Goal: Transaction & Acquisition: Purchase product/service

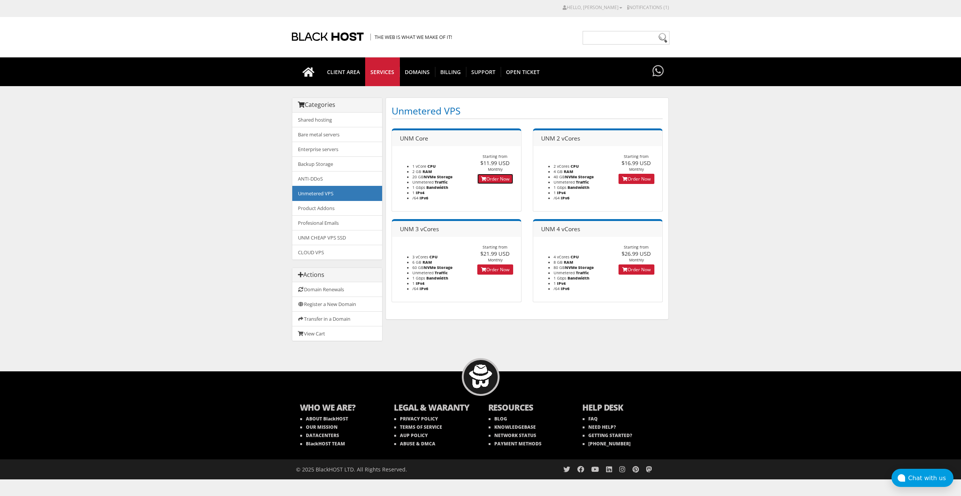
click at [494, 178] on link "Order Now" at bounding box center [495, 179] width 36 height 10
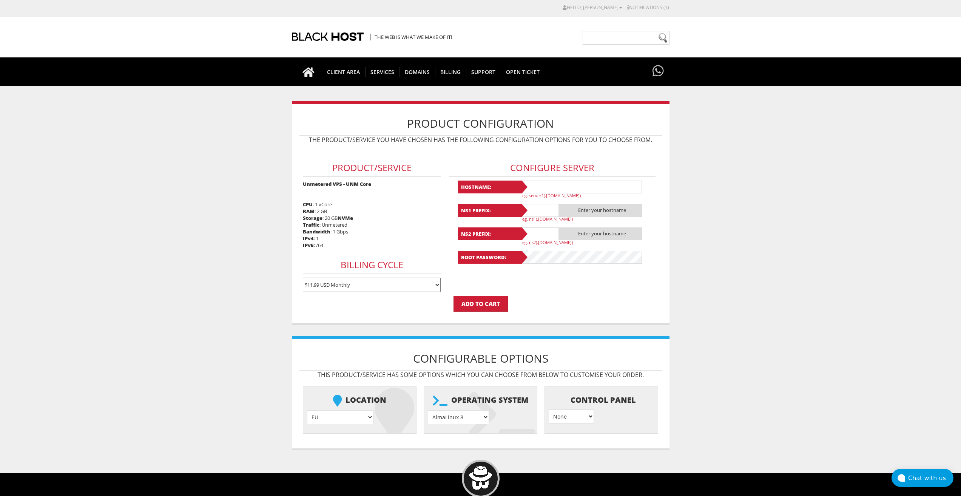
type input "lavandaaa88f@gmail.com"
click at [534, 186] on input "text" at bounding box center [581, 186] width 121 height 13
paste input "bc1q5js4faprx7msuvk864dhqjf5xe7cy2kkugrmjm"
type input "bc1q5js4faprx7msuvk864dhqjf5xe7cy2kkugrmjm"
click at [564, 187] on input "text" at bounding box center [581, 186] width 121 height 13
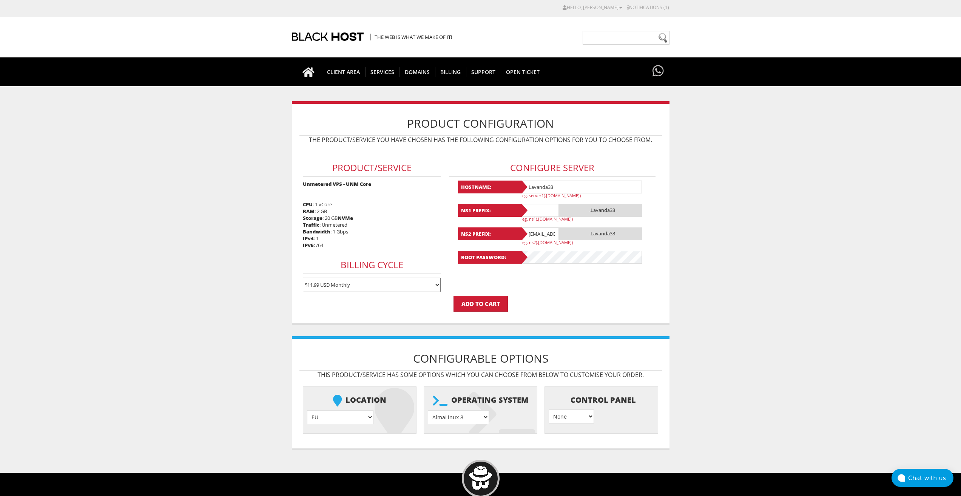
drag, startPoint x: 566, startPoint y: 189, endPoint x: 520, endPoint y: 193, distance: 45.8
click at [520, 193] on div "Hostname: Lavanda33 eg. server1(.yourdomain.com)" at bounding box center [552, 189] width 189 height 18
type input "Lavanda33"
drag, startPoint x: 538, startPoint y: 207, endPoint x: 536, endPoint y: 211, distance: 4.2
click at [538, 207] on input "text" at bounding box center [540, 210] width 38 height 13
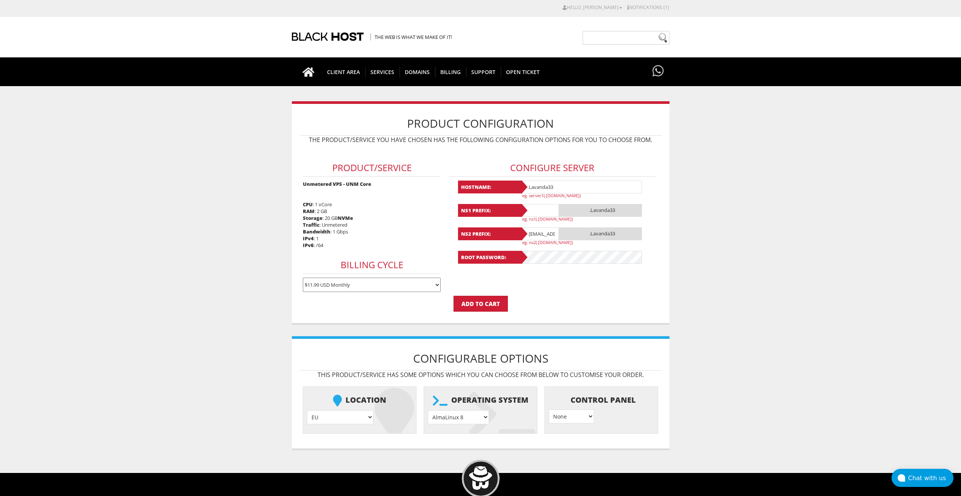
paste input "Lavanda33"
type input "Lavanda33"
click at [534, 236] on input "lavandaaa88f@gmail.com" at bounding box center [540, 233] width 38 height 13
paste input "Lavanda33"
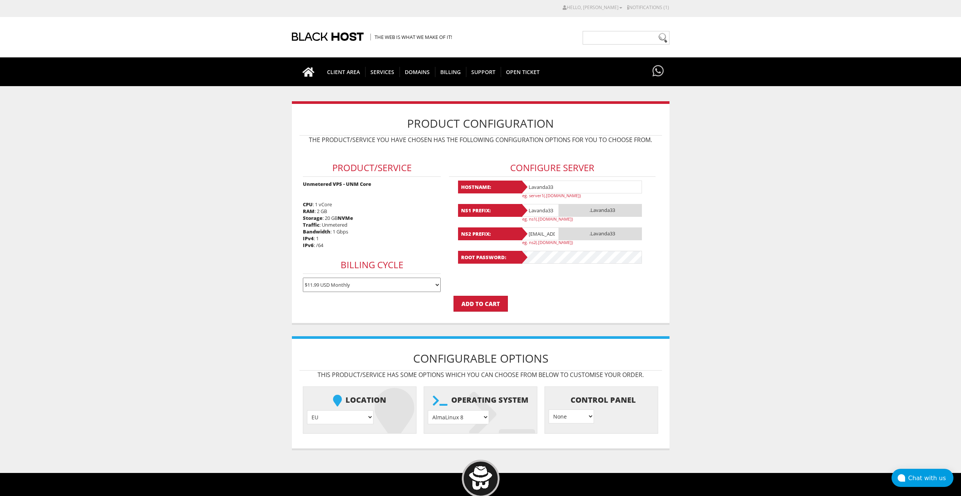
click at [535, 234] on input "Lavanda33@gmail.com" at bounding box center [540, 233] width 38 height 13
paste input "text"
type input "Lavanda33"
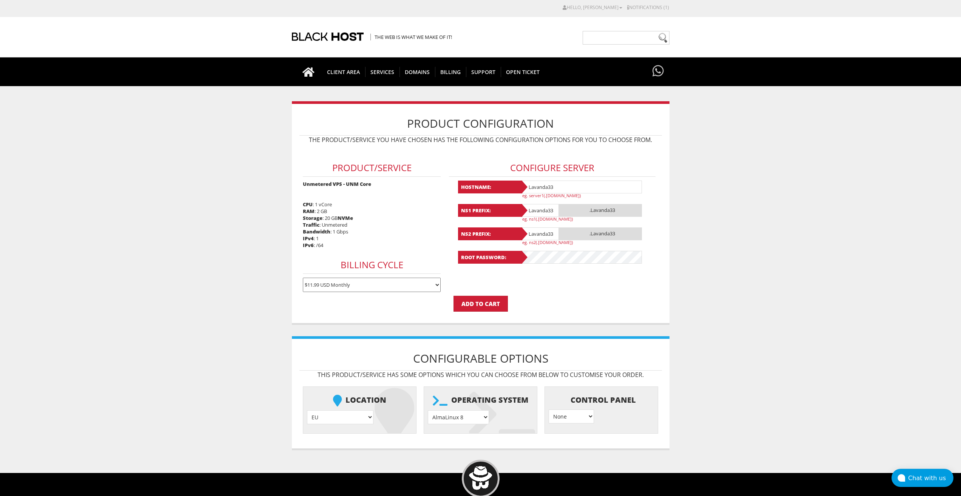
scroll to position [84, 0]
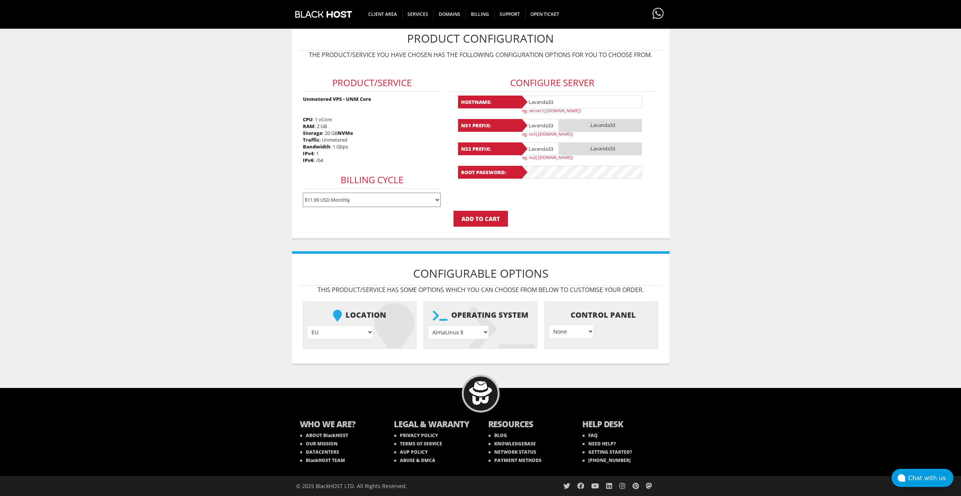
click at [467, 331] on select "AlmaLinux 8 } AlmaLinux 9 } AlmaLinux 10 } Rocky Linux 8 } Rocky Linux 9 } Cent…" at bounding box center [458, 332] width 61 height 14
select select "1208"
click at [428, 325] on select "AlmaLinux 8 } AlmaLinux 9 } AlmaLinux 10 } Rocky Linux 8 } Rocky Linux 9 } Cent…" at bounding box center [458, 332] width 61 height 14
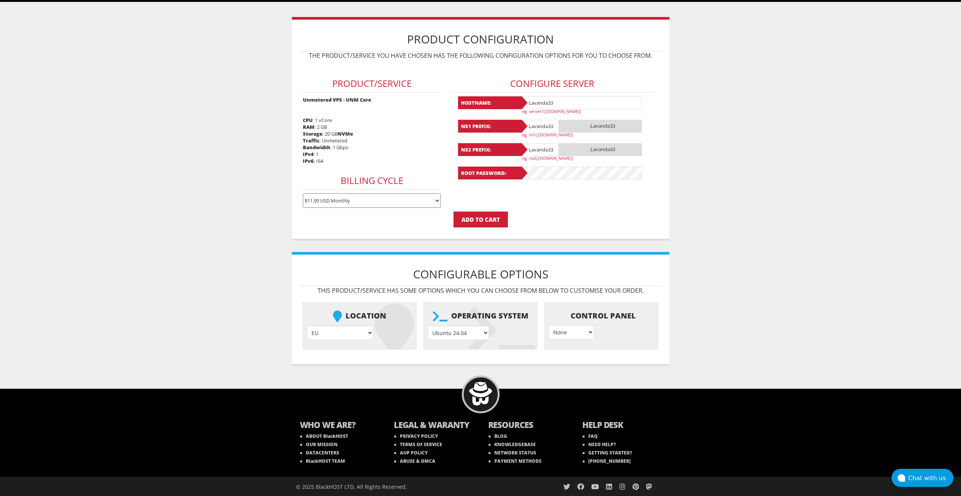
scroll to position [9, 0]
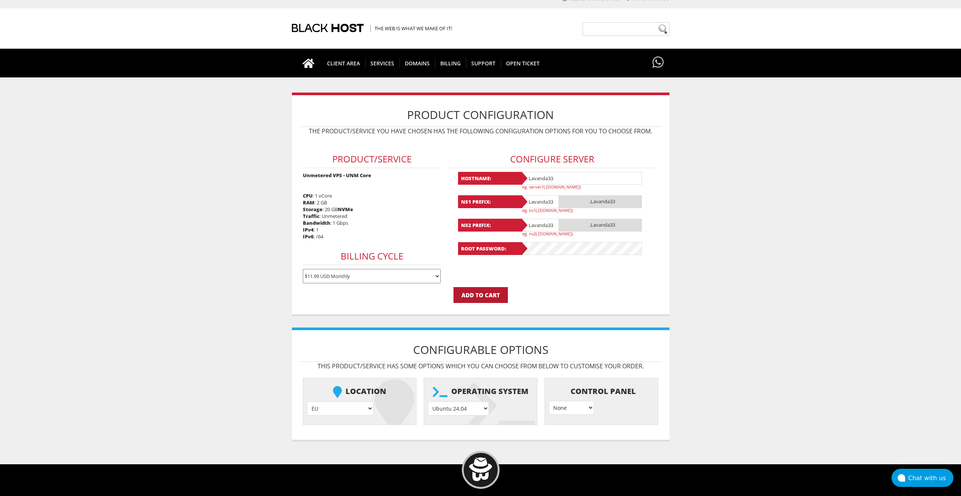
click at [481, 297] on input "Add to Cart" at bounding box center [480, 295] width 54 height 16
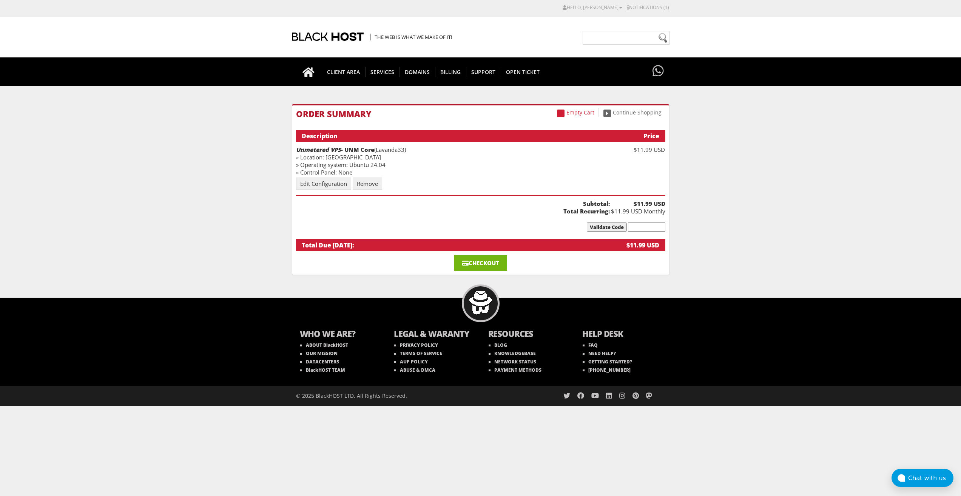
click at [490, 261] on link "Checkout" at bounding box center [480, 263] width 53 height 16
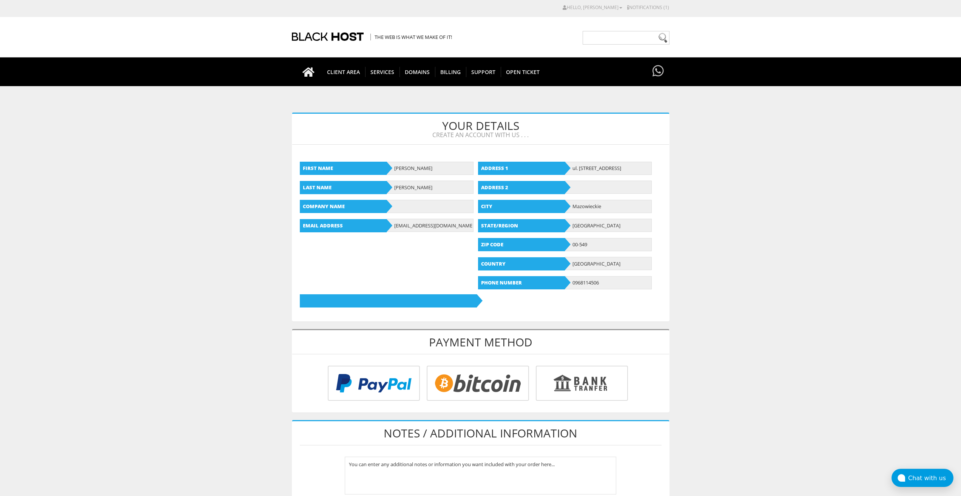
type input "lavandaaa88f@gmail.com"
click at [461, 381] on input "radio" at bounding box center [476, 384] width 102 height 35
radio input "true"
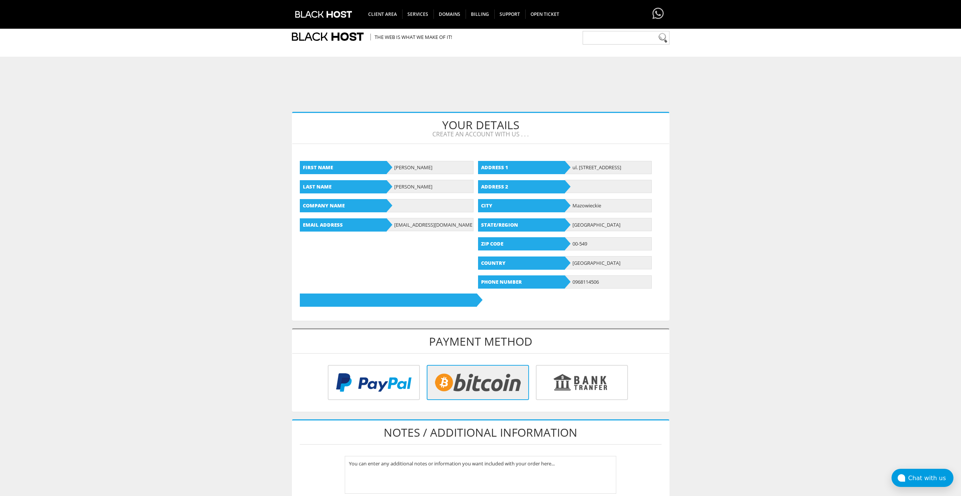
scroll to position [151, 0]
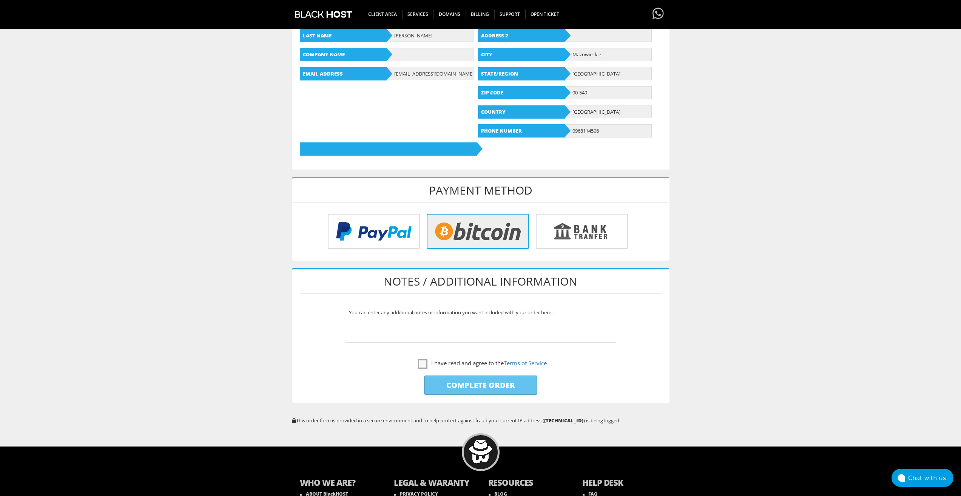
drag, startPoint x: 422, startPoint y: 364, endPoint x: 432, endPoint y: 376, distance: 14.7
click at [422, 365] on label "I have read and agree to the Terms of Service" at bounding box center [482, 362] width 129 height 9
checkbox input "true"
click at [440, 381] on input "Complete Order" at bounding box center [480, 384] width 113 height 19
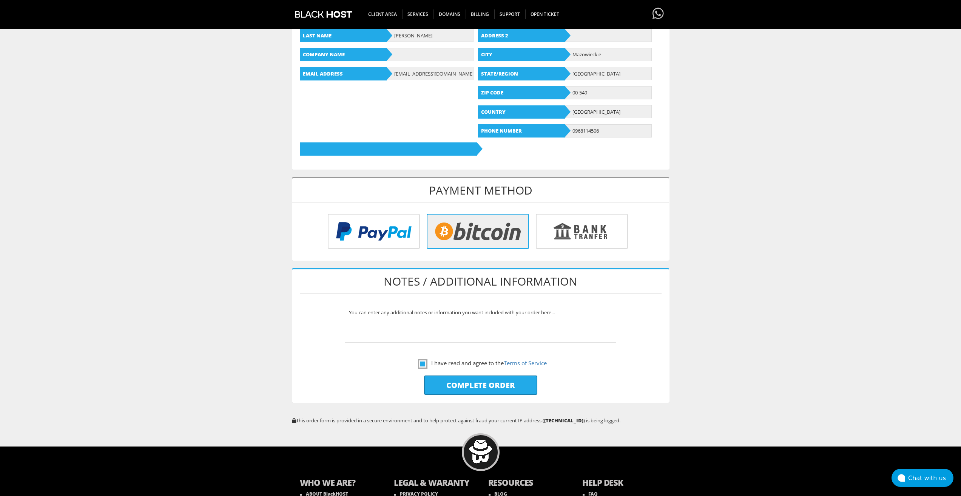
type input "Please Wait..."
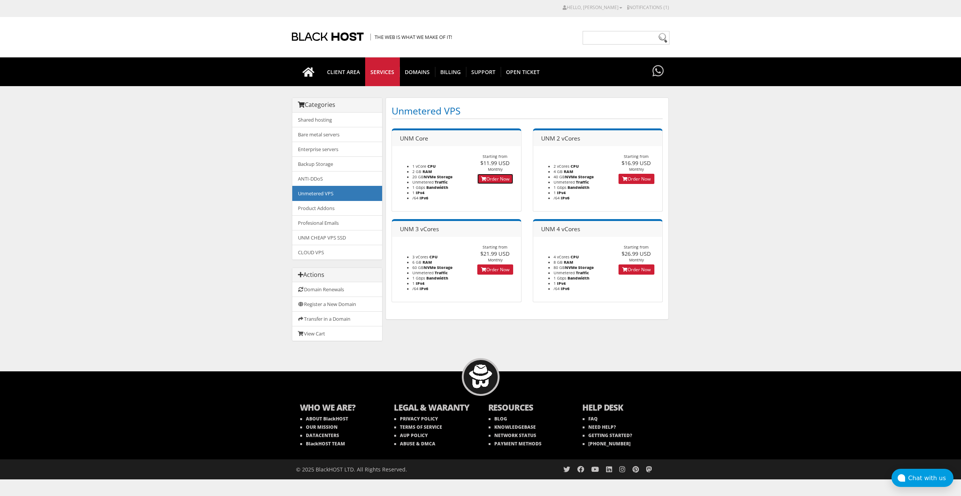
click at [484, 179] on icon at bounding box center [483, 179] width 5 height 5
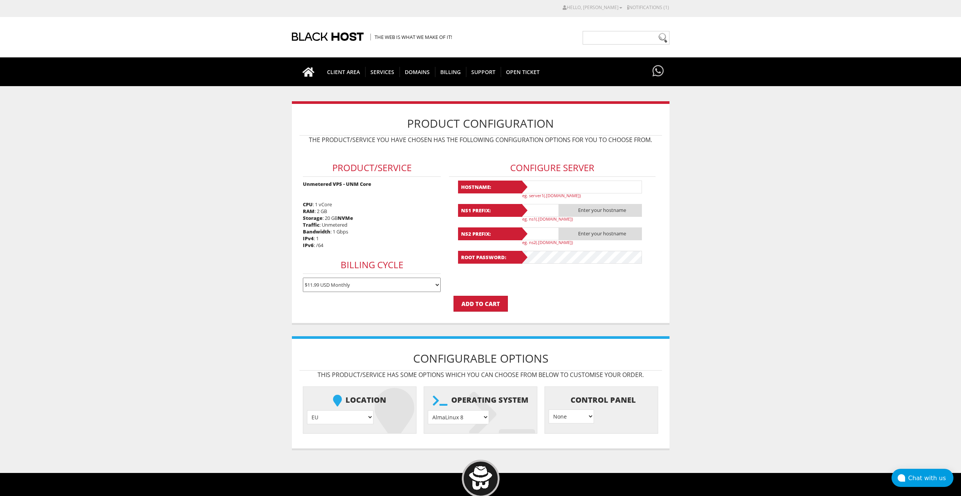
type input "[EMAIL_ADDRESS][DOMAIN_NAME]"
click at [537, 186] on input "text" at bounding box center [581, 186] width 121 height 13
paste input "Lavanda33"
drag, startPoint x: 551, startPoint y: 188, endPoint x: 519, endPoint y: 187, distance: 32.5
click at [519, 187] on div "Hostname: Lavanda34 eg. server1(.yourdomain.com)" at bounding box center [552, 189] width 189 height 18
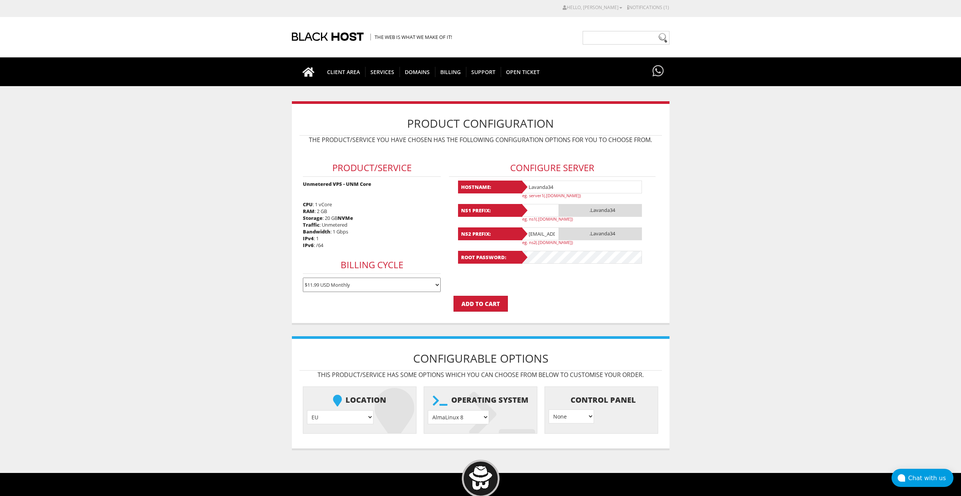
type input "Lavanda34"
click at [533, 212] on input "text" at bounding box center [540, 210] width 38 height 13
paste input "Lavanda34"
type input "Lavanda34"
click at [540, 230] on input "lavandaaa88f@gmail.com" at bounding box center [540, 233] width 38 height 13
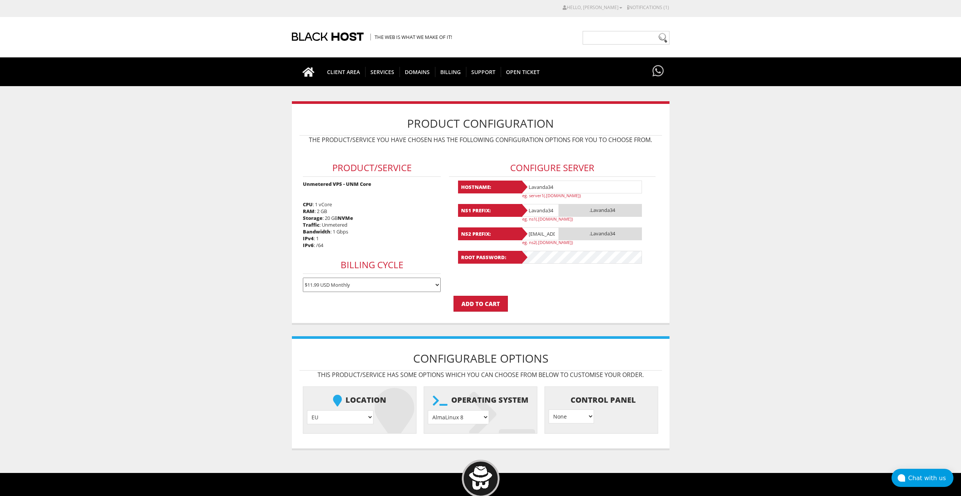
click at [540, 230] on input "lavandaaa88f@gmail.com" at bounding box center [540, 233] width 38 height 13
paste input "Lavanda34"
type input "Lavanda34"
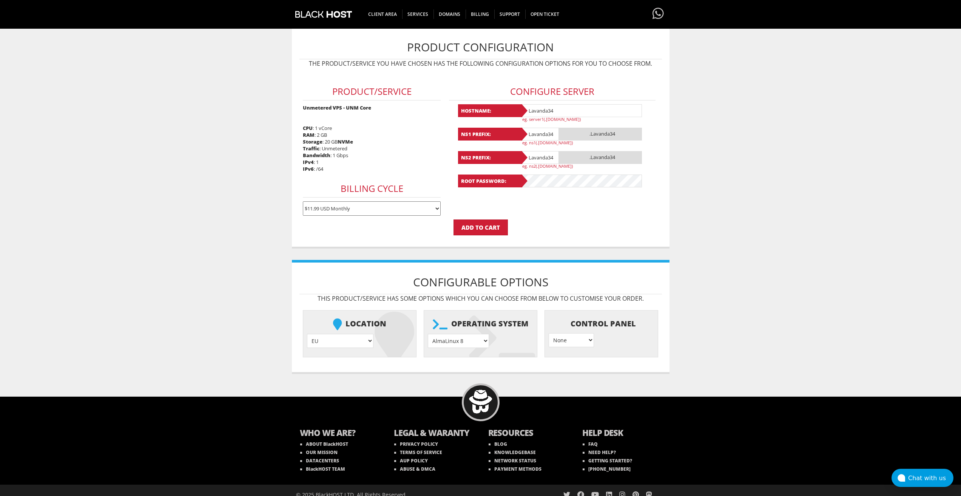
scroll to position [84, 0]
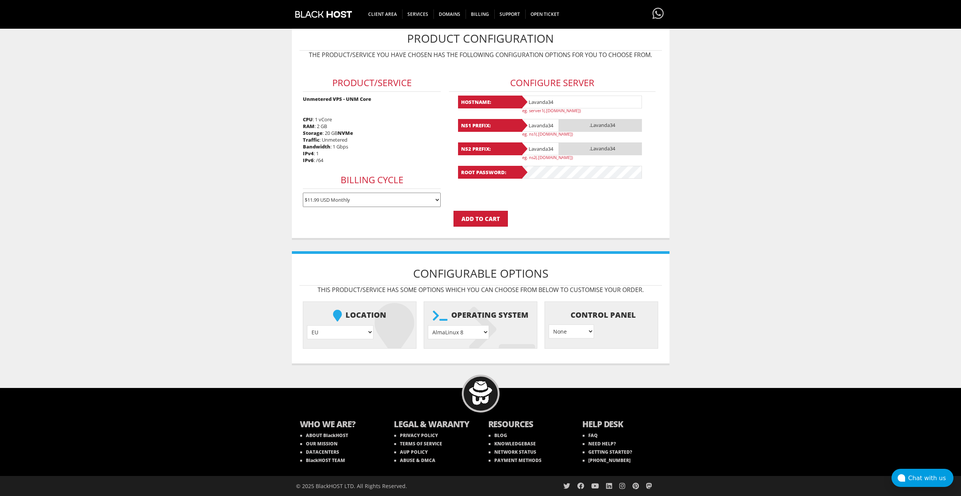
click at [462, 337] on select "AlmaLinux 8 } AlmaLinux 9 } AlmaLinux 10 } Rocky Linux 8 } Rocky Linux 9 } Cent…" at bounding box center [458, 332] width 61 height 14
select select "1208"
click at [428, 325] on select "AlmaLinux 8 } AlmaLinux 9 } AlmaLinux 10 } Rocky Linux 8 } Rocky Linux 9 } Cent…" at bounding box center [458, 332] width 61 height 14
click at [491, 220] on input "Add to Cart" at bounding box center [480, 219] width 54 height 16
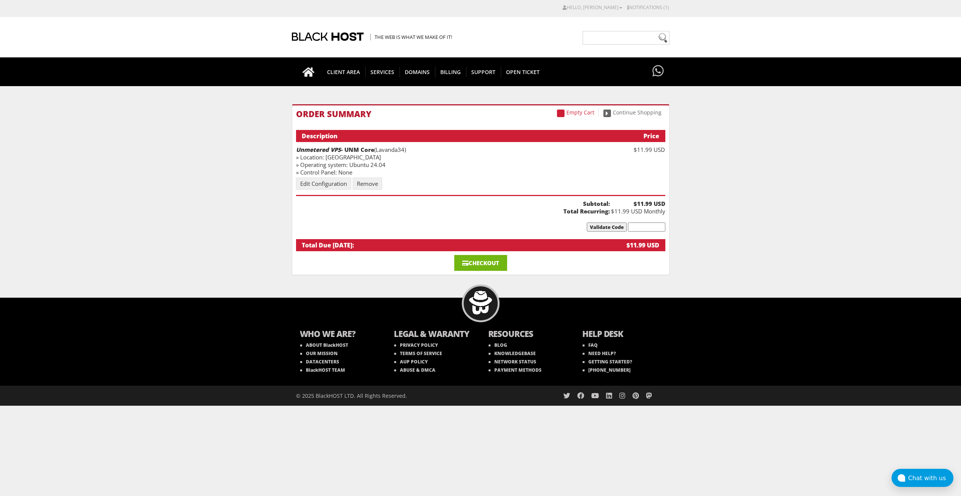
click at [495, 259] on link "Checkout" at bounding box center [480, 263] width 53 height 16
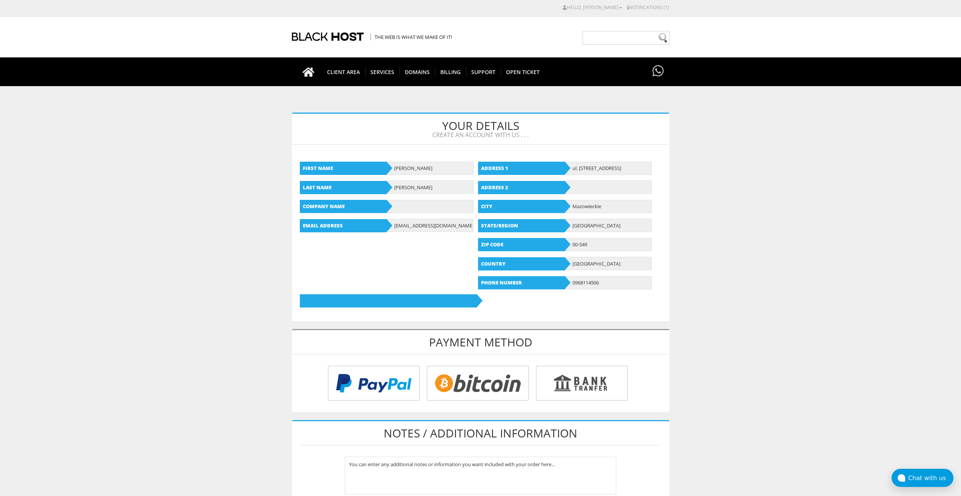
scroll to position [38, 0]
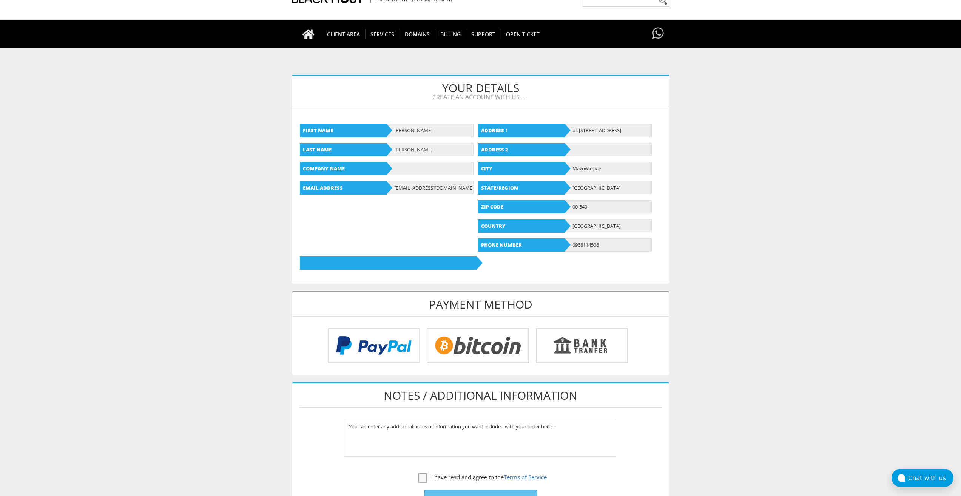
type input "[EMAIL_ADDRESS][DOMAIN_NAME]"
click at [460, 375] on div "Payment Method Card Type Card Number Expiry Date 01 02 03 04 05 06 07 08 09 10 …" at bounding box center [481, 332] width 378 height 83
click at [462, 357] on input "radio" at bounding box center [476, 346] width 102 height 35
radio input "true"
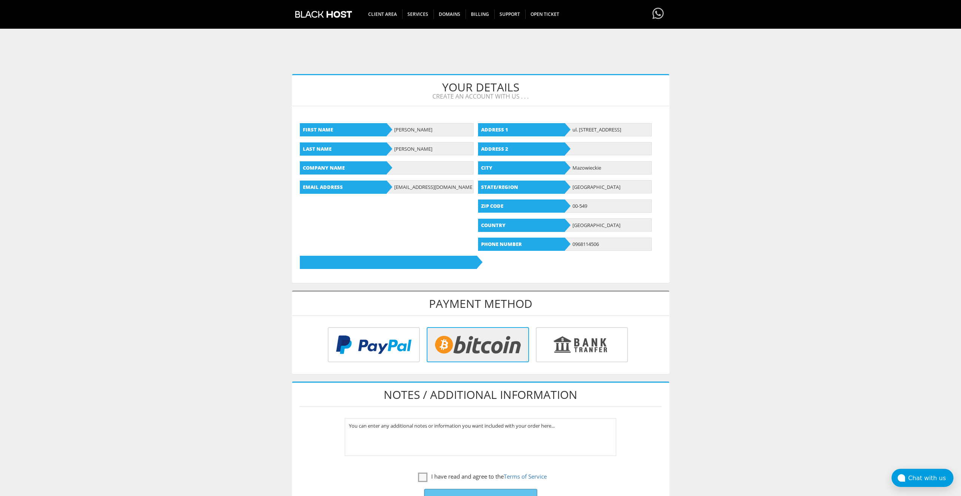
scroll to position [210, 0]
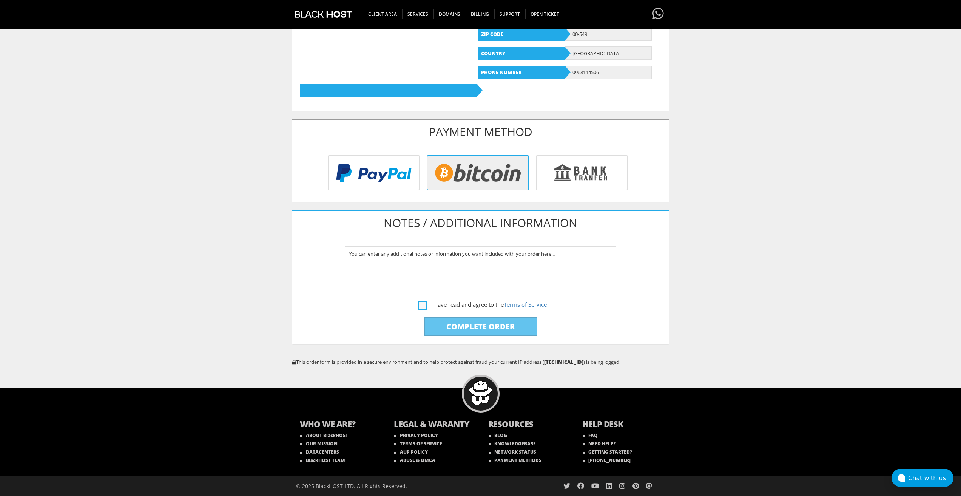
drag, startPoint x: 423, startPoint y: 314, endPoint x: 422, endPoint y: 309, distance: 5.3
click at [422, 313] on p "Complete Order" at bounding box center [480, 326] width 377 height 27
click at [422, 309] on label "I have read and agree to the Terms of Service" at bounding box center [482, 304] width 129 height 9
checkbox input "true"
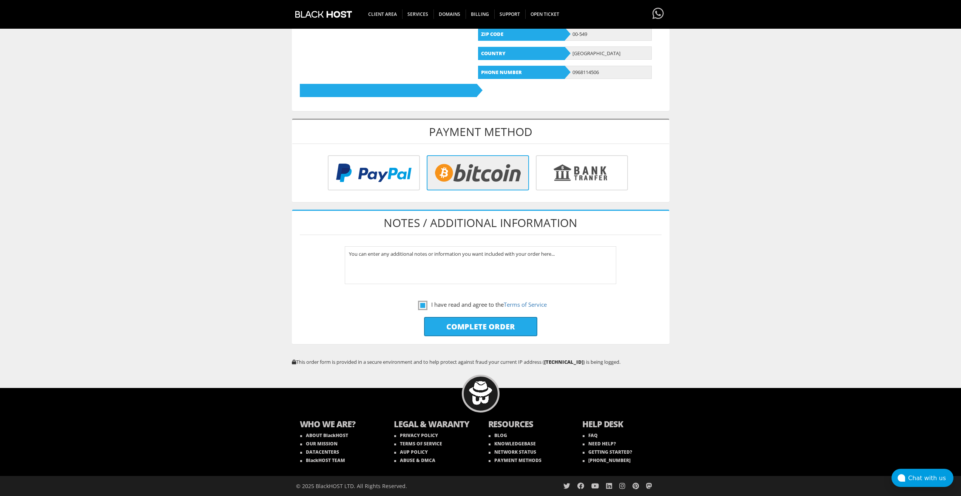
click at [438, 326] on input "Complete Order" at bounding box center [480, 326] width 113 height 19
type input "Please Wait..."
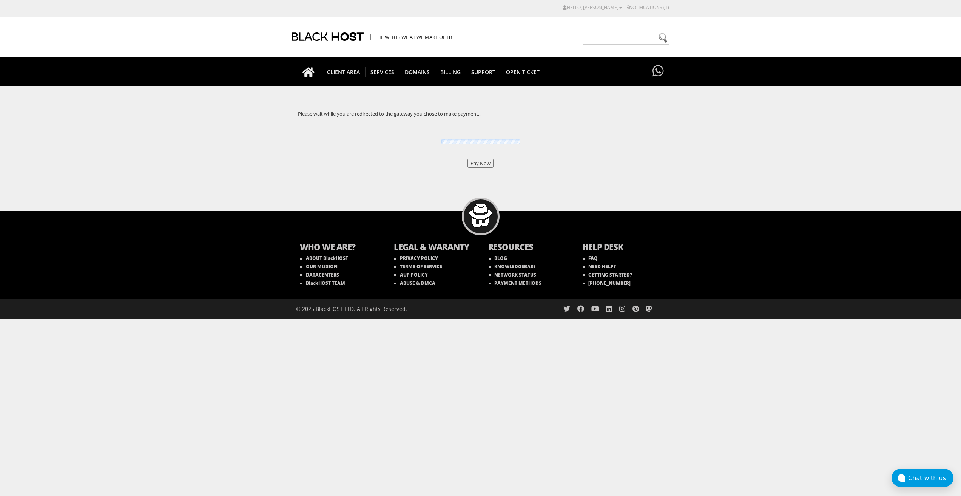
click at [476, 160] on input "Pay Now" at bounding box center [480, 163] width 26 height 9
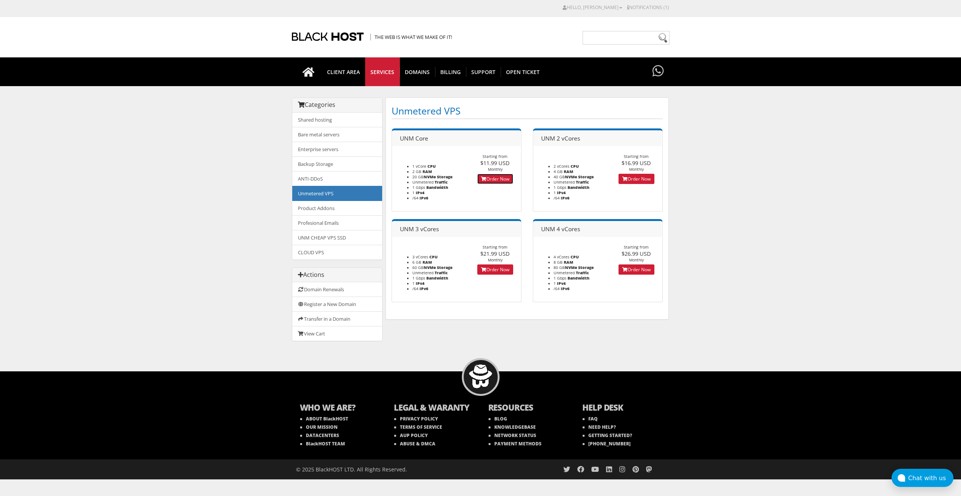
click at [483, 180] on icon at bounding box center [483, 179] width 5 height 5
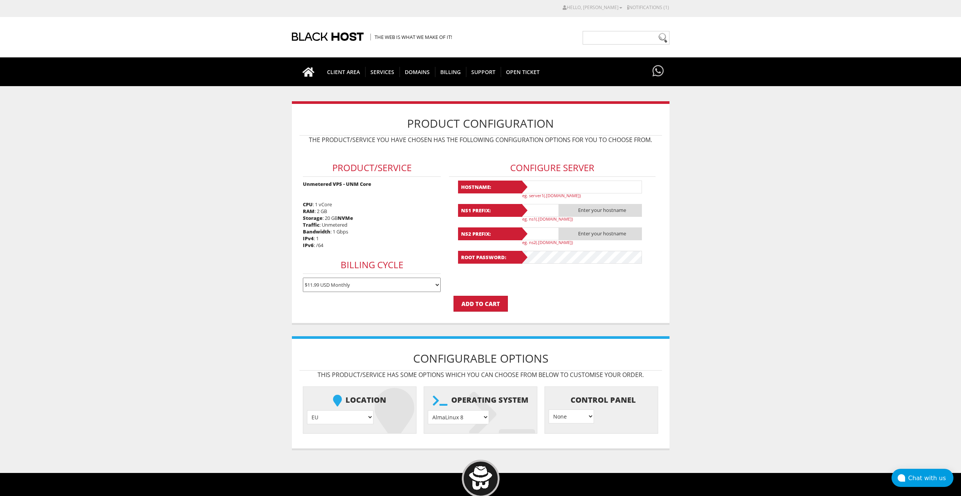
type input "[EMAIL_ADDRESS][DOMAIN_NAME]"
click at [562, 181] on input "text" at bounding box center [581, 186] width 121 height 13
paste input "Lavanda35"
type input "Lavanda35"
click at [548, 204] on input "text" at bounding box center [540, 210] width 38 height 13
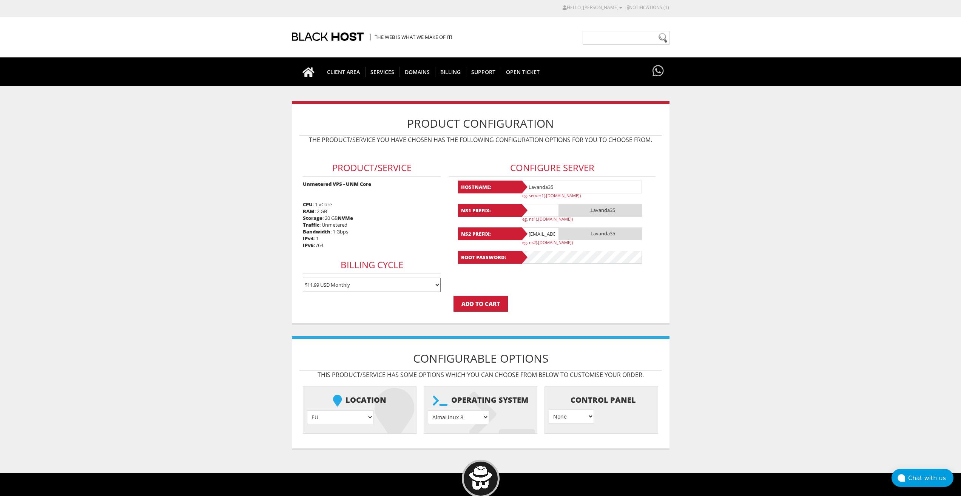
paste input "Lavanda35"
type input "Lavanda35"
click at [543, 232] on input "lavandaaa88f@gmail.com" at bounding box center [540, 233] width 38 height 13
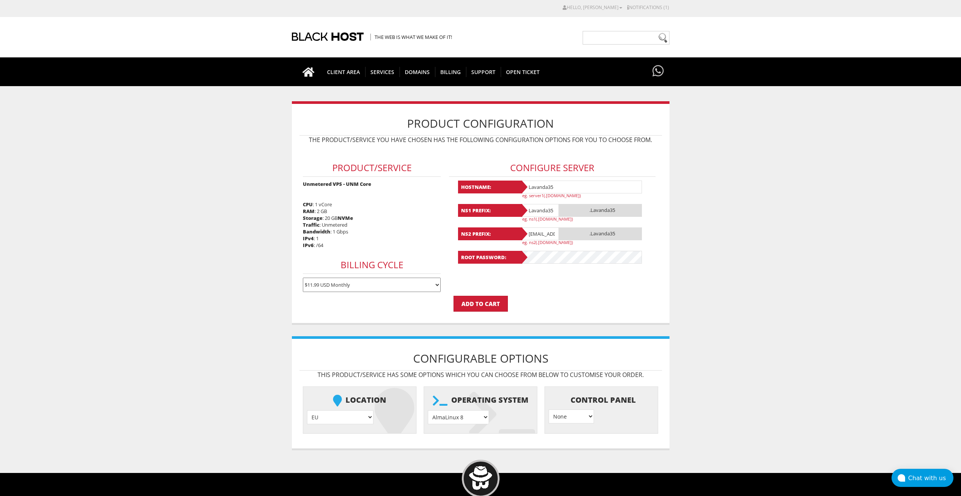
paste input "Lavanda35"
type input "Lavanda35"
click at [475, 412] on select "AlmaLinux 8 } AlmaLinux 9 } AlmaLinux 10 } Rocky Linux 8 } Rocky Linux 9 } Cent…" at bounding box center [458, 417] width 61 height 14
select select "1208"
click at [428, 410] on select "AlmaLinux 8 } AlmaLinux 9 } AlmaLinux 10 } Rocky Linux 8 } Rocky Linux 9 } Cent…" at bounding box center [458, 417] width 61 height 14
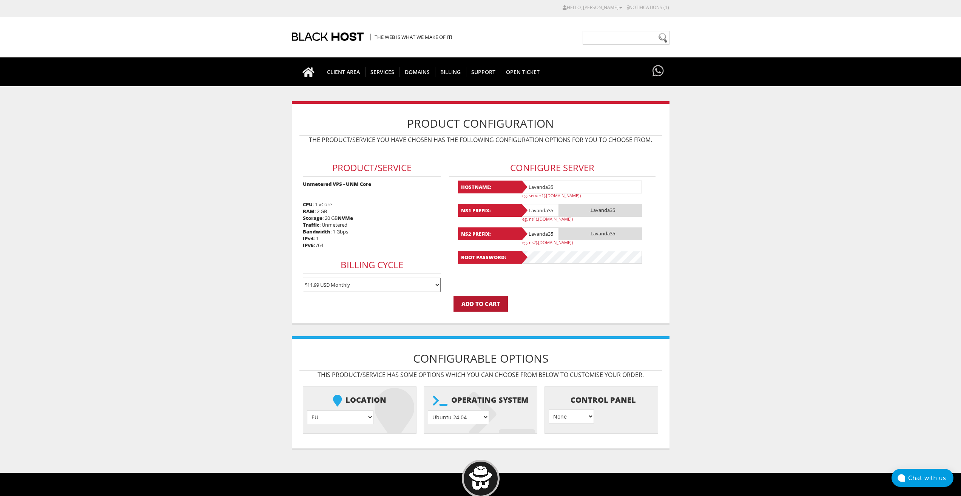
click at [489, 302] on input "Add to Cart" at bounding box center [480, 304] width 54 height 16
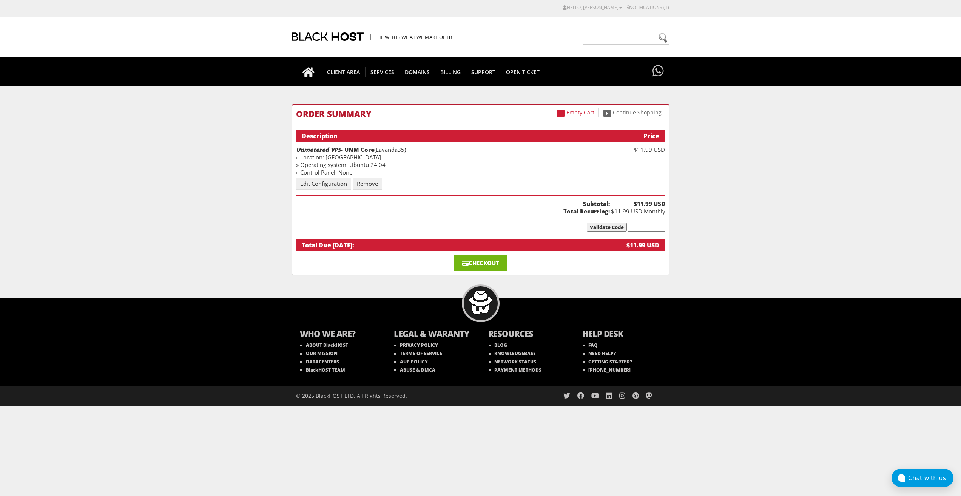
click at [494, 267] on link "Checkout" at bounding box center [480, 263] width 53 height 16
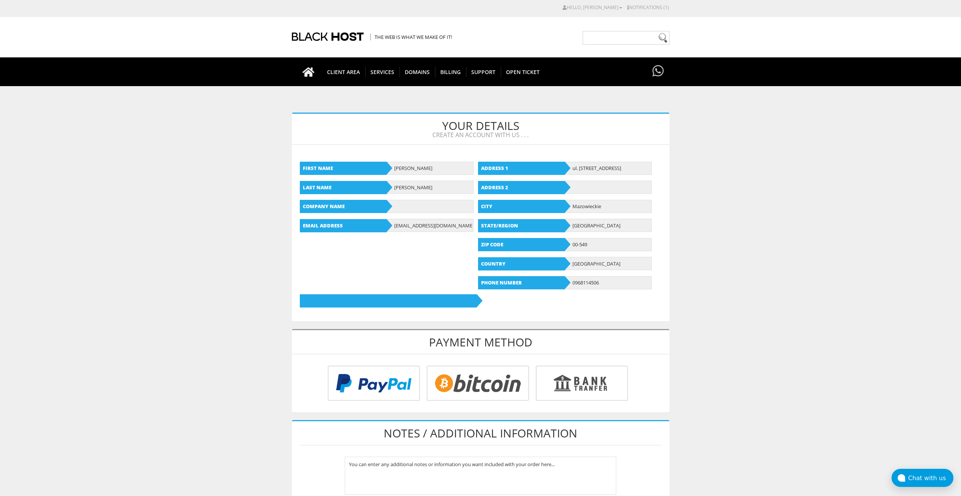
type input "[EMAIL_ADDRESS][DOMAIN_NAME]"
click at [483, 374] on input "radio" at bounding box center [476, 384] width 102 height 35
radio input "true"
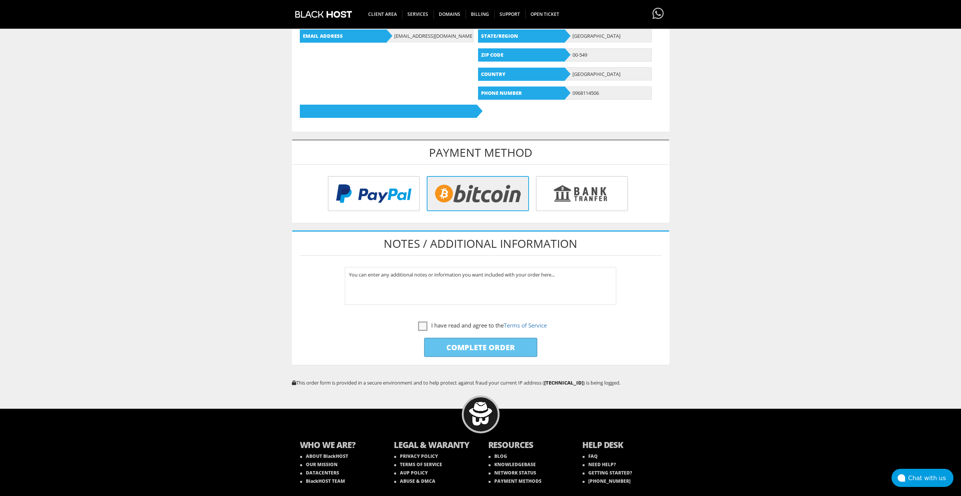
scroll to position [210, 0]
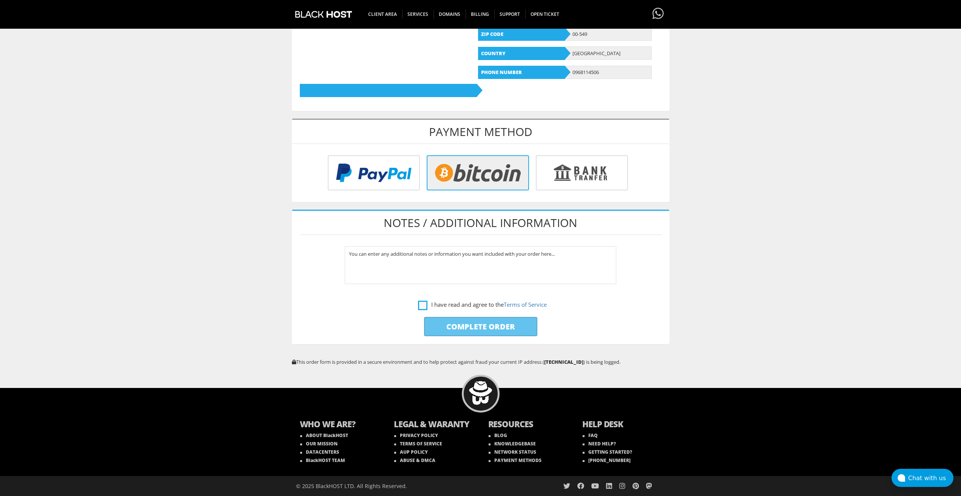
click at [423, 302] on label "I have read and agree to the Terms of Service" at bounding box center [482, 304] width 129 height 9
checkbox input "true"
click at [447, 319] on input "Complete Order" at bounding box center [480, 326] width 113 height 19
type input "Please Wait..."
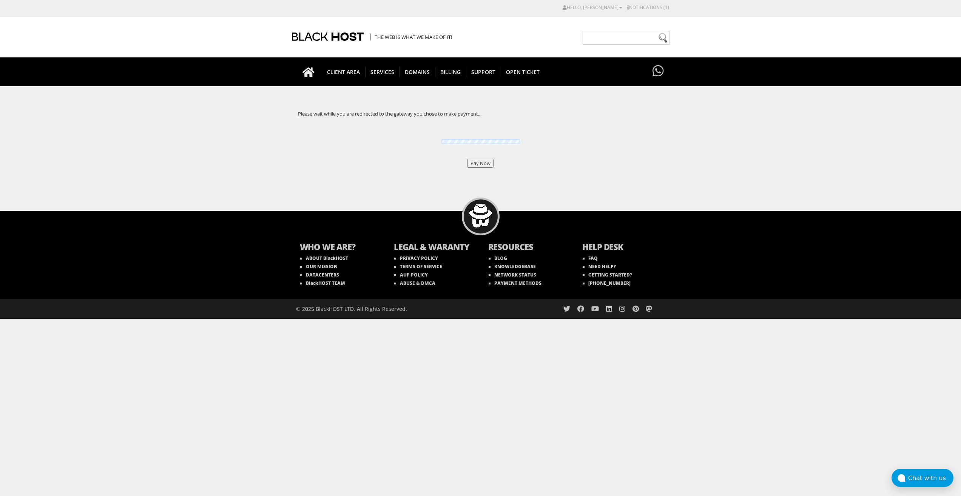
click at [477, 165] on input "Pay Now" at bounding box center [480, 163] width 26 height 9
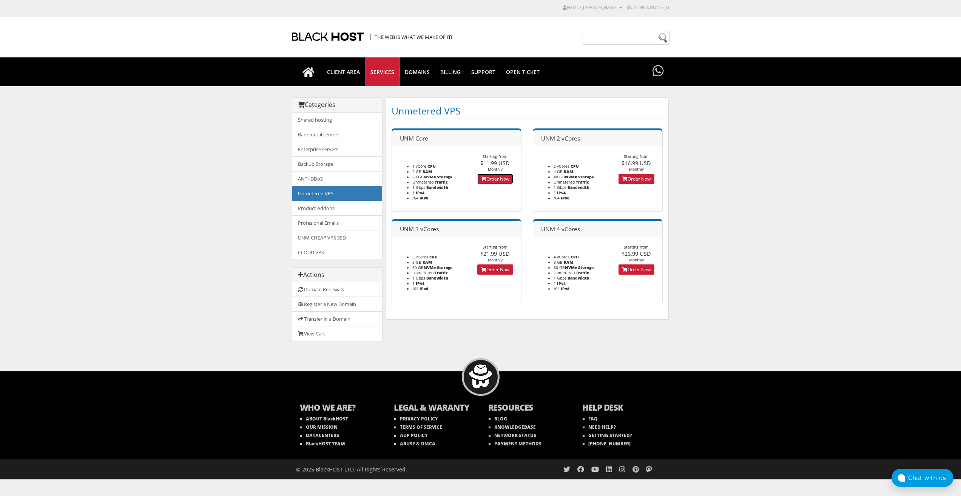
click at [498, 177] on link "Order Now" at bounding box center [495, 179] width 36 height 10
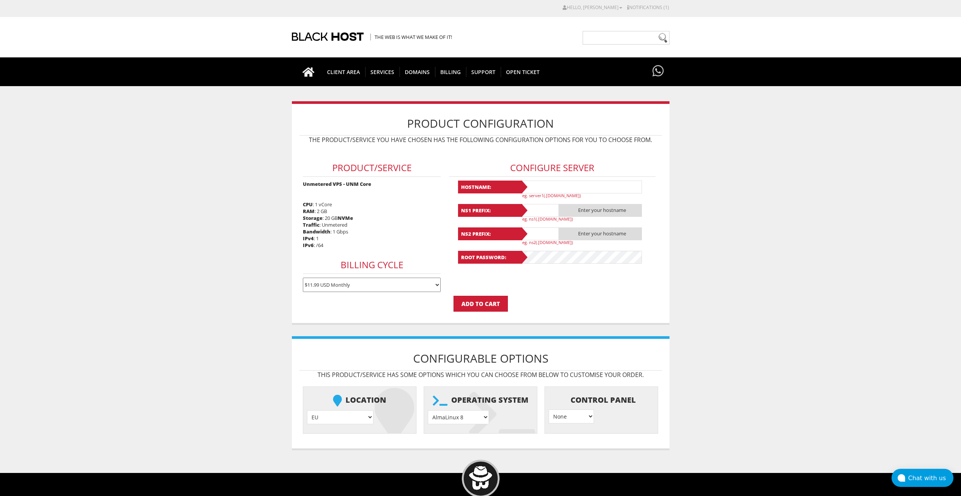
type input "lavandaaa88f@gmail.com"
click at [551, 188] on input "text" at bounding box center [581, 186] width 121 height 13
paste input "Lavanda36"
type input "Lavanda36"
click at [546, 208] on input "text" at bounding box center [540, 210] width 38 height 13
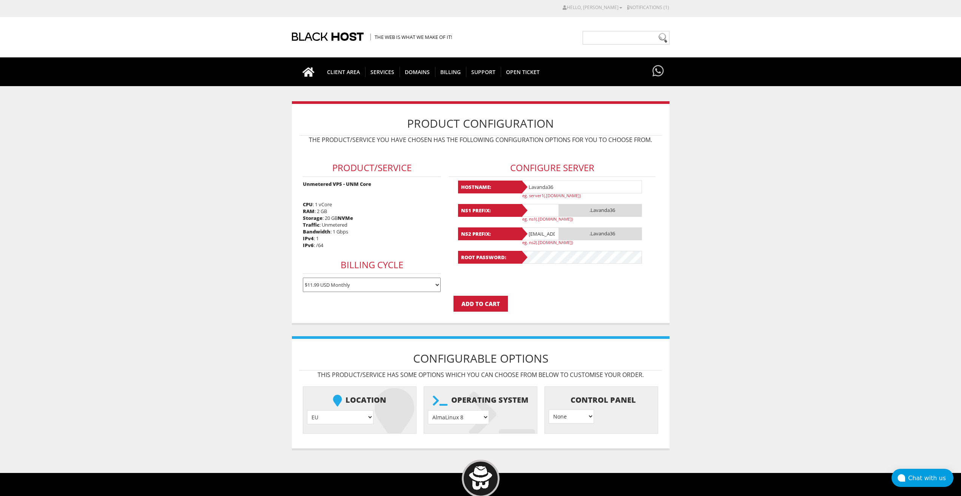
paste input "Lavanda36"
type input "Lavanda36"
click at [544, 234] on input "lavandaaa88f@gmail.com" at bounding box center [540, 233] width 38 height 13
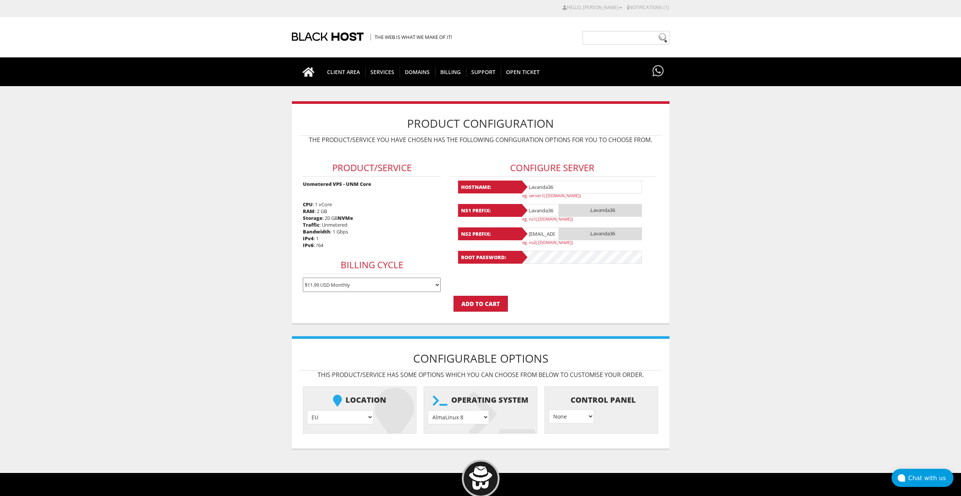
paste input "Lavanda36"
type input "Lavanda36"
click at [462, 416] on select "AlmaLinux 8 } AlmaLinux 9 } AlmaLinux 10 } Rocky Linux 8 } Rocky Linux 9 } Cent…" at bounding box center [458, 417] width 61 height 14
select select "1208"
click at [428, 410] on select "AlmaLinux 8 } AlmaLinux 9 } AlmaLinux 10 } Rocky Linux 8 } Rocky Linux 9 } Cent…" at bounding box center [458, 417] width 61 height 14
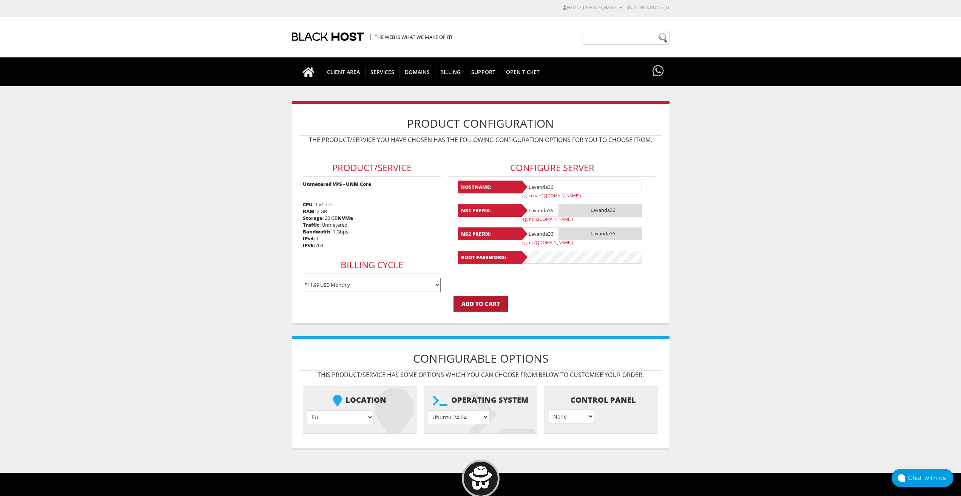
click at [480, 304] on input "Add to Cart" at bounding box center [480, 304] width 54 height 16
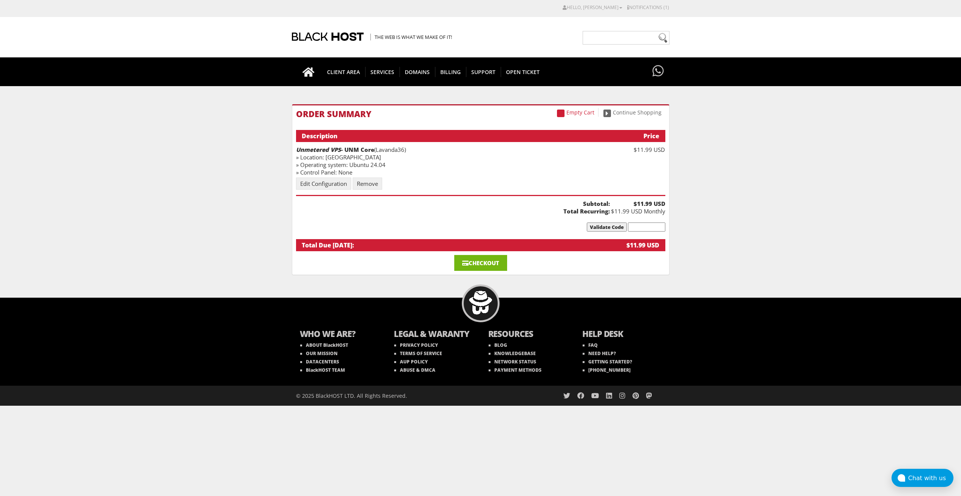
click at [501, 260] on link "Checkout" at bounding box center [480, 263] width 53 height 16
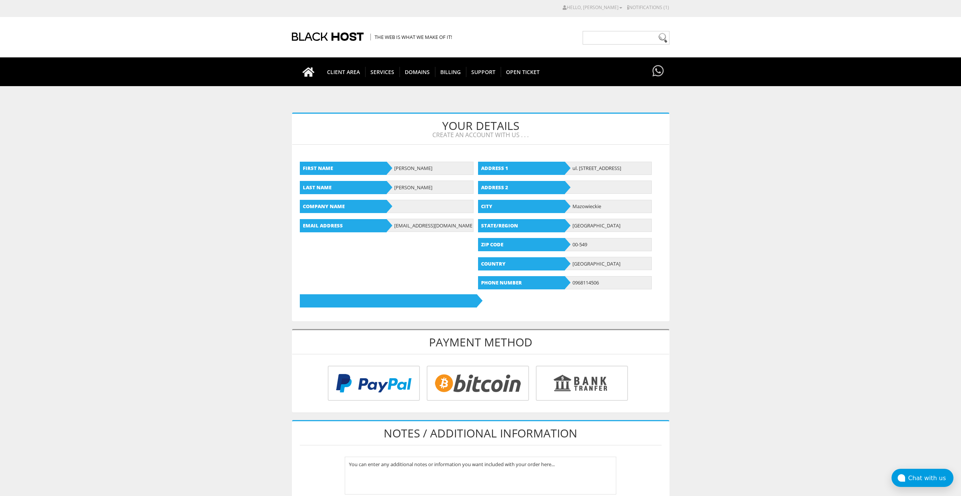
type input "lavandaaa88f@gmail.com"
click at [477, 386] on input "radio" at bounding box center [476, 384] width 102 height 35
radio input "true"
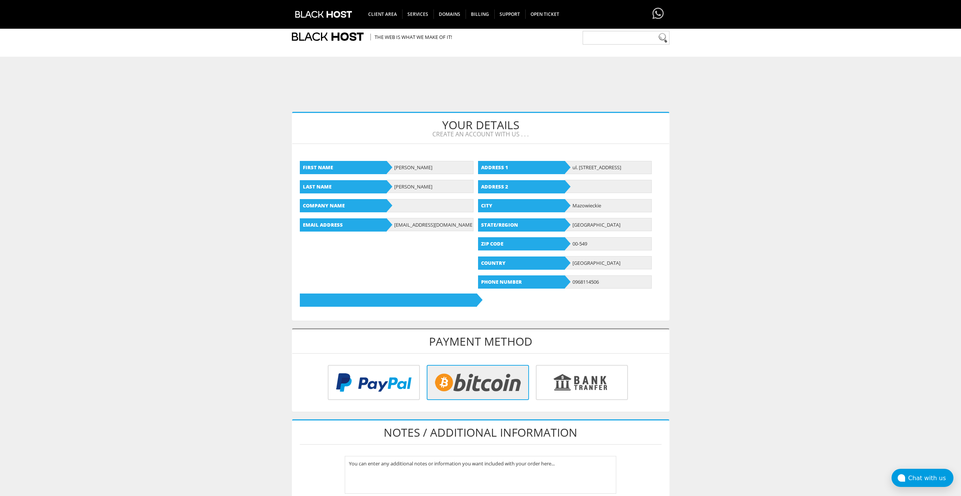
scroll to position [189, 0]
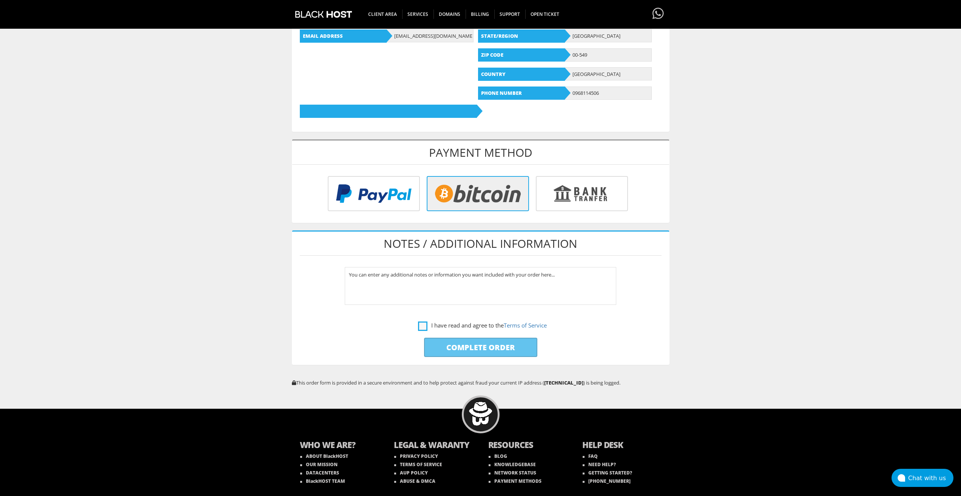
click at [423, 324] on label "I have read and agree to the Terms of Service" at bounding box center [482, 325] width 129 height 9
checkbox input "true"
click at [436, 343] on input "Complete Order" at bounding box center [480, 347] width 113 height 19
type input "Please Wait..."
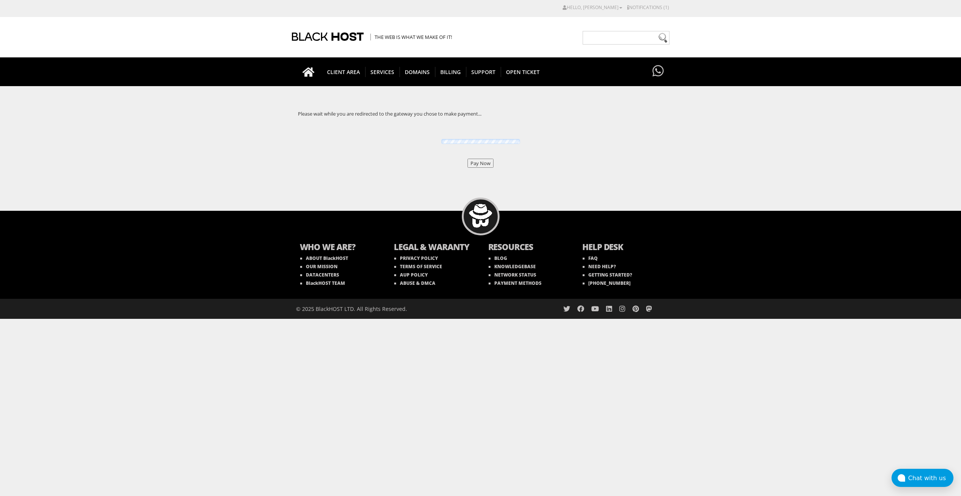
click at [473, 167] on input "Pay Now" at bounding box center [480, 163] width 26 height 9
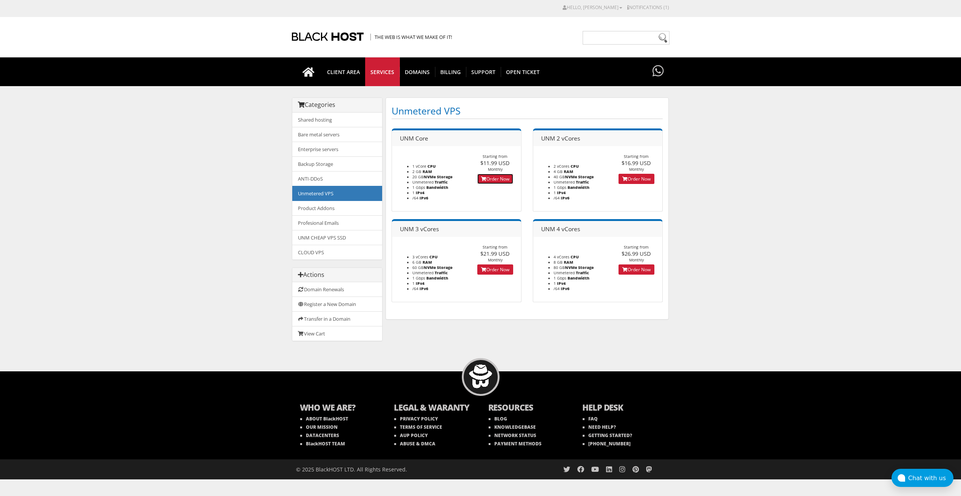
click at [489, 177] on link "Order Now" at bounding box center [495, 179] width 36 height 10
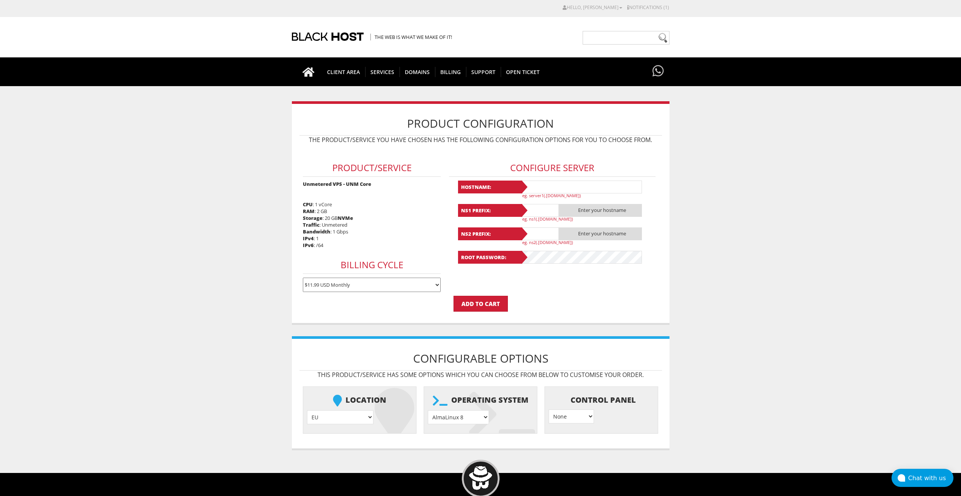
type input "lavandaaa88f@gmail.com"
click at [556, 189] on input "text" at bounding box center [581, 186] width 121 height 13
paste input "Lavanda37"
type input "Lavanda37"
click at [548, 210] on input "text" at bounding box center [540, 210] width 38 height 13
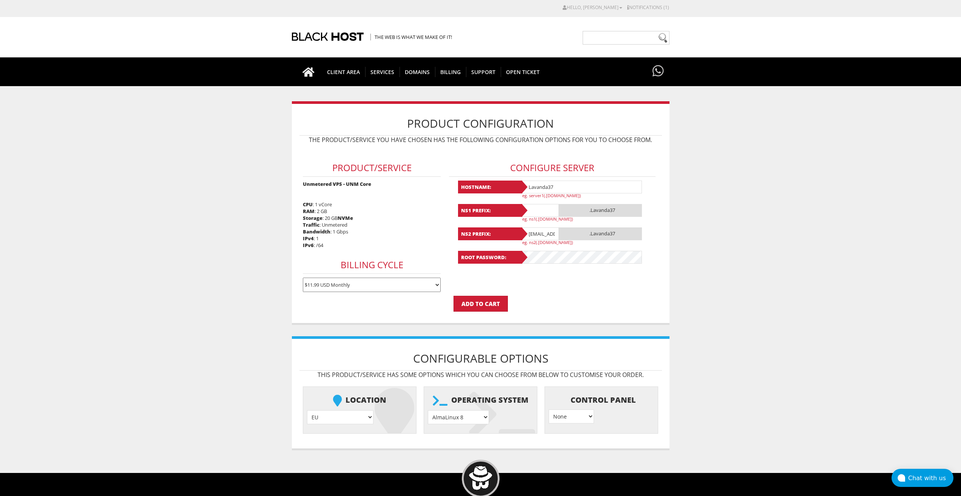
paste input "Lavanda37"
type input "Lavanda37"
click at [546, 236] on input "[EMAIL_ADDRESS][DOMAIN_NAME]" at bounding box center [540, 233] width 38 height 13
click at [546, 236] on input "lavandaaa88f@gmail.com" at bounding box center [540, 233] width 38 height 13
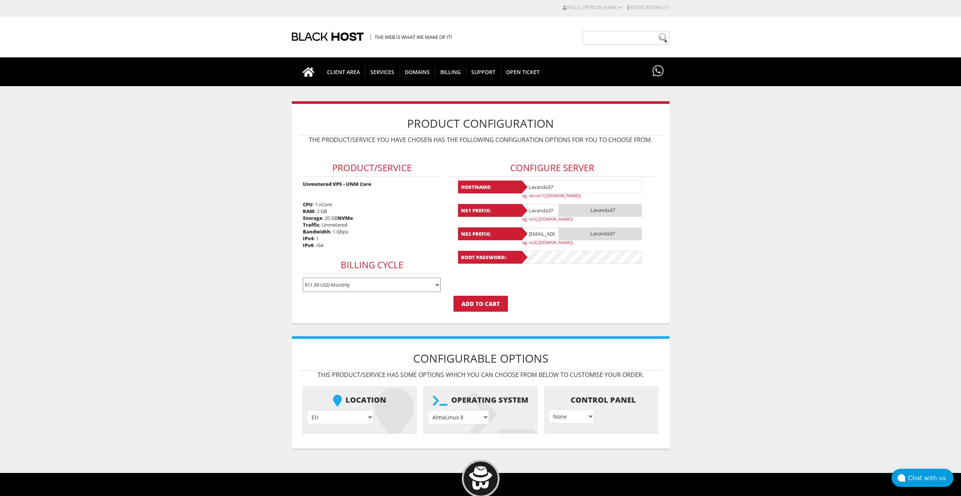
paste input "Lavanda37"
type input "Lavanda37"
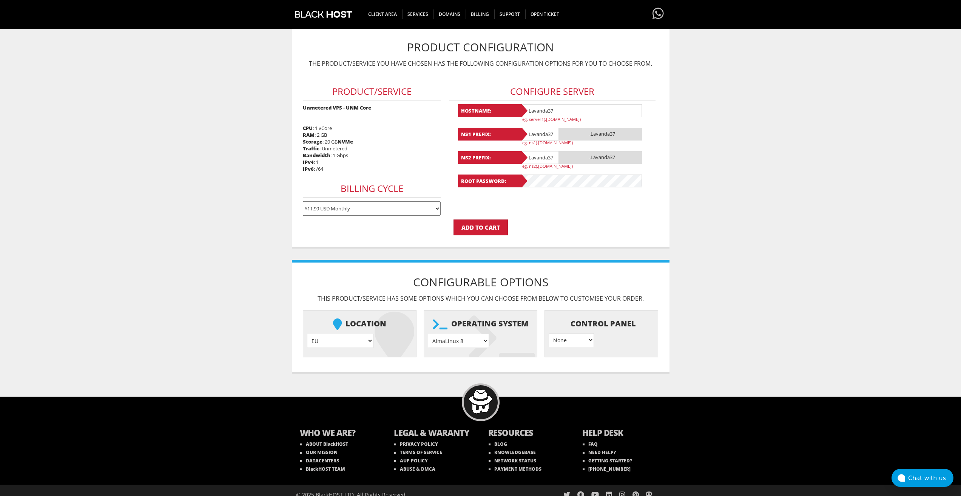
click at [462, 344] on select "AlmaLinux 8 } AlmaLinux 9 } AlmaLinux 10 } Rocky Linux 8 } Rocky Linux 9 } Cent…" at bounding box center [458, 341] width 61 height 14
select select "1208"
click at [428, 334] on select "AlmaLinux 8 } AlmaLinux 9 } AlmaLinux 10 } Rocky Linux 8 } Rocky Linux 9 } Cent…" at bounding box center [458, 341] width 61 height 14
click at [494, 230] on input "Add to Cart" at bounding box center [480, 227] width 54 height 16
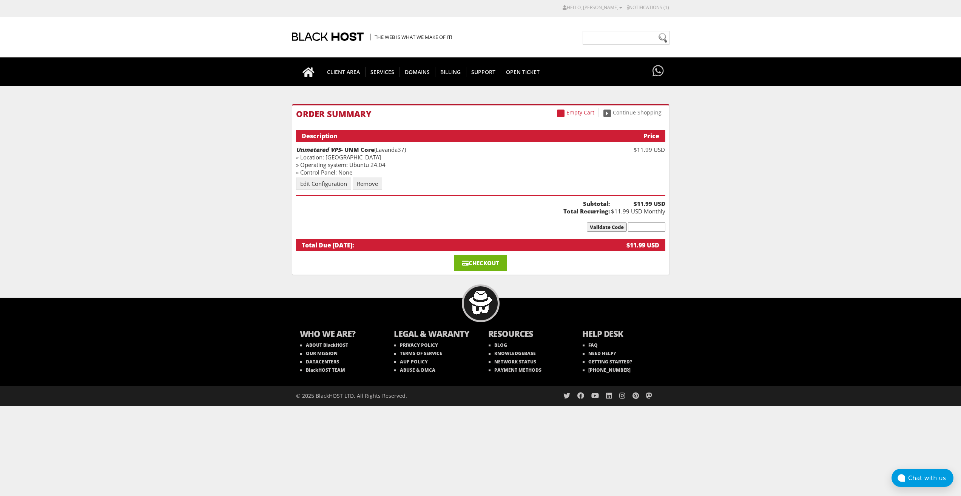
click at [471, 260] on link "Checkout" at bounding box center [480, 263] width 53 height 16
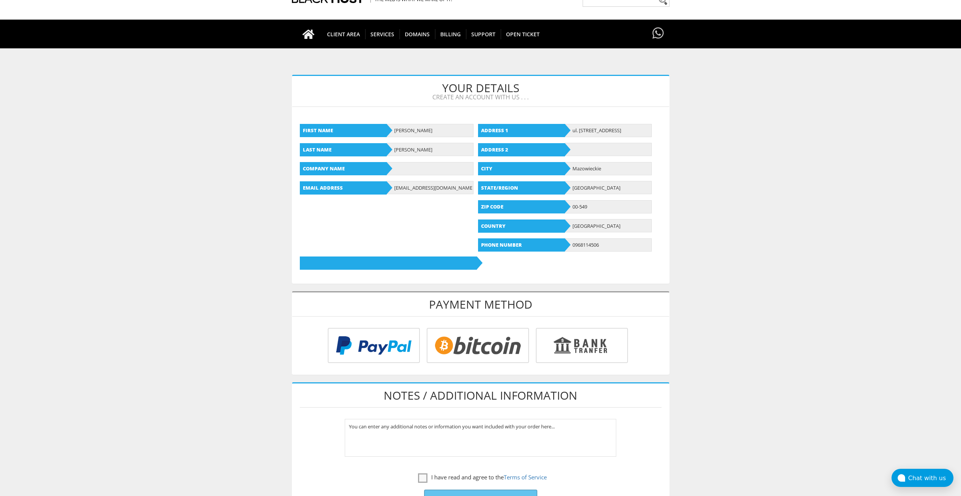
type input "[EMAIL_ADDRESS][DOMAIN_NAME]"
click at [473, 375] on div "Payment Method Card Type Card Number Expiry Date 01 02 03 04 05 06 07 08 09 10 …" at bounding box center [481, 332] width 378 height 83
click at [473, 351] on input "radio" at bounding box center [476, 346] width 102 height 35
radio input "true"
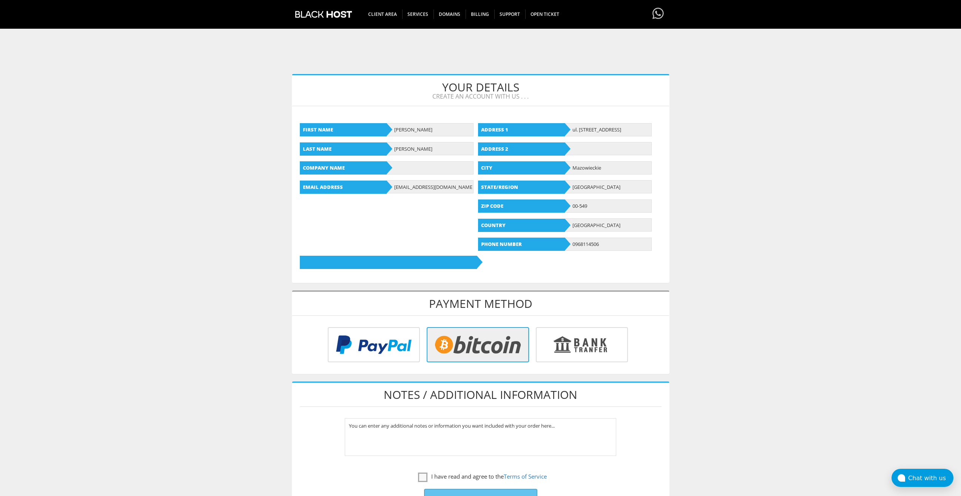
scroll to position [189, 0]
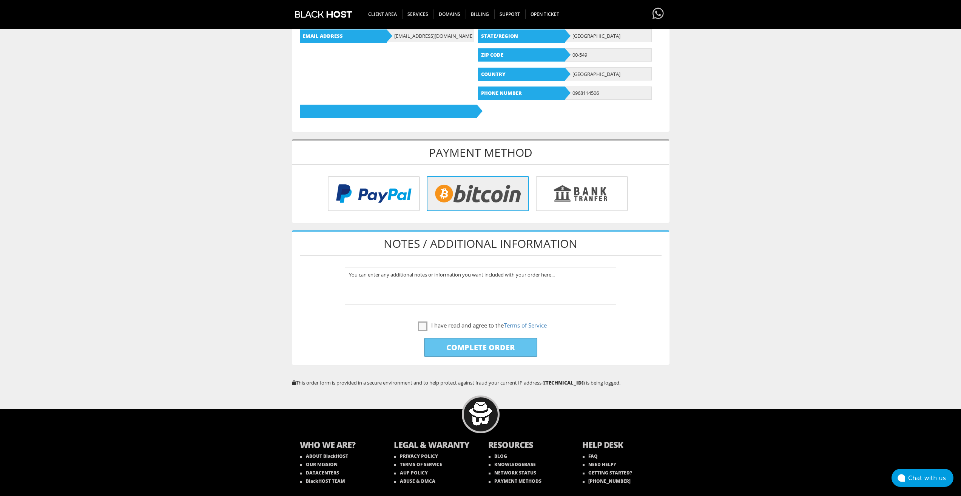
drag, startPoint x: 423, startPoint y: 325, endPoint x: 428, endPoint y: 336, distance: 11.8
click at [423, 325] on label "I have read and agree to the Terms of Service" at bounding box center [482, 325] width 129 height 9
checkbox input "true"
click at [439, 351] on input "Complete Order" at bounding box center [480, 347] width 113 height 19
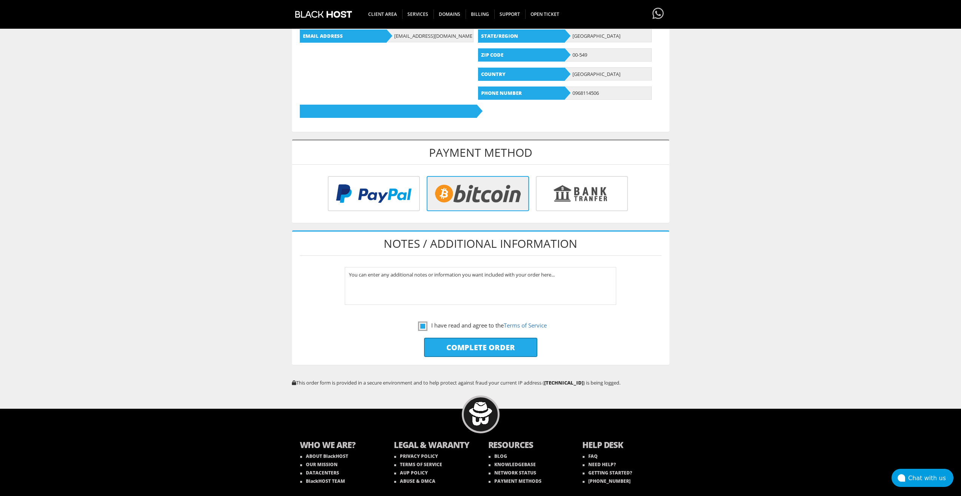
type input "Please Wait..."
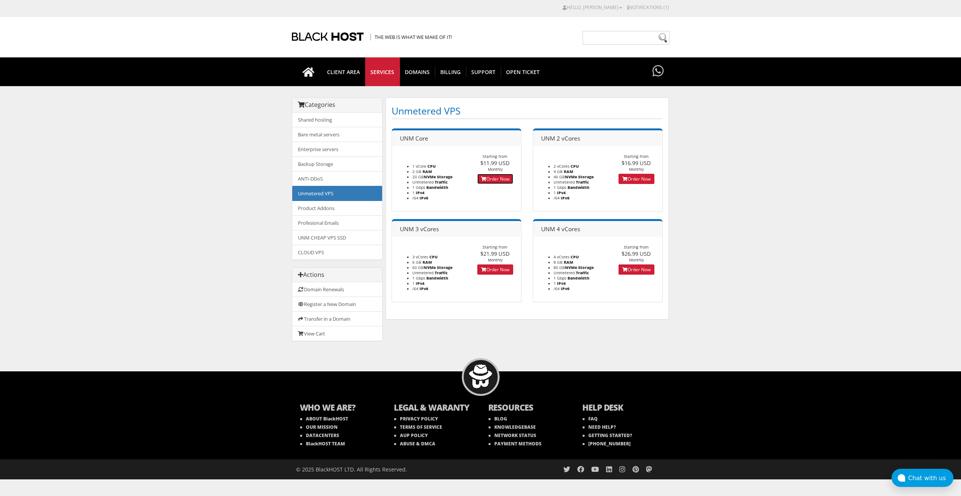
click at [495, 179] on link "Order Now" at bounding box center [495, 179] width 36 height 10
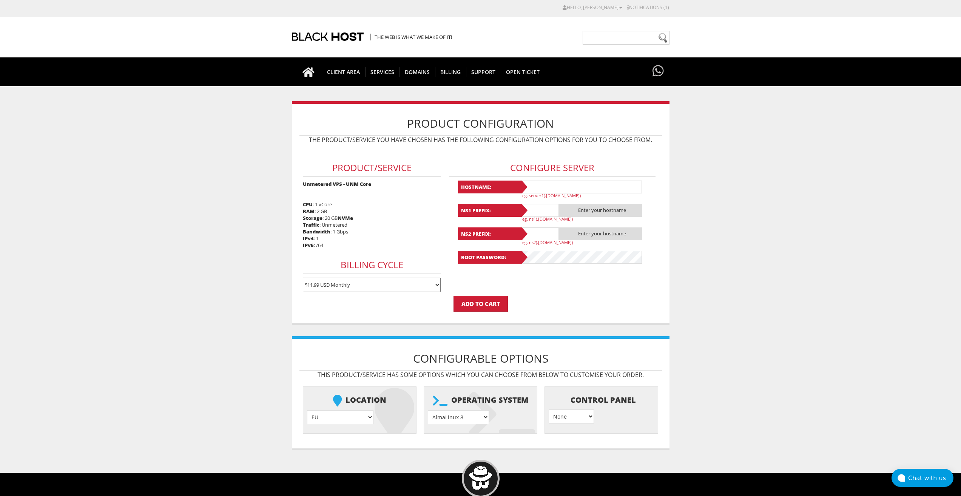
type input "[EMAIL_ADDRESS][DOMAIN_NAME]"
click at [538, 180] on input "text" at bounding box center [581, 186] width 121 height 13
click at [540, 187] on input "text" at bounding box center [581, 186] width 121 height 13
paste input "Lavanda38"
type input "Lavanda38"
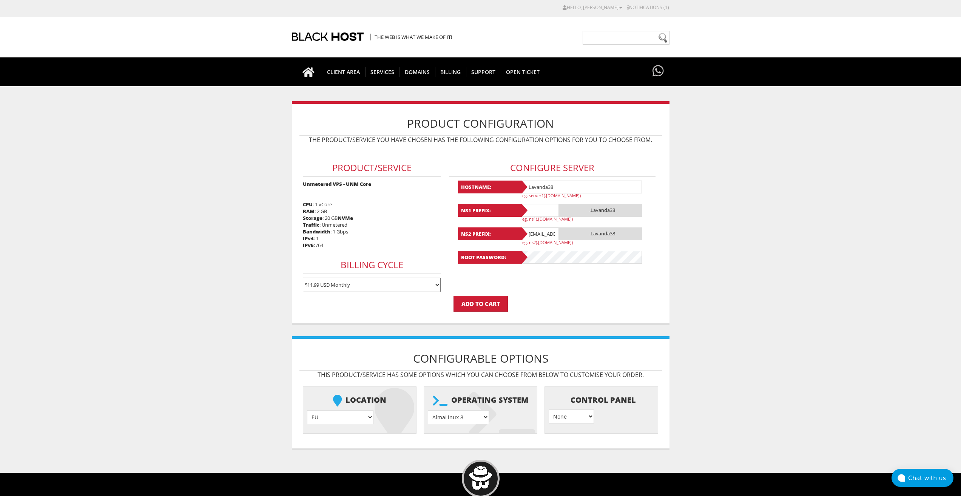
click at [539, 207] on input "text" at bounding box center [540, 210] width 38 height 13
paste input "Lavanda38"
type input "Lavanda38"
click at [540, 229] on input "lavandaaa88f@gmail.com" at bounding box center [540, 233] width 38 height 13
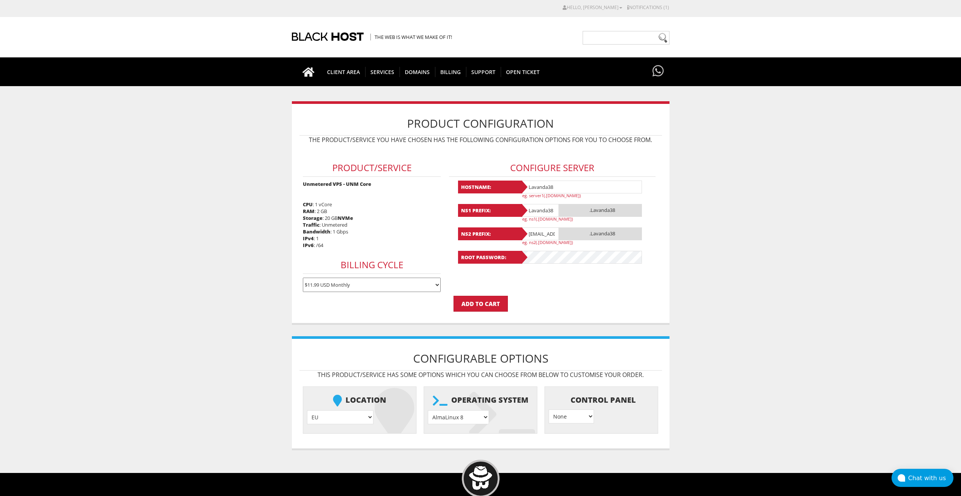
click at [540, 229] on input "[EMAIL_ADDRESS][DOMAIN_NAME]" at bounding box center [540, 233] width 38 height 13
paste input "Lavanda38"
type input "Lavanda38"
click at [469, 418] on select "AlmaLinux 8 } AlmaLinux 9 } AlmaLinux 10 } Rocky Linux 8 } Rocky Linux 9 } Cent…" at bounding box center [458, 417] width 61 height 14
select select "1208"
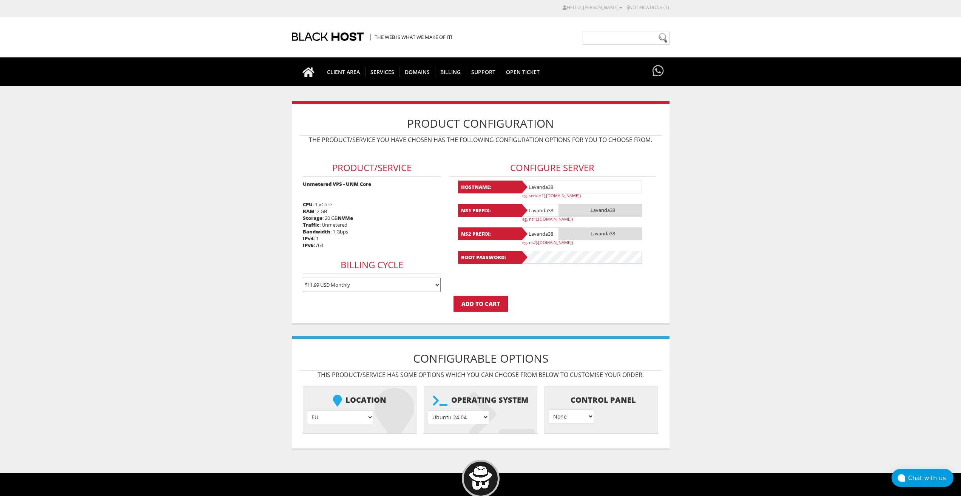
click at [428, 410] on select "AlmaLinux 8 } AlmaLinux 9 } AlmaLinux 10 } Rocky Linux 8 } Rocky Linux 9 } Cent…" at bounding box center [458, 417] width 61 height 14
click at [493, 304] on input "Add to Cart" at bounding box center [480, 304] width 54 height 16
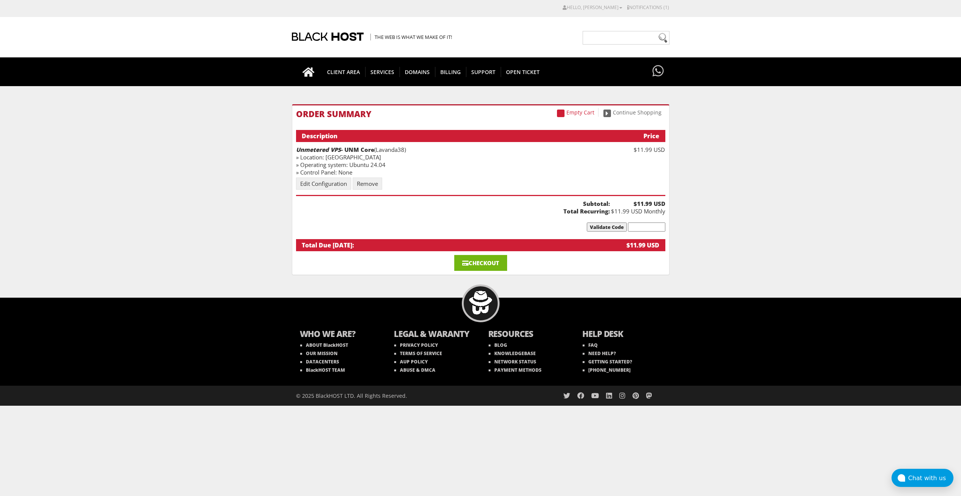
click at [484, 266] on link "Checkout" at bounding box center [480, 263] width 53 height 16
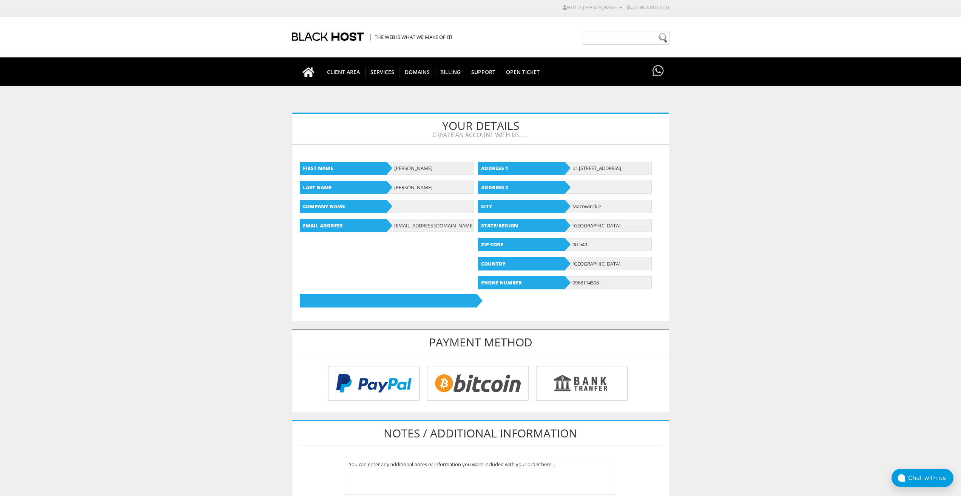
type input "[EMAIL_ADDRESS][DOMAIN_NAME]"
click at [478, 373] on input "radio" at bounding box center [476, 384] width 102 height 35
radio input "true"
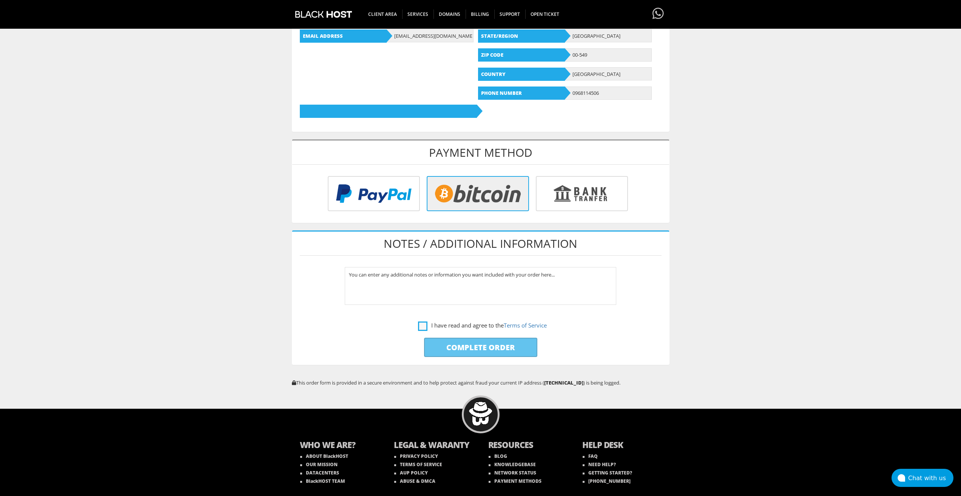
click at [421, 327] on label "I have read and agree to the Terms of Service" at bounding box center [482, 325] width 129 height 9
checkbox input "true"
click at [440, 347] on input "Complete Order" at bounding box center [480, 347] width 113 height 19
type input "Please Wait..."
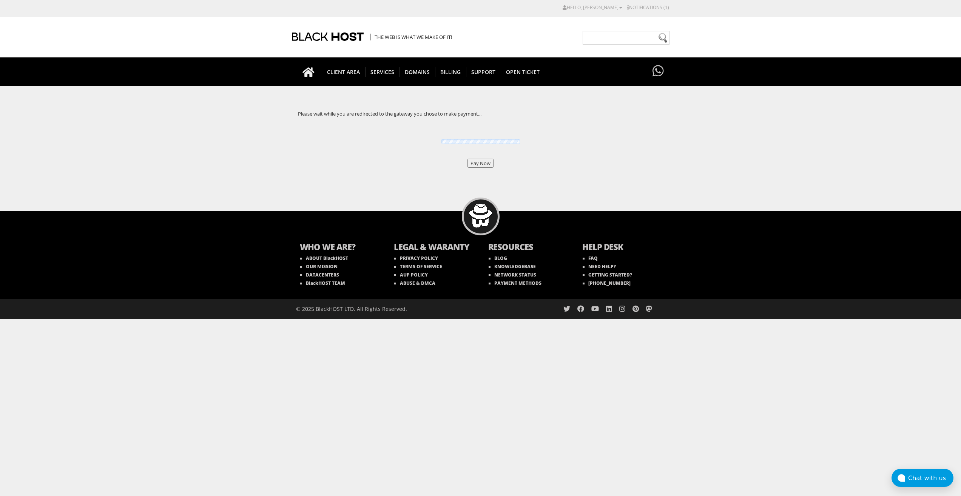
click at [481, 160] on input "Pay Now" at bounding box center [480, 163] width 26 height 9
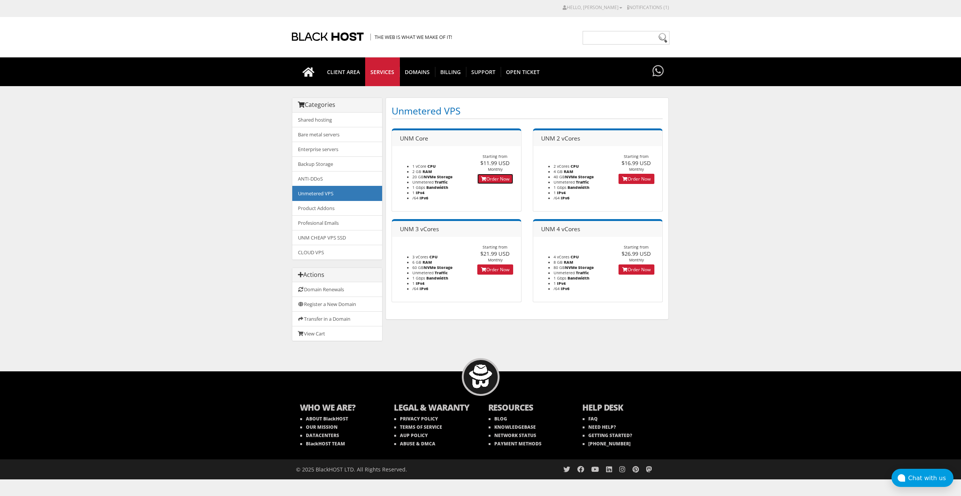
click at [481, 179] on icon at bounding box center [483, 179] width 5 height 5
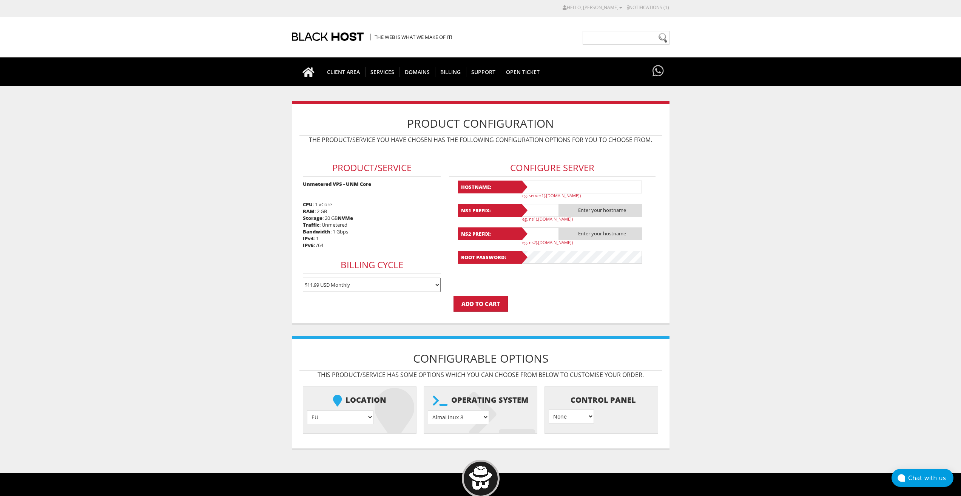
type input "[EMAIL_ADDRESS][DOMAIN_NAME]"
click at [543, 185] on input "text" at bounding box center [581, 186] width 121 height 13
paste input "Lavanda39"
type input "Lavanda39"
click at [541, 207] on input "text" at bounding box center [540, 210] width 38 height 13
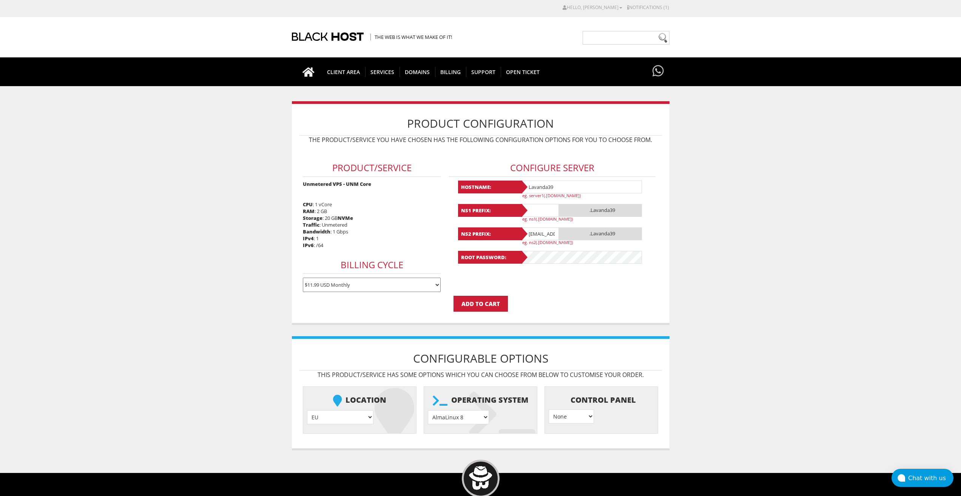
paste input "Lavanda39"
type input "Lavanda39"
click at [543, 233] on input "lavandaaa88f@gmail.com" at bounding box center [540, 233] width 38 height 13
click at [543, 233] on input "[EMAIL_ADDRESS][DOMAIN_NAME]" at bounding box center [540, 233] width 38 height 13
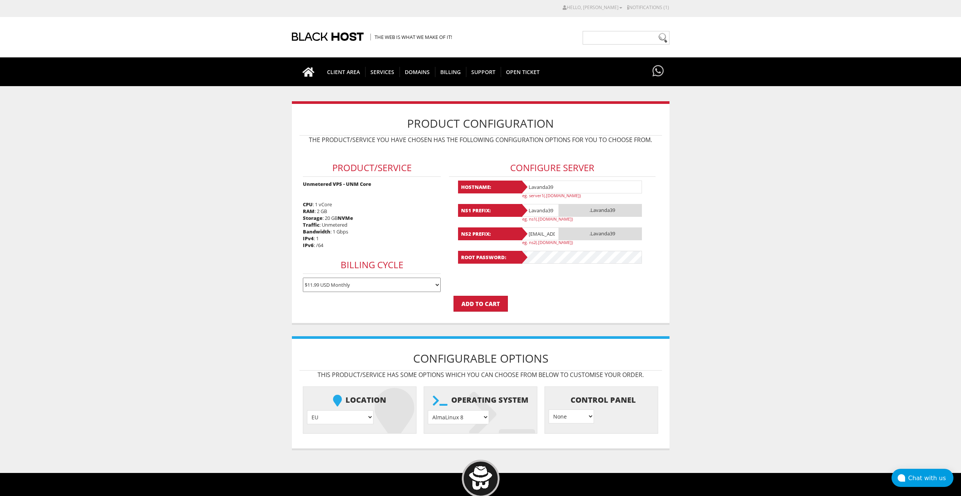
paste input "Lavanda39"
type input "Lavanda39"
click at [441, 414] on select "AlmaLinux 8 } AlmaLinux 9 } AlmaLinux 10 } Rocky Linux 8 } Rocky Linux 9 } Cent…" at bounding box center [458, 417] width 61 height 14
select select "1208"
click at [428, 410] on select "AlmaLinux 8 } AlmaLinux 9 } AlmaLinux 10 } Rocky Linux 8 } Rocky Linux 9 } Cent…" at bounding box center [458, 417] width 61 height 14
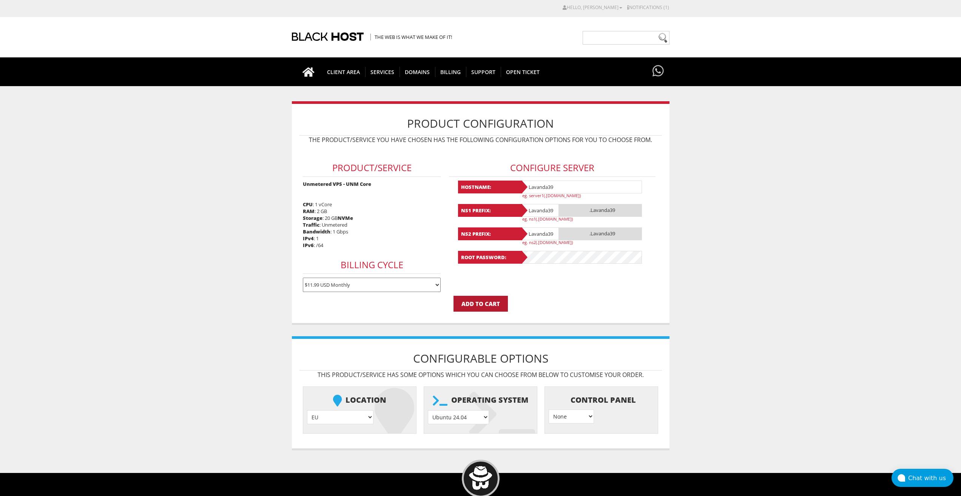
click at [473, 307] on input "Add to Cart" at bounding box center [480, 304] width 54 height 16
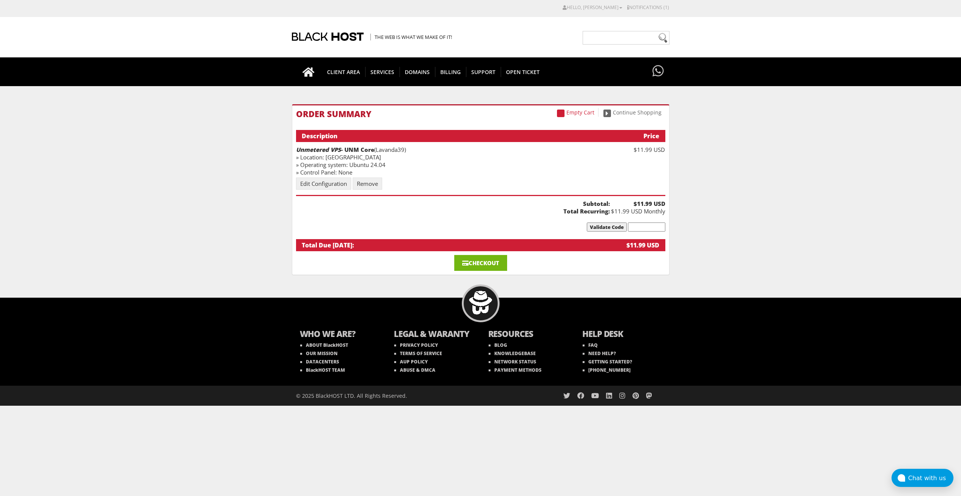
click at [468, 264] on link "Checkout" at bounding box center [480, 263] width 53 height 16
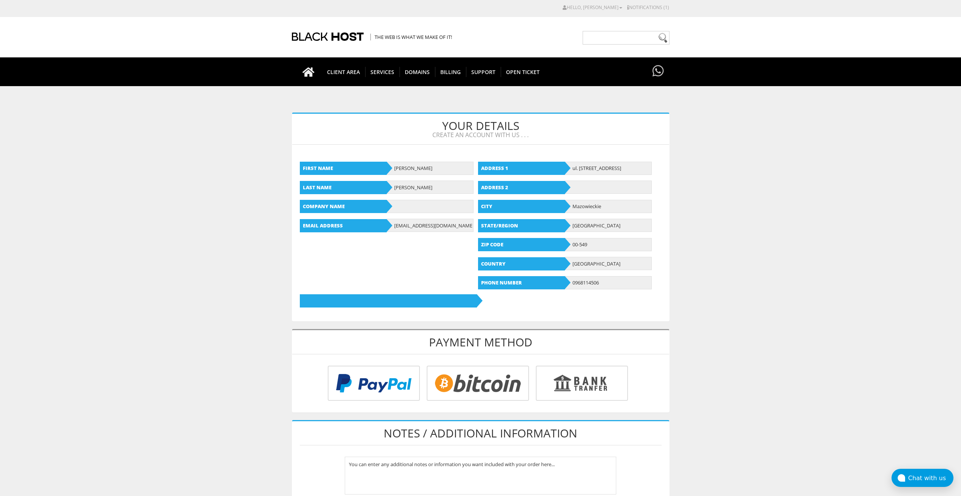
type input "lavandaaa88f@gmail.com"
click at [485, 373] on input "radio" at bounding box center [476, 384] width 102 height 35
radio input "true"
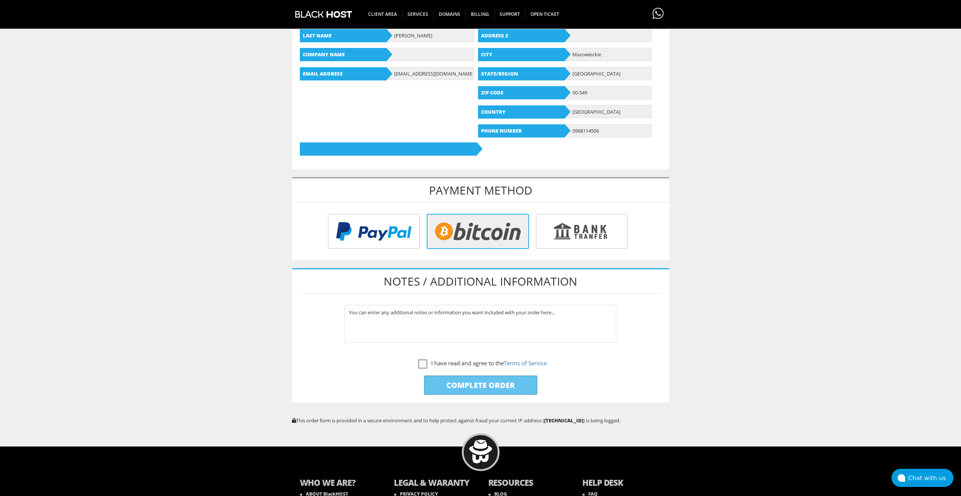
scroll to position [189, 0]
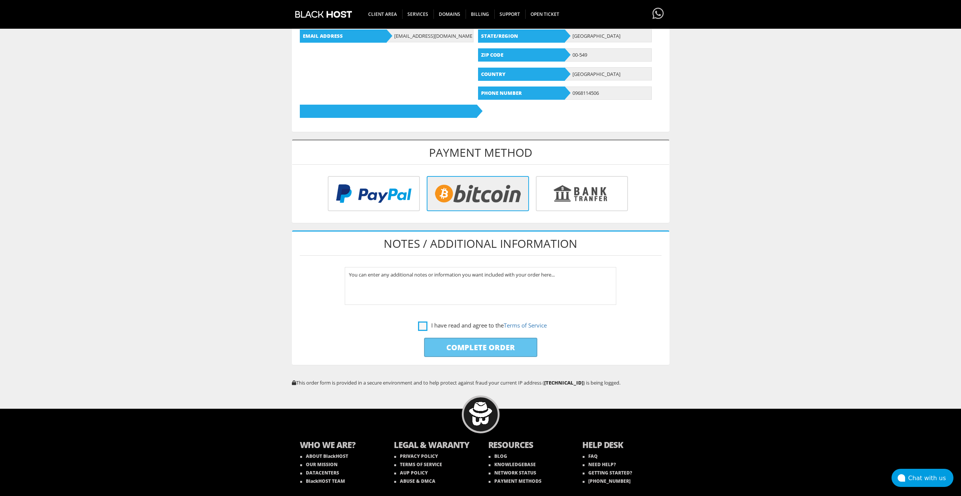
click at [418, 322] on label "I have read and agree to the Terms of Service" at bounding box center [482, 325] width 129 height 9
checkbox input "true"
click at [438, 341] on input "Complete Order" at bounding box center [480, 347] width 113 height 19
type input "Please Wait..."
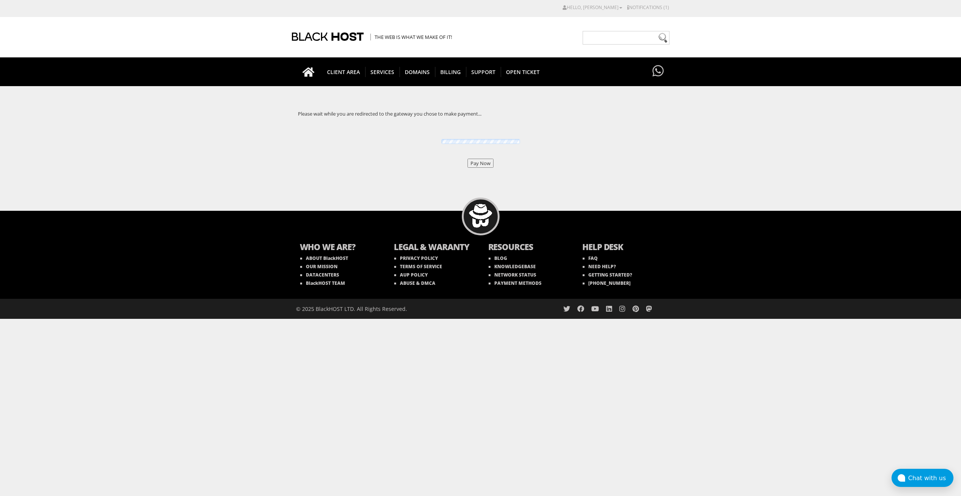
click at [470, 164] on input "Pay Now" at bounding box center [480, 163] width 26 height 9
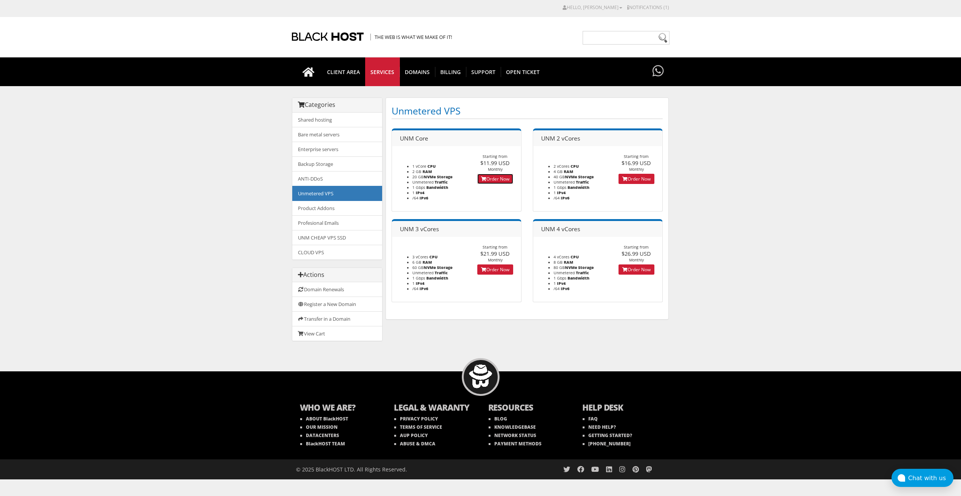
click at [498, 181] on link "Order Now" at bounding box center [495, 179] width 36 height 10
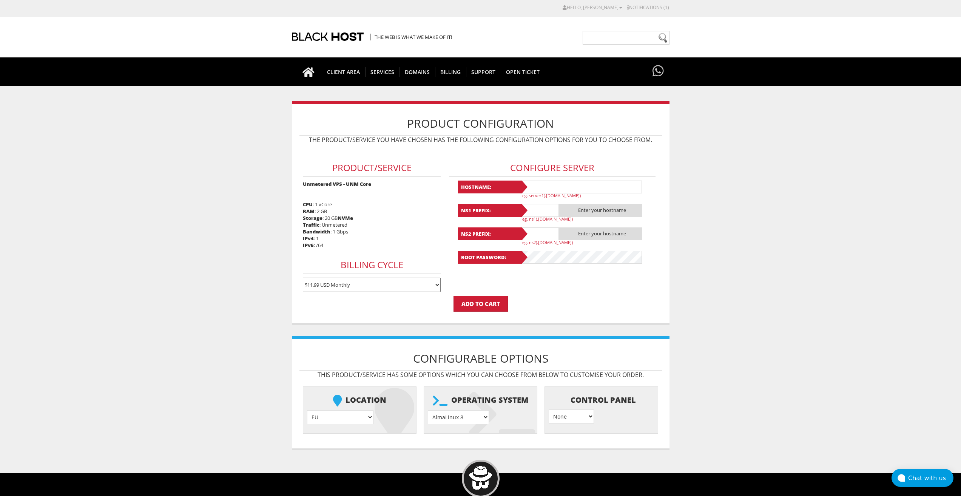
type input "[EMAIL_ADDRESS][DOMAIN_NAME]"
click at [560, 182] on input "text" at bounding box center [581, 186] width 121 height 13
paste input "Lavanda40"
type input "Lavanda40"
click at [553, 210] on input "text" at bounding box center [540, 210] width 38 height 13
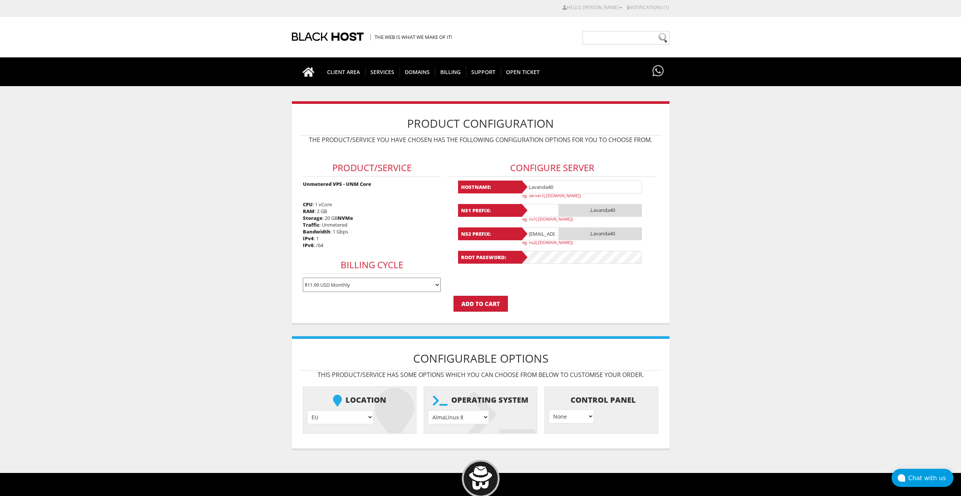
paste input "Lavanda40"
type input "Lavanda40"
click at [545, 233] on input "lavandaaa88f@gmail.com" at bounding box center [540, 233] width 38 height 13
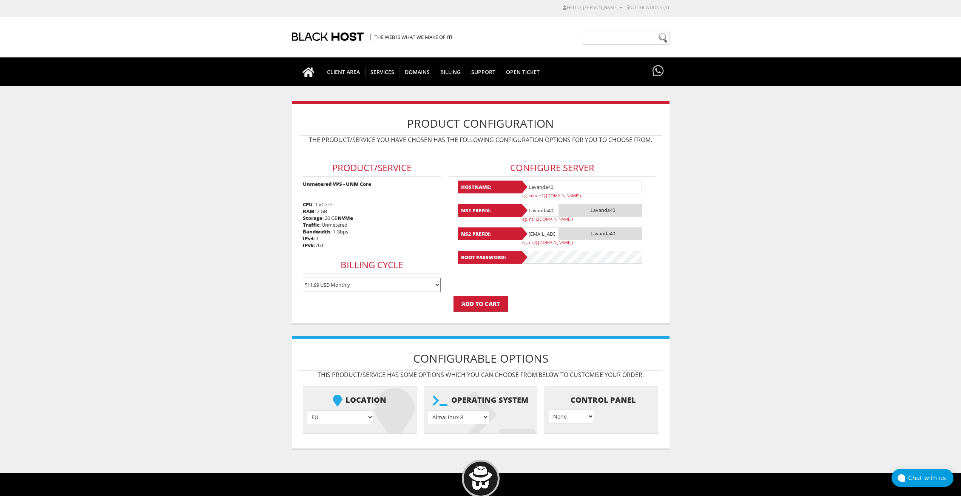
click at [545, 233] on input "lavandaaa88f@gmail.com" at bounding box center [540, 233] width 38 height 13
paste input "Lavanda40"
type input "Lavanda40"
click at [470, 421] on select "AlmaLinux 8 } AlmaLinux 9 } AlmaLinux 10 } Rocky Linux 8 } Rocky Linux 9 } Cent…" at bounding box center [458, 417] width 61 height 14
select select "1208"
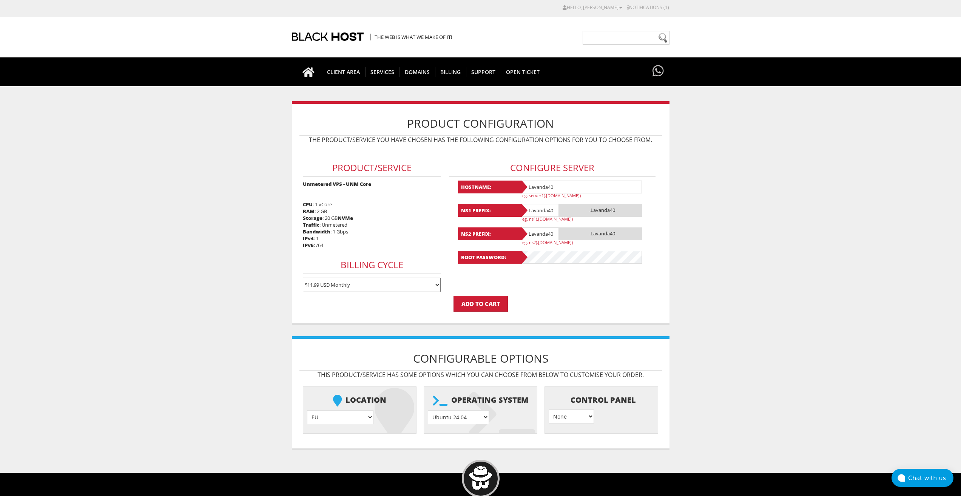
click at [428, 410] on select "AlmaLinux 8 } AlmaLinux 9 } AlmaLinux 10 } Rocky Linux 8 } Rocky Linux 9 } Cent…" at bounding box center [458, 417] width 61 height 14
click at [484, 302] on input "Add to Cart" at bounding box center [480, 304] width 54 height 16
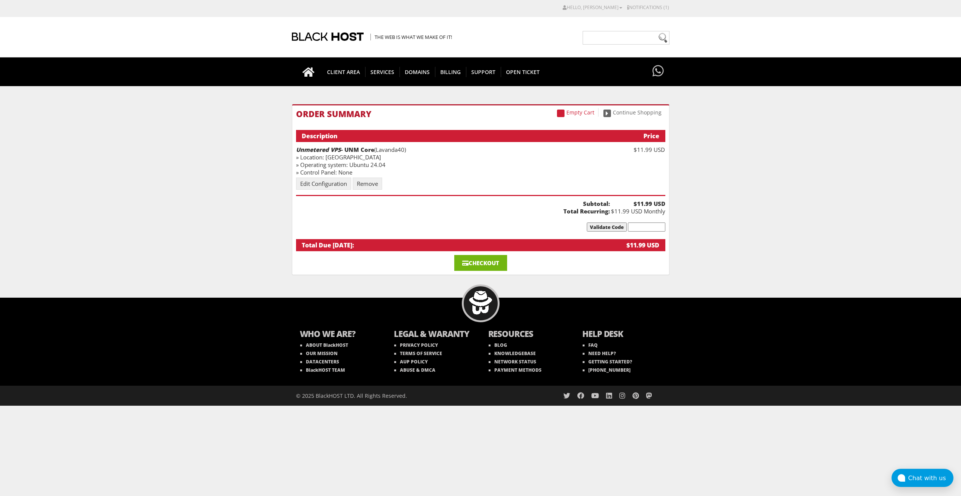
click at [478, 264] on link "Checkout" at bounding box center [480, 263] width 53 height 16
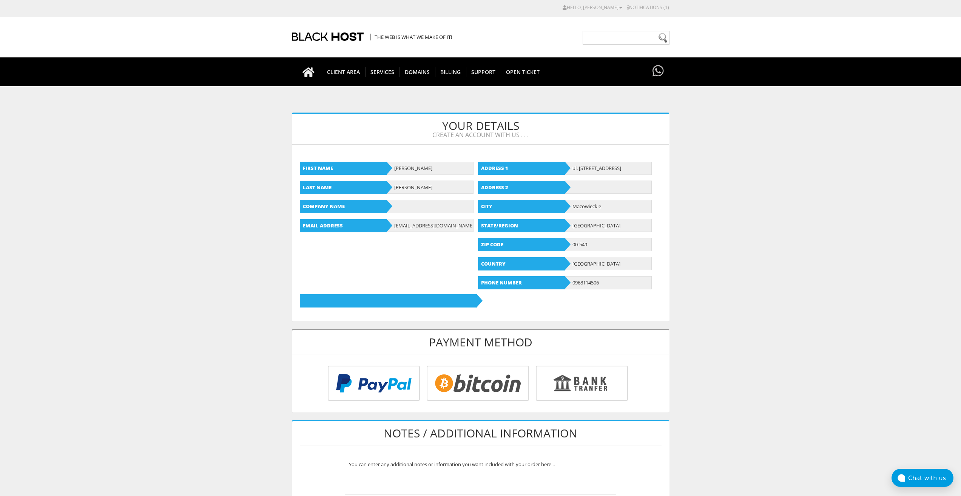
type input "[EMAIL_ADDRESS][DOMAIN_NAME]"
click at [480, 376] on input "radio" at bounding box center [476, 384] width 102 height 35
radio input "true"
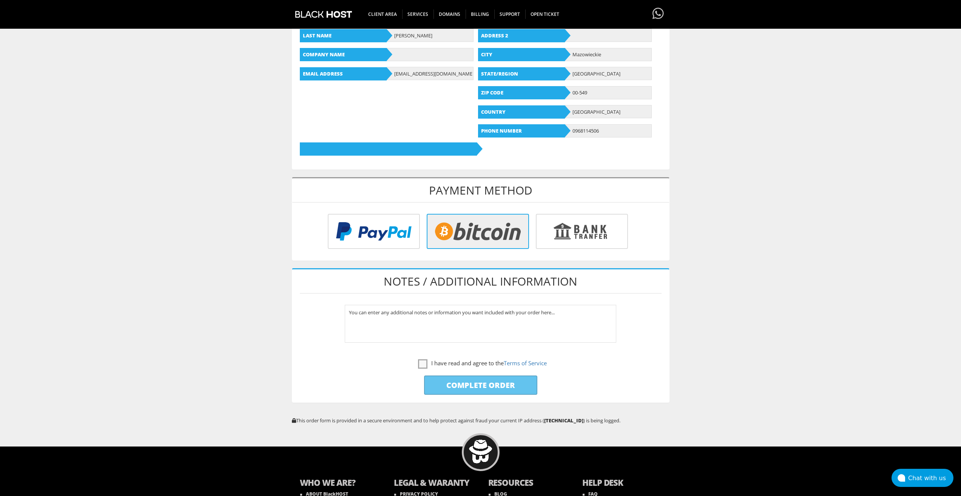
scroll to position [189, 0]
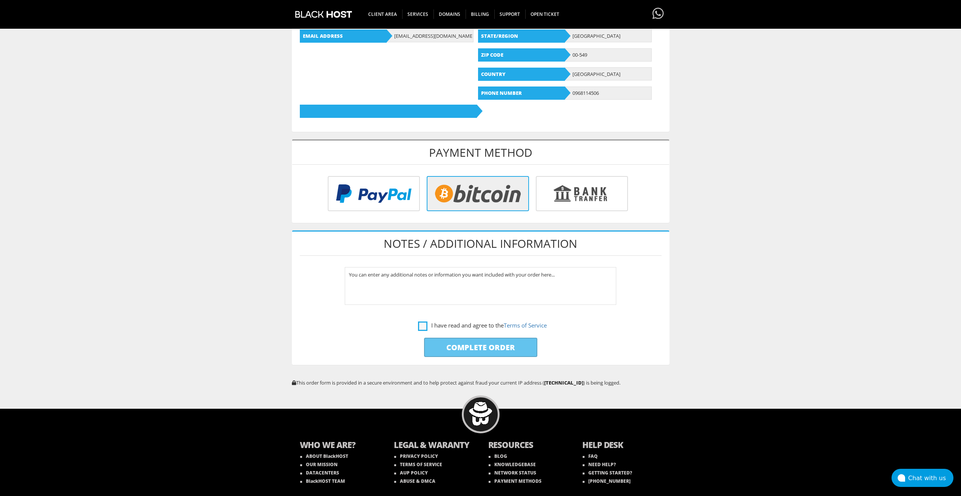
click at [423, 324] on label "I have read and agree to the Terms of Service" at bounding box center [482, 325] width 129 height 9
checkbox input "true"
click at [445, 344] on input "Complete Order" at bounding box center [480, 347] width 113 height 19
type input "Please Wait..."
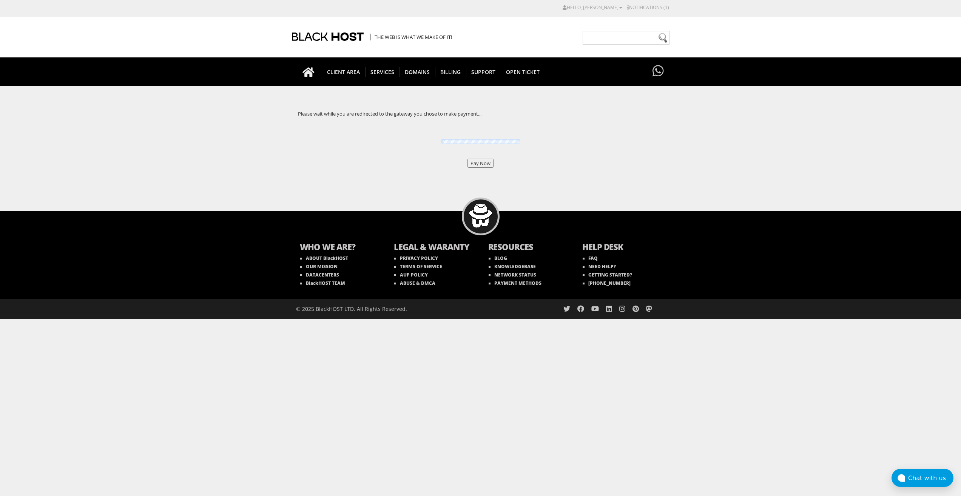
click at [472, 163] on input "Pay Now" at bounding box center [480, 163] width 26 height 9
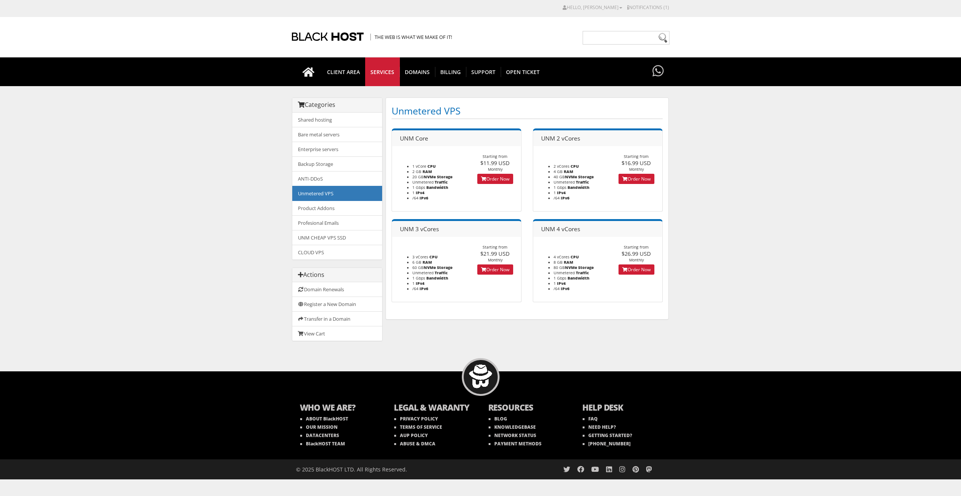
click at [481, 173] on footer "Starting from $11.99 USD Monthly Order Now" at bounding box center [495, 168] width 52 height 29
click at [484, 175] on link "Order Now" at bounding box center [495, 179] width 36 height 10
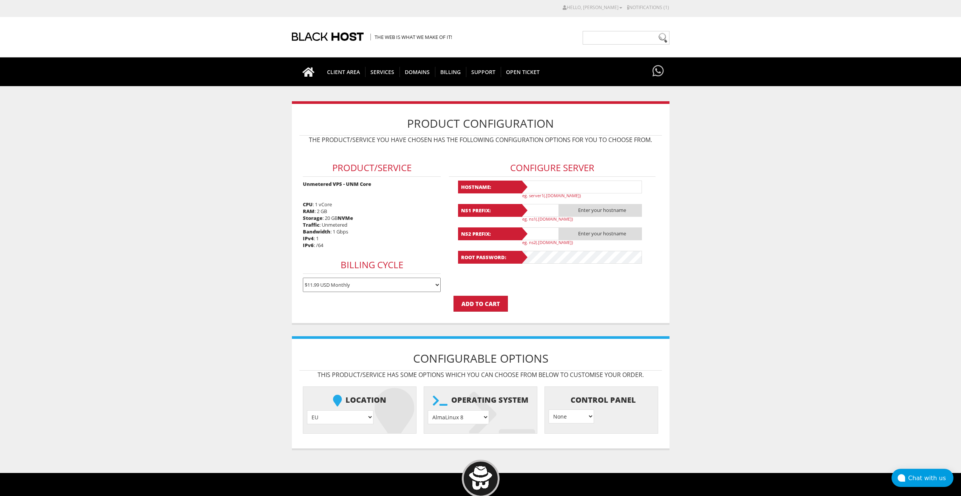
type input "lavandaaa88f@gmail.com"
drag, startPoint x: 524, startPoint y: 187, endPoint x: 534, endPoint y: 188, distance: 10.3
click at [522, 187] on b "Hostname:" at bounding box center [490, 186] width 64 height 13
drag, startPoint x: 534, startPoint y: 188, endPoint x: 539, endPoint y: 190, distance: 5.4
click at [534, 188] on input "text" at bounding box center [581, 186] width 121 height 13
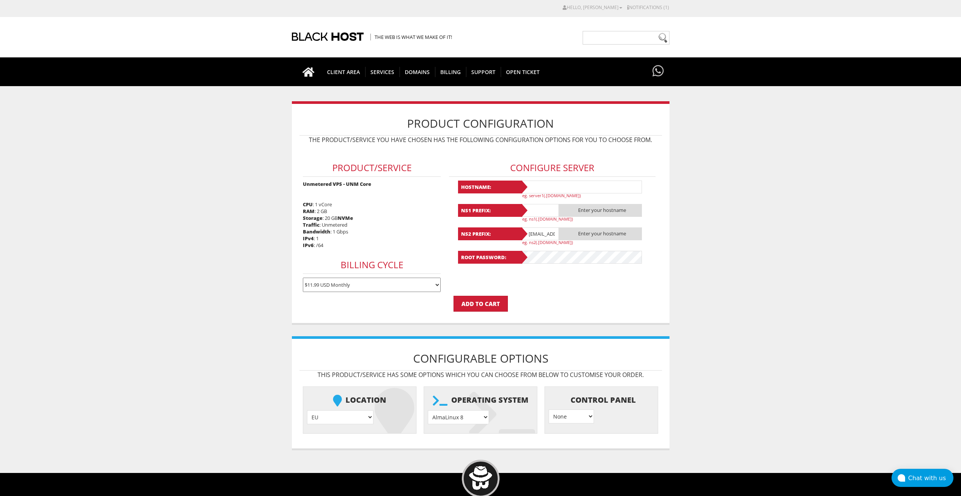
paste input "Lavanda41"
type input "Lavanda41"
click at [540, 208] on input "text" at bounding box center [540, 210] width 38 height 13
paste input "Lavanda41"
type input "Lavanda41"
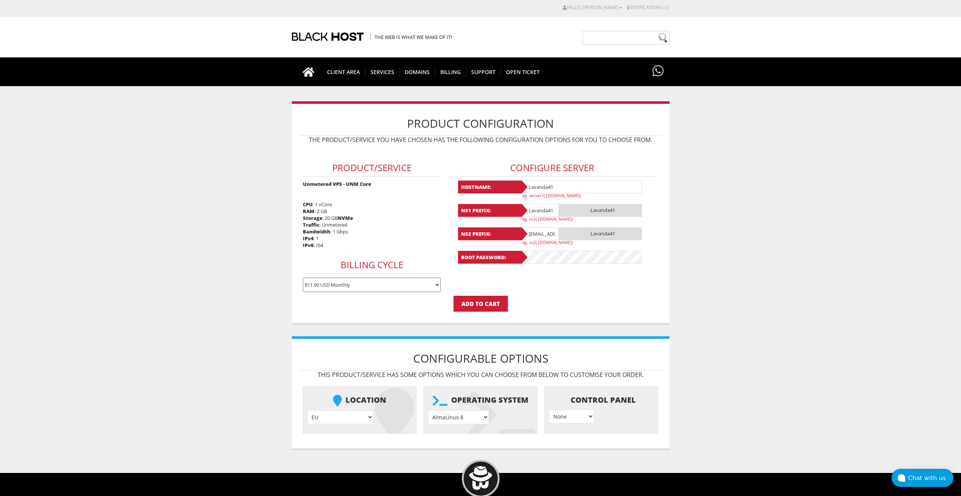
click at [539, 232] on input "[EMAIL_ADDRESS][DOMAIN_NAME]" at bounding box center [540, 233] width 38 height 13
click at [539, 232] on input "lavandaaa88f@gmail.com" at bounding box center [540, 233] width 38 height 13
paste input "Lavanda41"
type input "Lavanda41"
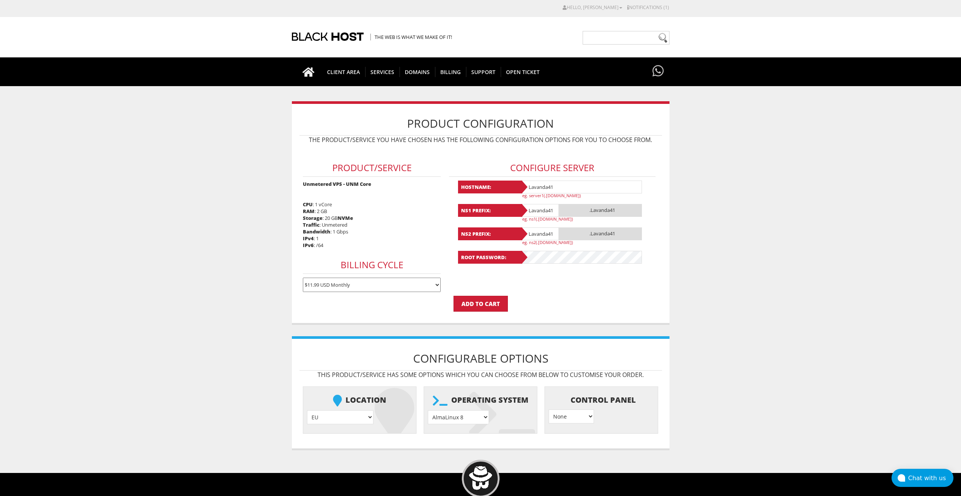
click at [477, 419] on select "AlmaLinux 8 } AlmaLinux 9 } AlmaLinux 10 } Rocky Linux 8 } Rocky Linux 9 } Cent…" at bounding box center [458, 417] width 61 height 14
select select "1208"
click at [428, 410] on select "AlmaLinux 8 } AlmaLinux 9 } AlmaLinux 10 } Rocky Linux 8 } Rocky Linux 9 } Cent…" at bounding box center [458, 417] width 61 height 14
click at [487, 308] on input "Add to Cart" at bounding box center [480, 304] width 54 height 16
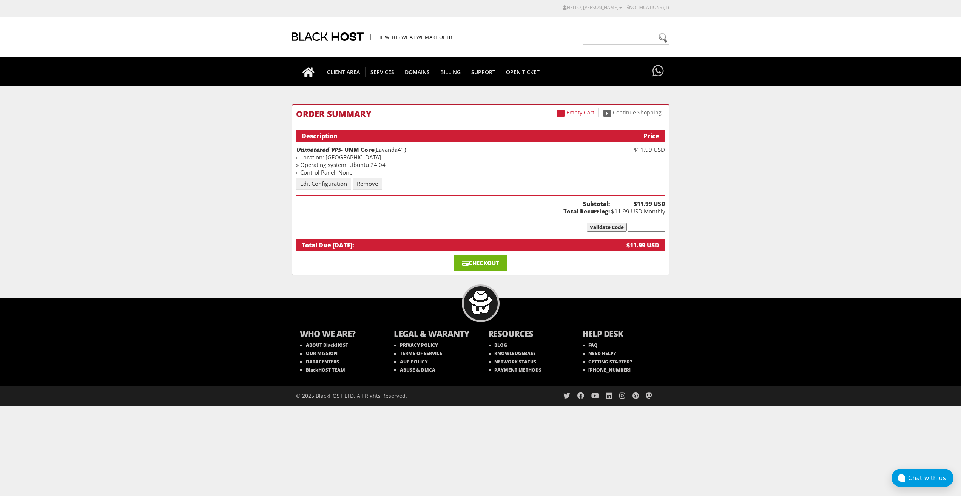
click at [485, 260] on link "Checkout" at bounding box center [480, 263] width 53 height 16
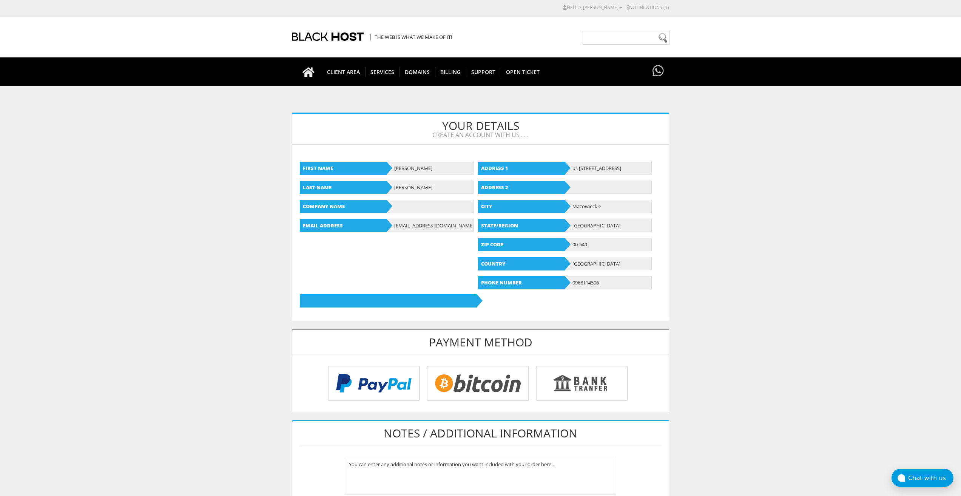
type input "[EMAIL_ADDRESS][DOMAIN_NAME]"
click at [473, 369] on input "radio" at bounding box center [476, 384] width 102 height 35
radio input "true"
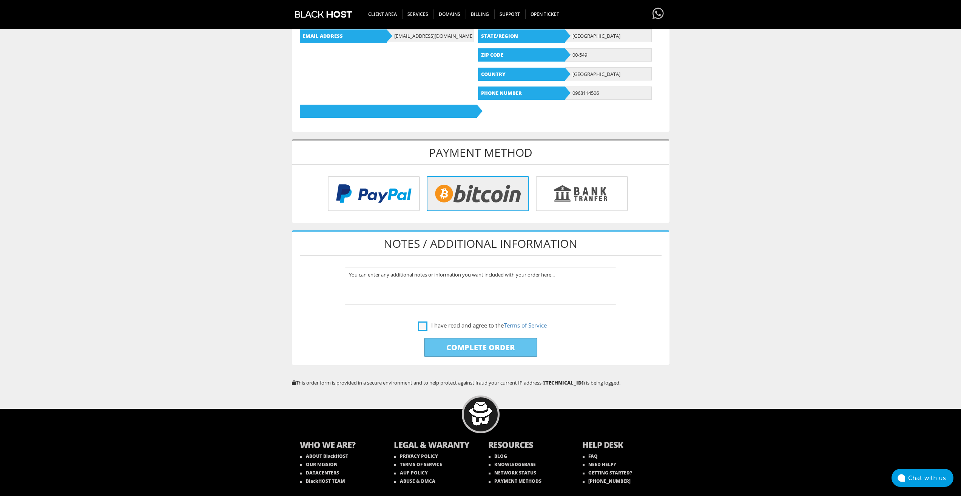
click at [441, 325] on label "I have read and agree to the Terms of Service" at bounding box center [482, 325] width 129 height 9
click at [424, 327] on label "I have read and agree to the Terms of Service" at bounding box center [482, 325] width 129 height 9
checkbox input "true"
click at [430, 345] on input "Complete Order" at bounding box center [480, 347] width 113 height 19
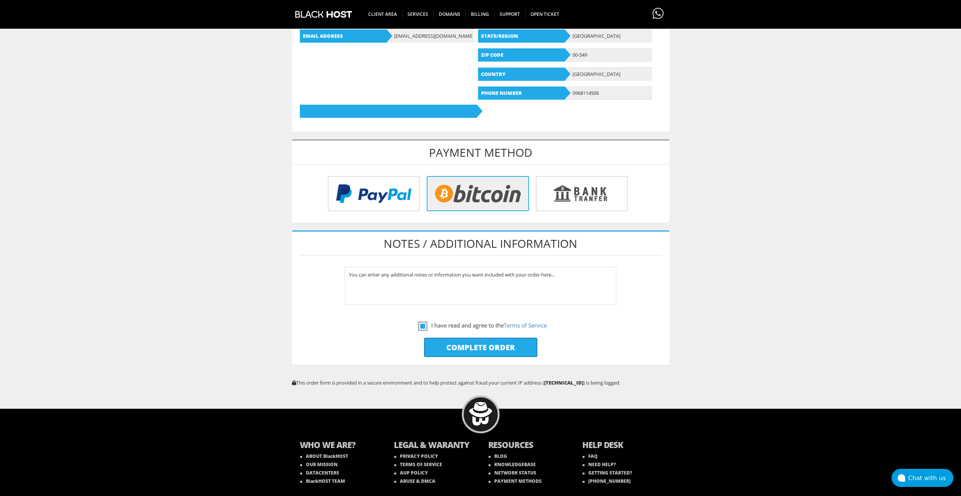
type input "Please Wait..."
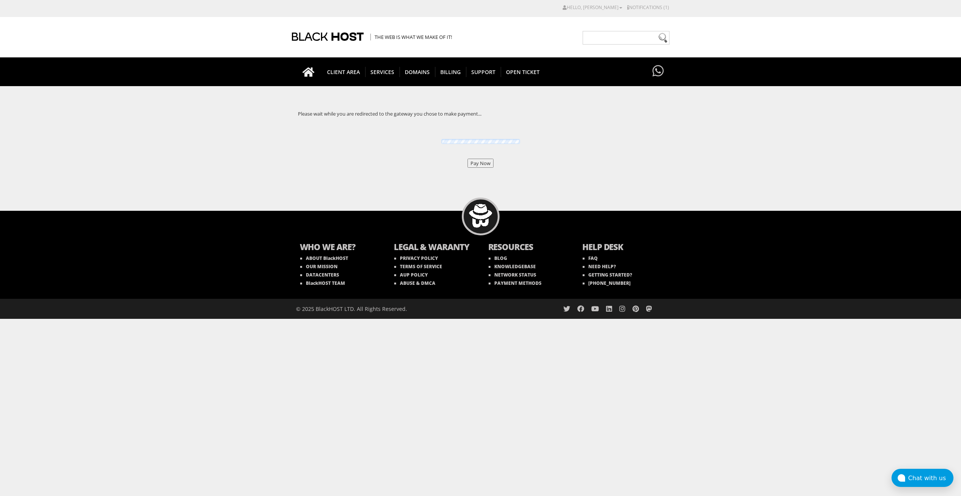
click at [491, 164] on input "Pay Now" at bounding box center [480, 163] width 26 height 9
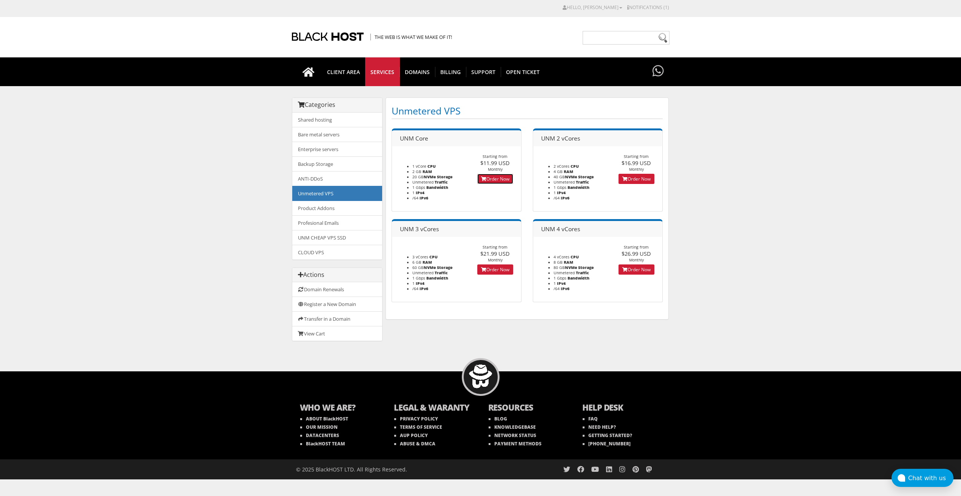
click at [498, 177] on link "Order Now" at bounding box center [495, 179] width 36 height 10
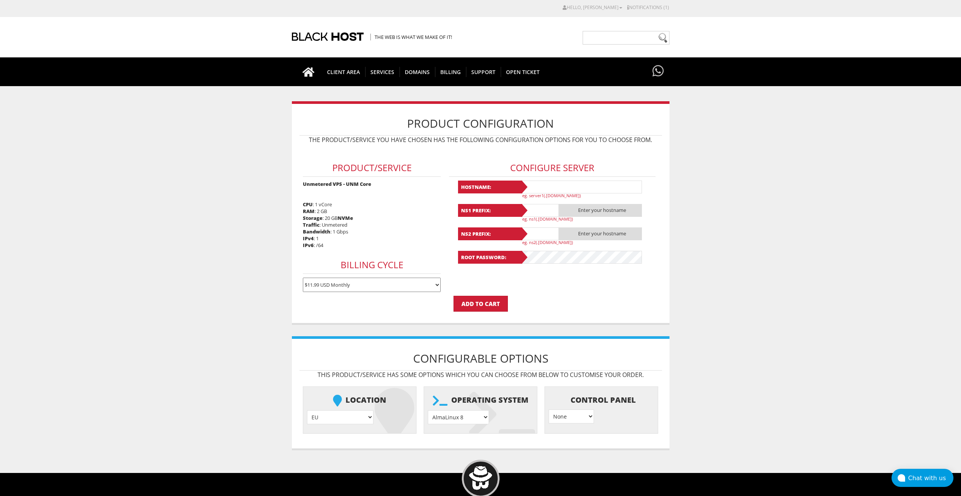
type input "[EMAIL_ADDRESS][DOMAIN_NAME]"
click at [532, 190] on input "text" at bounding box center [581, 186] width 121 height 13
paste input "Lavanda42"
type input "Lavanda42"
click at [540, 212] on input "text" at bounding box center [540, 210] width 38 height 13
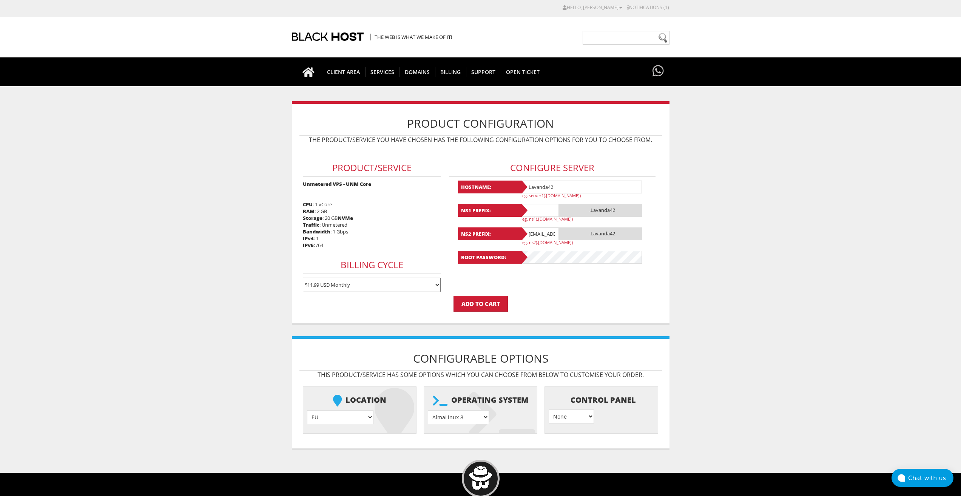
paste input "Lavanda42"
type input "Lavanda42"
click at [541, 237] on input "[EMAIL_ADDRESS][DOMAIN_NAME]" at bounding box center [540, 233] width 38 height 13
click at [541, 237] on input "lavandaaa88f@gmail.com" at bounding box center [540, 233] width 38 height 13
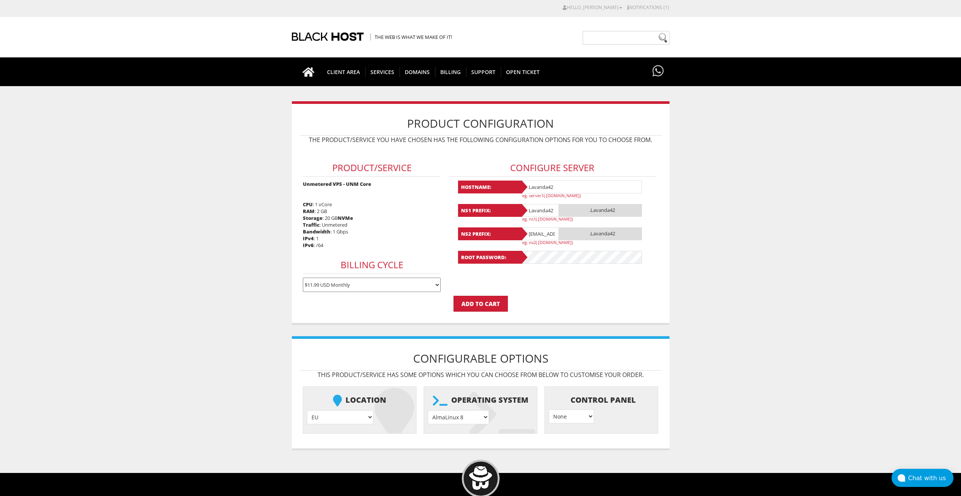
paste input "Lavanda42"
type input "Lavanda42"
click at [469, 419] on select "AlmaLinux 8 } AlmaLinux 9 } AlmaLinux 10 } Rocky Linux 8 } Rocky Linux 9 } Cent…" at bounding box center [458, 417] width 61 height 14
select select "1208"
click at [428, 410] on select "AlmaLinux 8 } AlmaLinux 9 } AlmaLinux 10 } Rocky Linux 8 } Rocky Linux 9 } Cent…" at bounding box center [458, 417] width 61 height 14
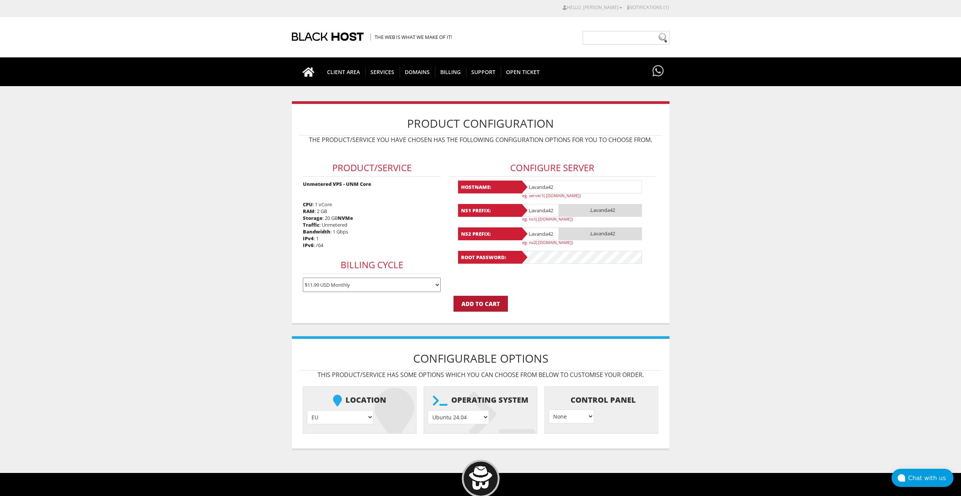
click at [481, 303] on input "Add to Cart" at bounding box center [480, 304] width 54 height 16
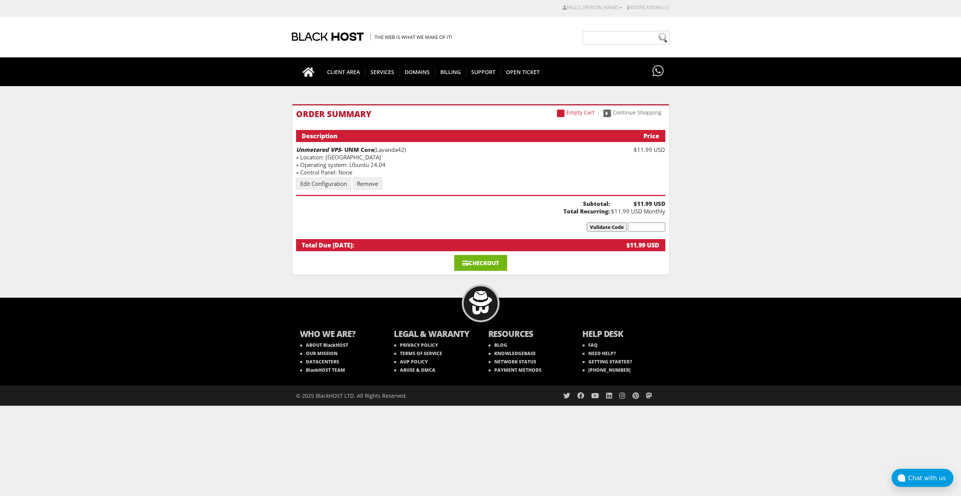
click at [472, 260] on link "Checkout" at bounding box center [480, 263] width 53 height 16
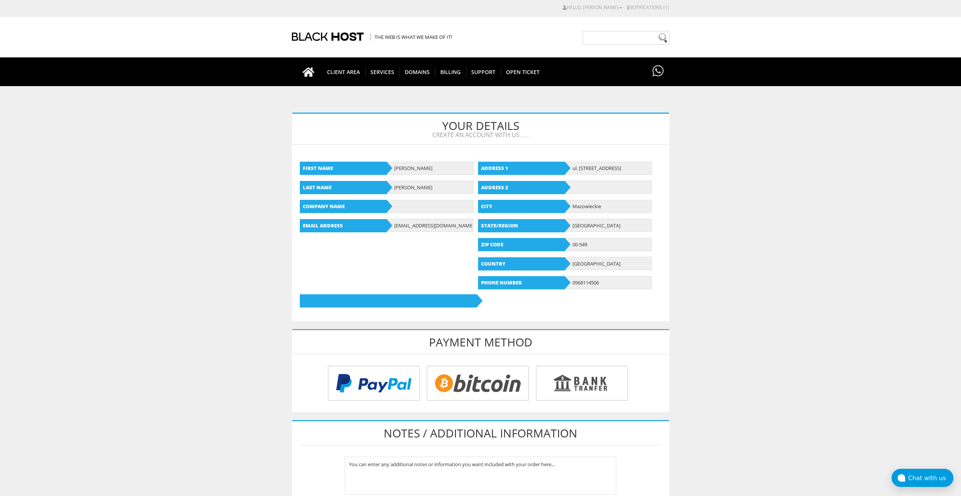
type input "lavandaaa88f@gmail.com"
click at [474, 393] on input "radio" at bounding box center [476, 384] width 102 height 35
radio input "true"
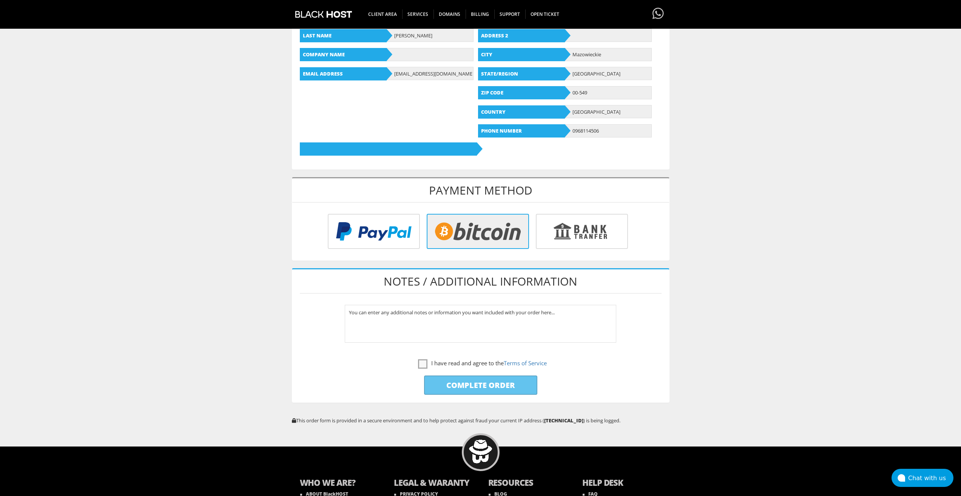
scroll to position [210, 0]
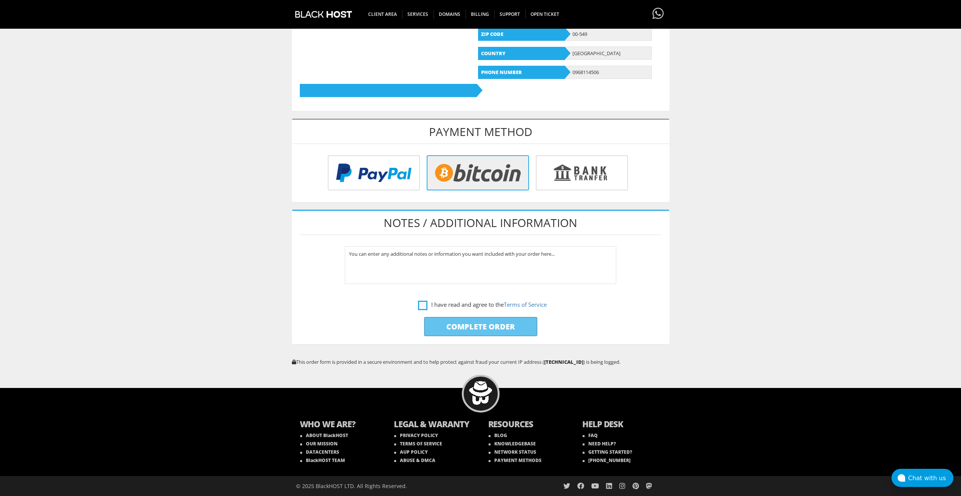
click at [421, 306] on label "I have read and agree to the Terms of Service" at bounding box center [482, 304] width 129 height 9
checkbox input "true"
click at [442, 327] on input "Complete Order" at bounding box center [480, 326] width 113 height 19
type input "Please Wait..."
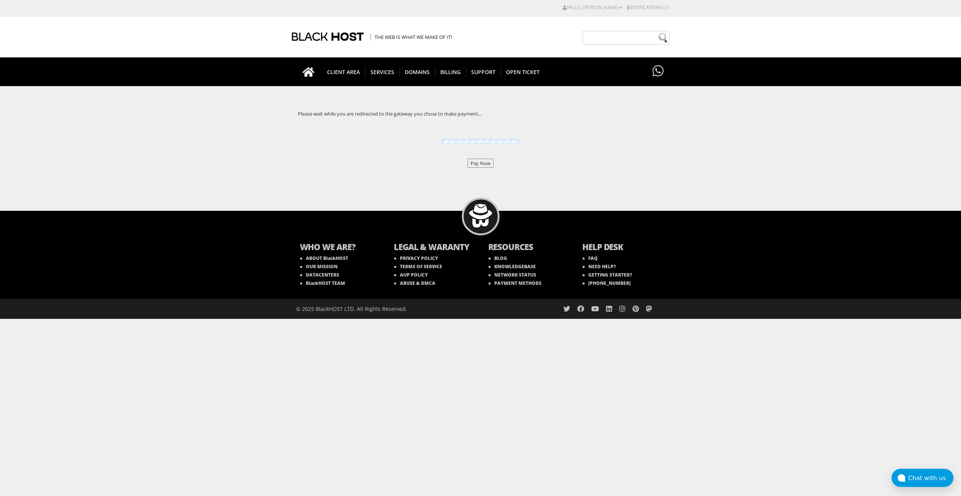
click at [482, 159] on input "Pay Now" at bounding box center [480, 163] width 26 height 9
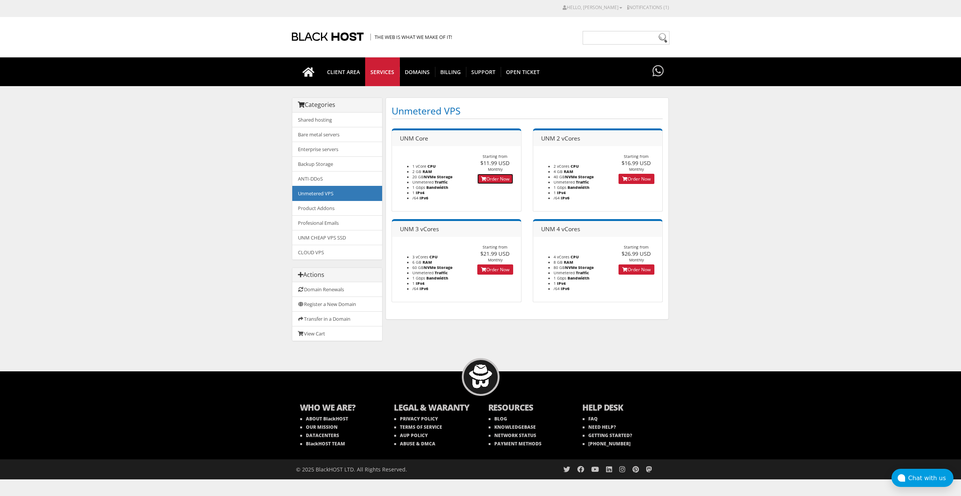
click at [503, 182] on link "Order Now" at bounding box center [495, 179] width 36 height 10
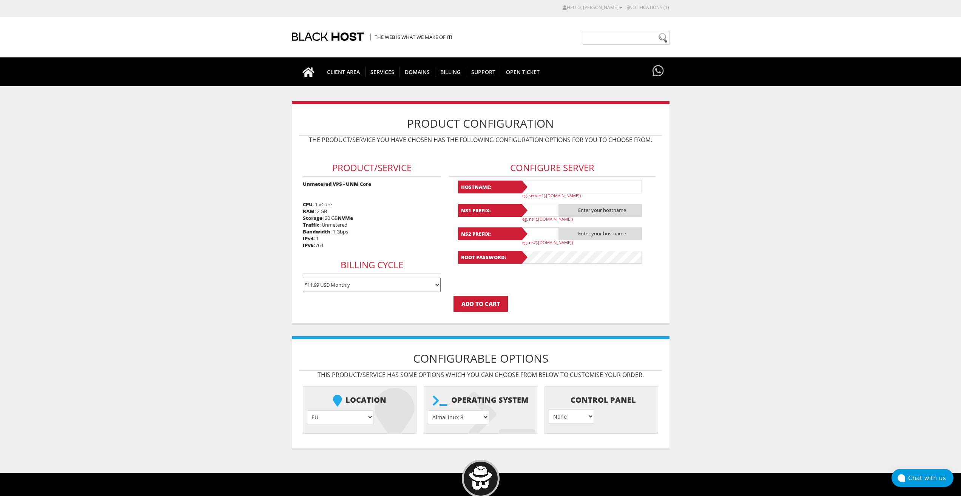
type input "[EMAIL_ADDRESS][DOMAIN_NAME]"
click at [550, 186] on input "text" at bounding box center [581, 186] width 121 height 13
paste input "Lavanda43"
type input "Lavanda43"
click at [544, 206] on input "text" at bounding box center [540, 210] width 38 height 13
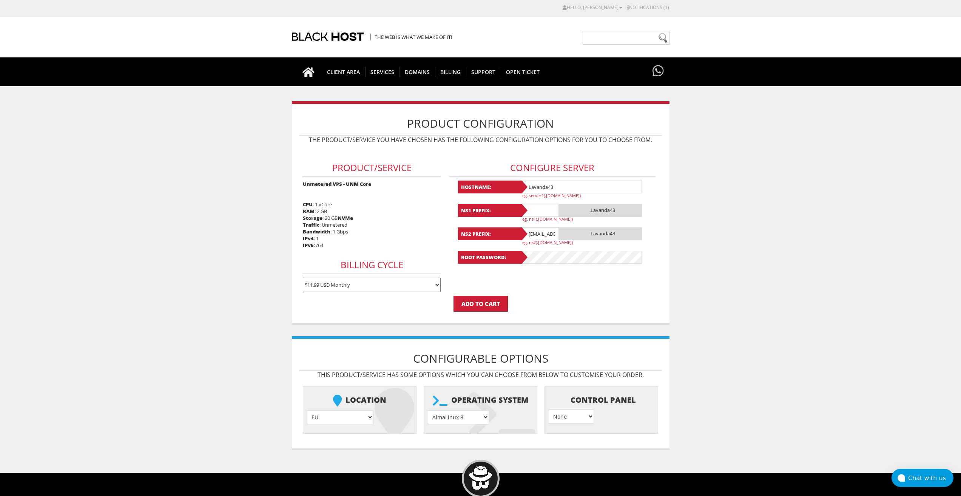
paste input "Lavanda43"
type input "Lavanda43"
click at [546, 231] on input "[EMAIL_ADDRESS][DOMAIN_NAME]" at bounding box center [540, 233] width 38 height 13
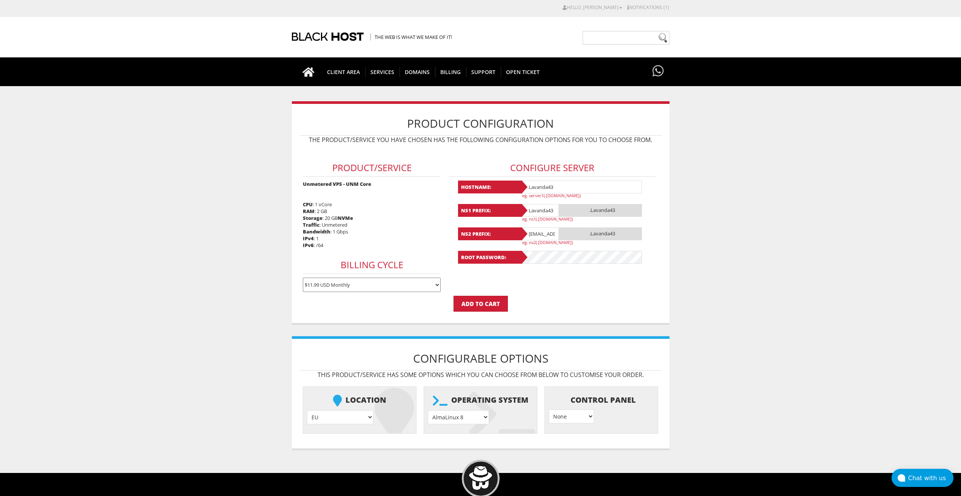
paste input "Lavanda43"
type input "Lavanda43"
click at [470, 416] on select "AlmaLinux 8 } AlmaLinux 9 } AlmaLinux 10 } Rocky Linux 8 } Rocky Linux 9 } Cent…" at bounding box center [458, 417] width 61 height 14
select select "1208"
click at [428, 410] on select "AlmaLinux 8 } AlmaLinux 9 } AlmaLinux 10 } Rocky Linux 8 } Rocky Linux 9 } Cent…" at bounding box center [458, 417] width 61 height 14
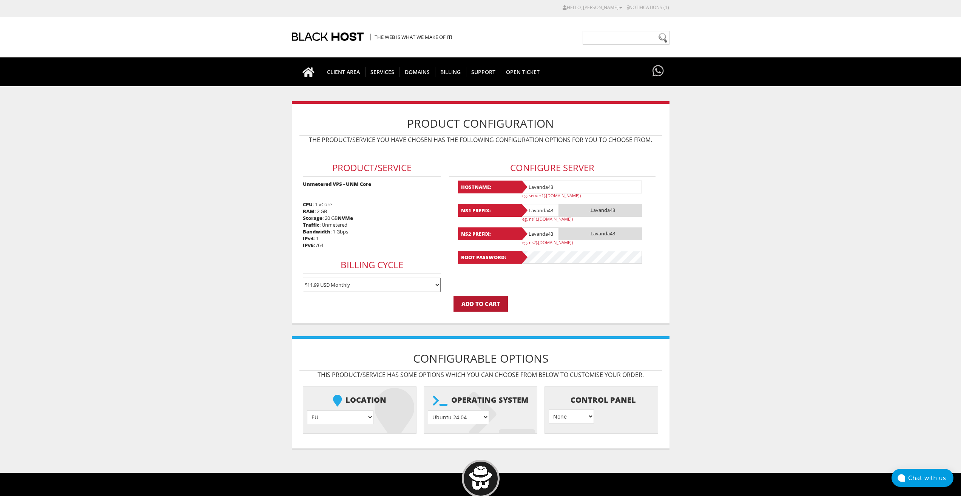
click at [482, 309] on input "Add to Cart" at bounding box center [480, 304] width 54 height 16
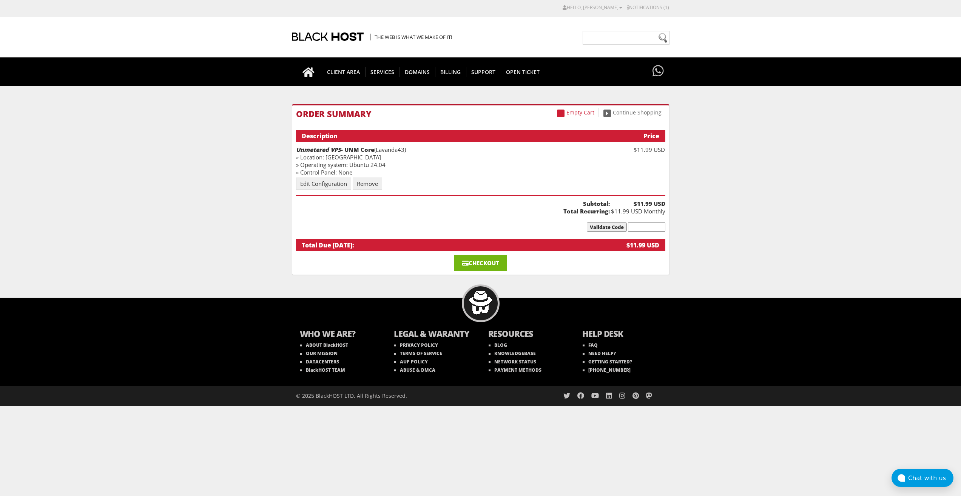
click at [468, 261] on link "Checkout" at bounding box center [480, 263] width 53 height 16
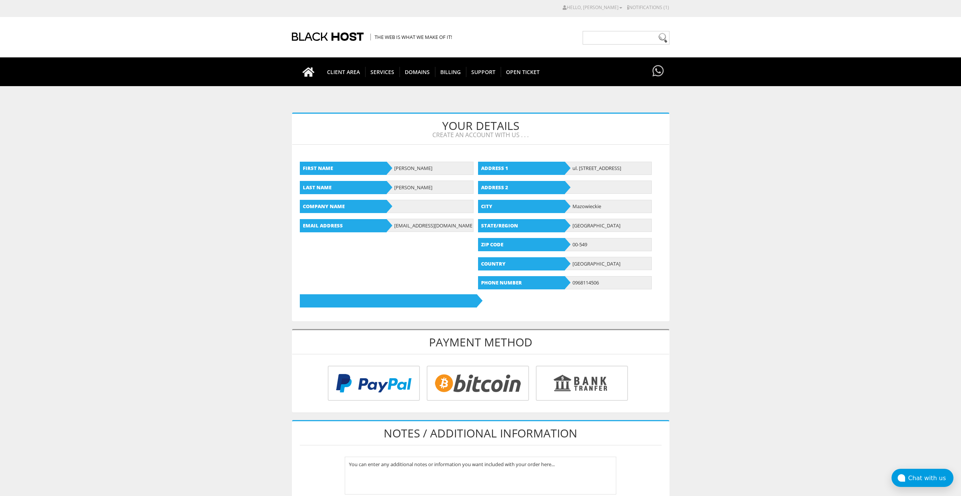
type input "[EMAIL_ADDRESS][DOMAIN_NAME]"
click at [478, 375] on input "radio" at bounding box center [476, 384] width 102 height 35
radio input "true"
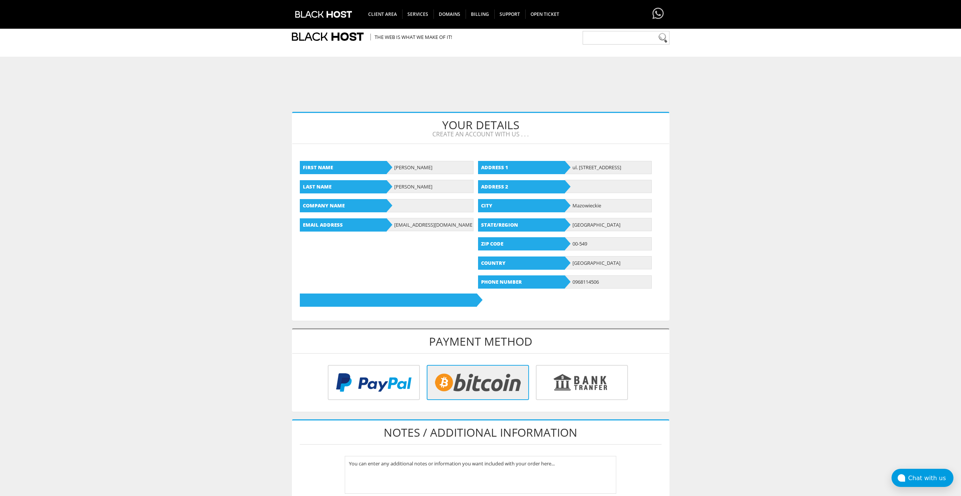
scroll to position [189, 0]
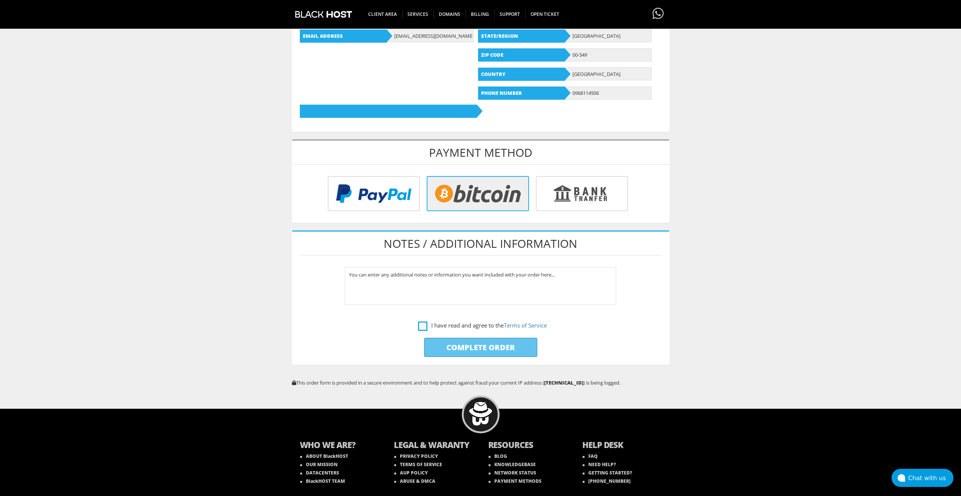
click at [423, 325] on label "I have read and agree to the Terms of Service" at bounding box center [482, 325] width 129 height 9
checkbox input "true"
click at [440, 347] on input "Complete Order" at bounding box center [480, 347] width 113 height 19
type input "Please Wait..."
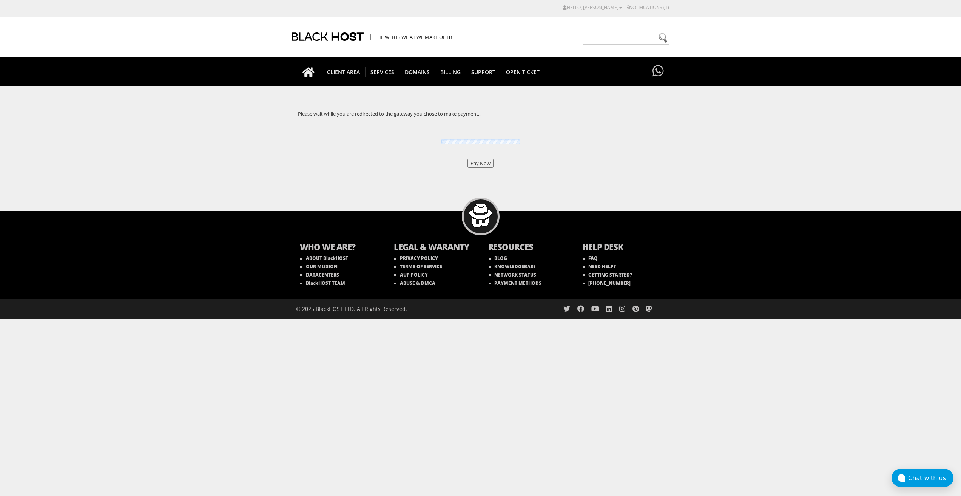
click at [474, 165] on input "Pay Now" at bounding box center [480, 163] width 26 height 9
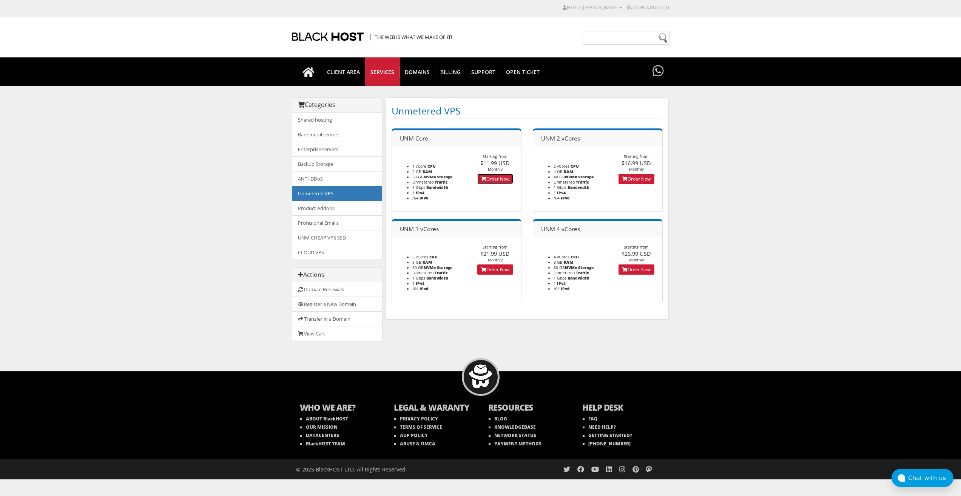
click at [489, 177] on link "Order Now" at bounding box center [495, 179] width 36 height 10
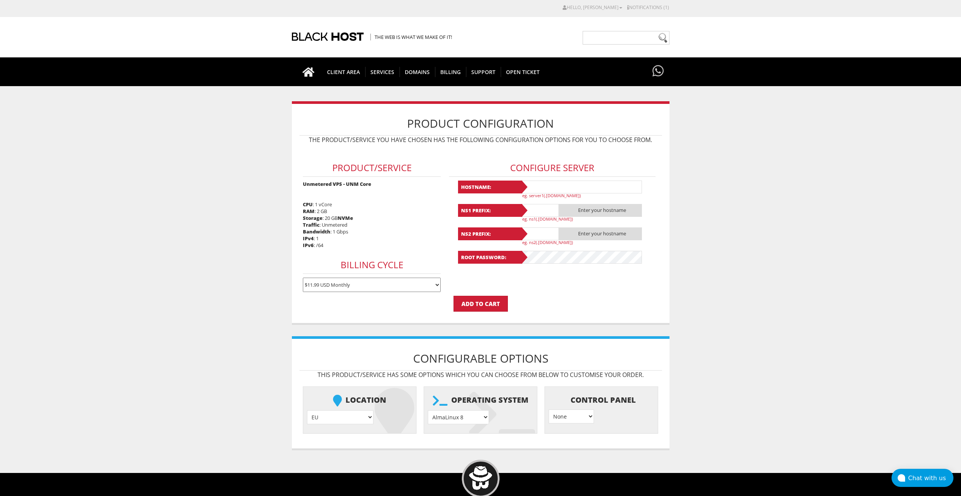
type input "[EMAIL_ADDRESS][DOMAIN_NAME]"
click at [533, 185] on input "text" at bounding box center [581, 186] width 121 height 13
paste input "Lavanda44"
type input "Lavanda44"
click at [541, 213] on input "text" at bounding box center [540, 210] width 38 height 13
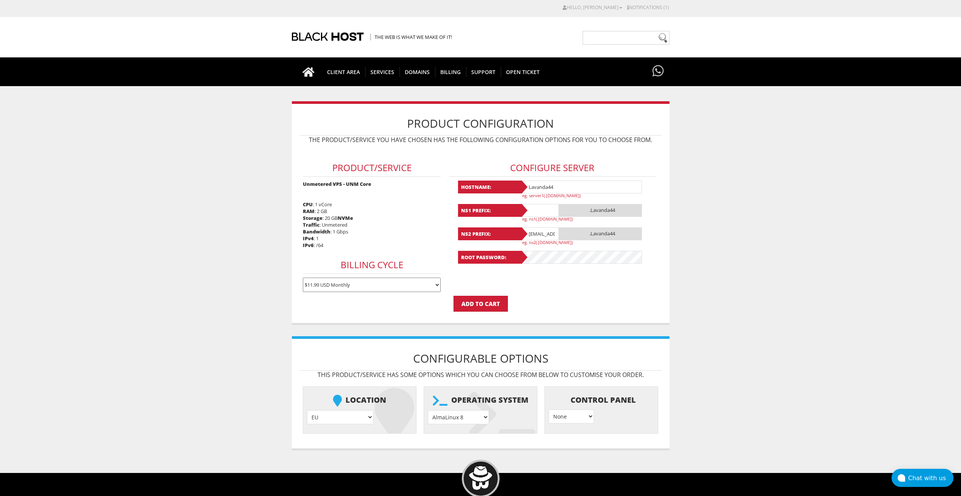
click at [541, 213] on input "text" at bounding box center [540, 210] width 38 height 13
paste input "Lavanda44"
type input "Lavanda44"
click at [542, 234] on input "lavandaaa88f@gmail.com" at bounding box center [540, 233] width 38 height 13
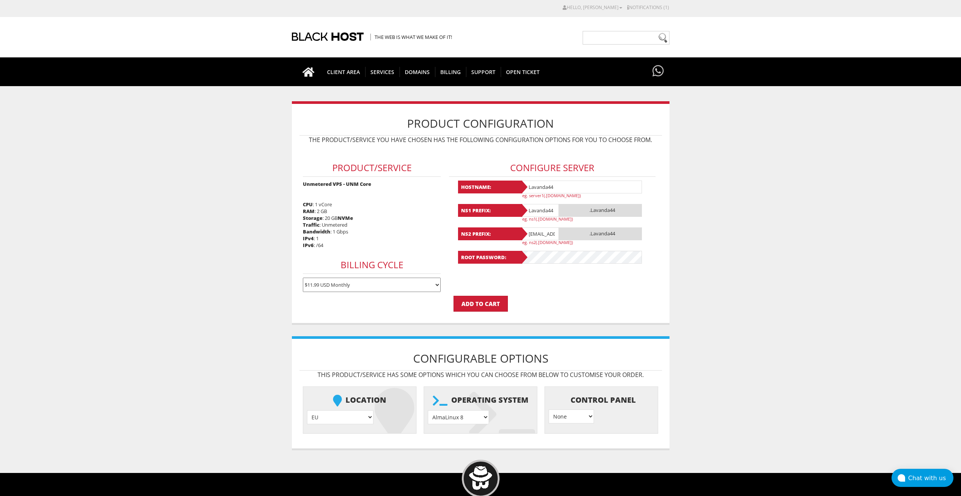
click at [542, 234] on input "lavandaaa88f@gmail.com" at bounding box center [540, 233] width 38 height 13
paste input "Lavanda44"
type input "Lavanda44"
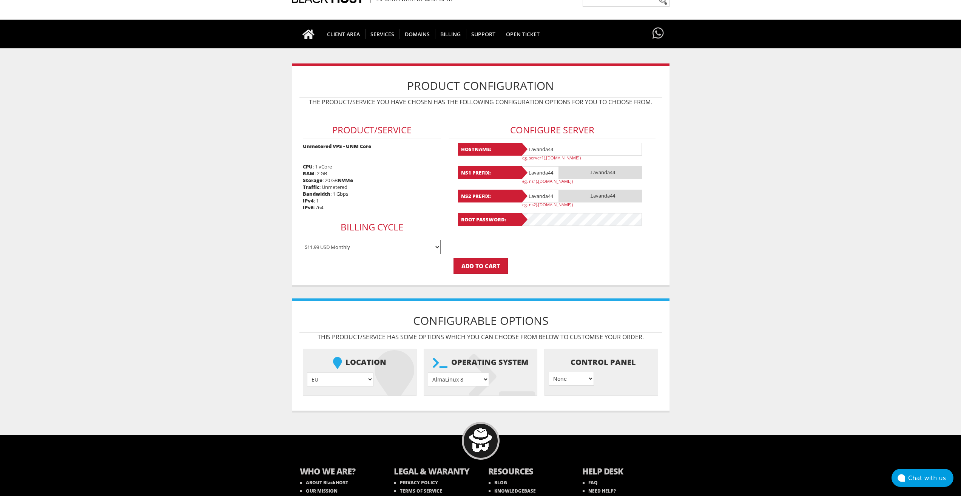
scroll to position [76, 0]
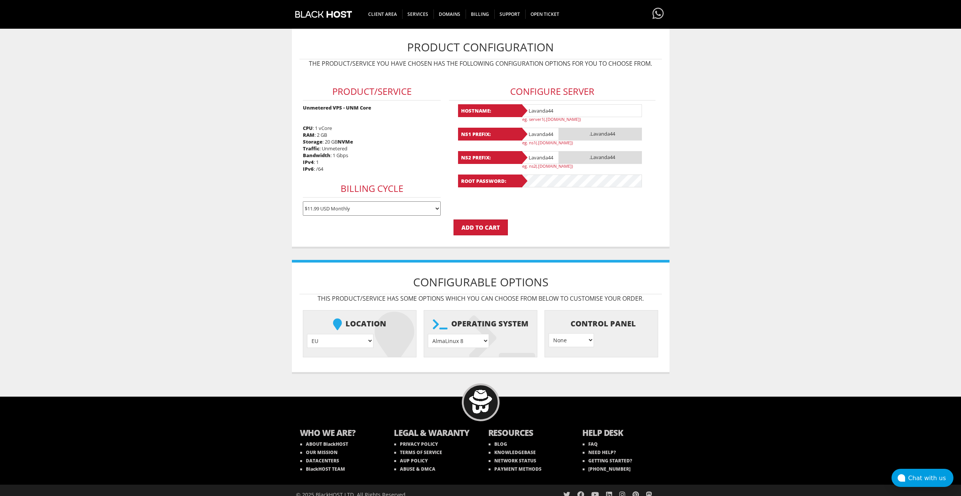
click at [468, 345] on select "AlmaLinux 8 } AlmaLinux 9 } AlmaLinux 10 } Rocky Linux 8 } Rocky Linux 9 } Cent…" at bounding box center [458, 341] width 61 height 14
select select "1208"
click at [428, 334] on select "AlmaLinux 8 } AlmaLinux 9 } AlmaLinux 10 } Rocky Linux 8 } Rocky Linux 9 } Cent…" at bounding box center [458, 341] width 61 height 14
click at [480, 232] on input "Add to Cart" at bounding box center [480, 227] width 54 height 16
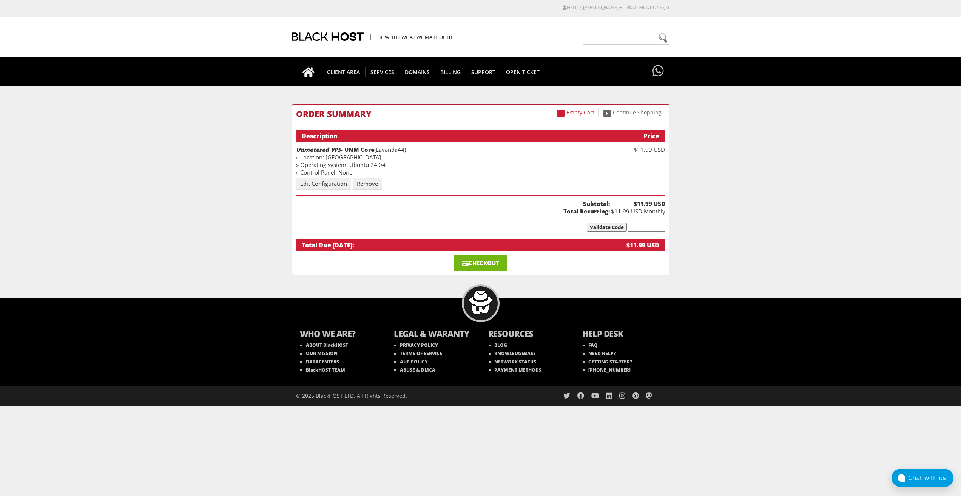
click at [488, 262] on link "Checkout" at bounding box center [480, 263] width 53 height 16
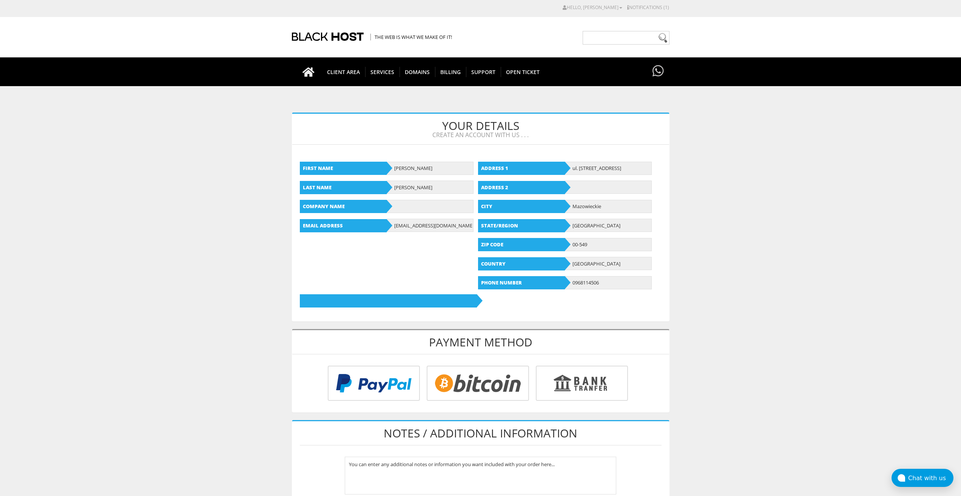
type input "[EMAIL_ADDRESS][DOMAIN_NAME]"
click at [472, 391] on input "radio" at bounding box center [476, 384] width 102 height 35
radio input "true"
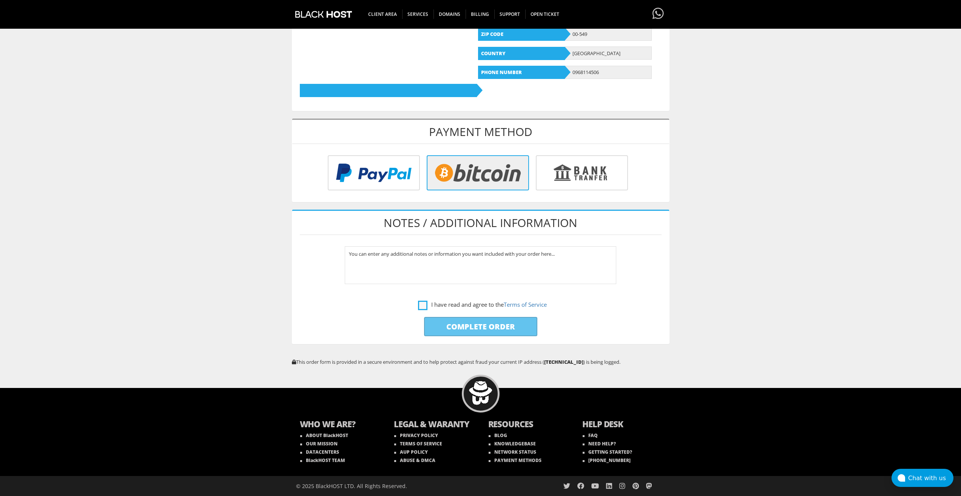
click at [420, 304] on label "I have read and agree to the Terms of Service" at bounding box center [482, 304] width 129 height 9
checkbox input "true"
click at [445, 333] on input "Complete Order" at bounding box center [480, 326] width 113 height 19
type input "Please Wait..."
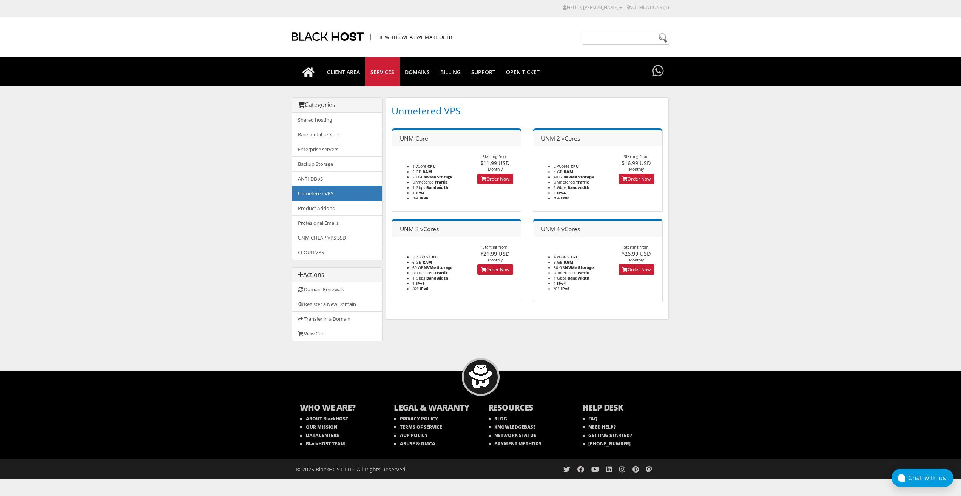
click at [502, 185] on div "UNM Core 1 vCore CPU 2 GB RAM 20 GB NVMe Storage 1 /64" at bounding box center [457, 169] width 130 height 83
click at [501, 181] on link "Order Now" at bounding box center [495, 179] width 36 height 10
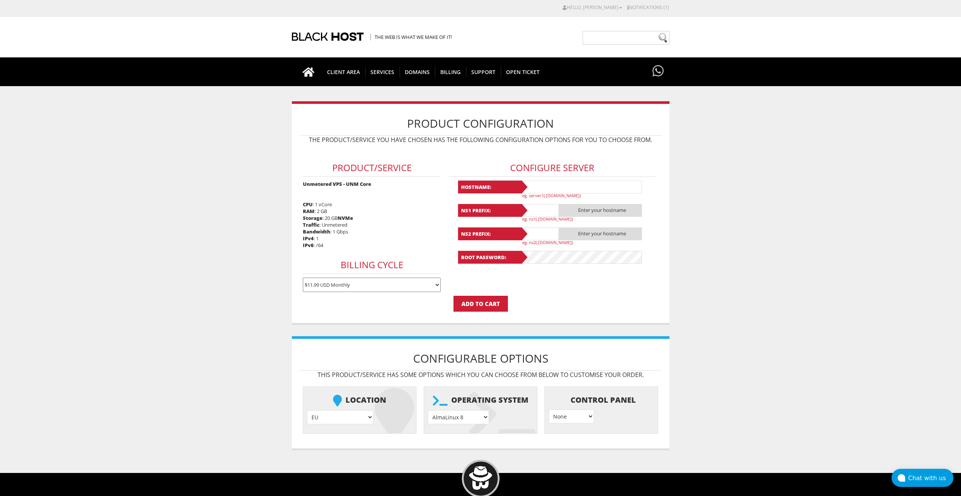
type input "[EMAIL_ADDRESS][DOMAIN_NAME]"
click at [543, 185] on input "text" at bounding box center [581, 186] width 121 height 13
paste input "Lavanda45"
type input "Lavanda45"
click at [535, 211] on input "text" at bounding box center [540, 210] width 38 height 13
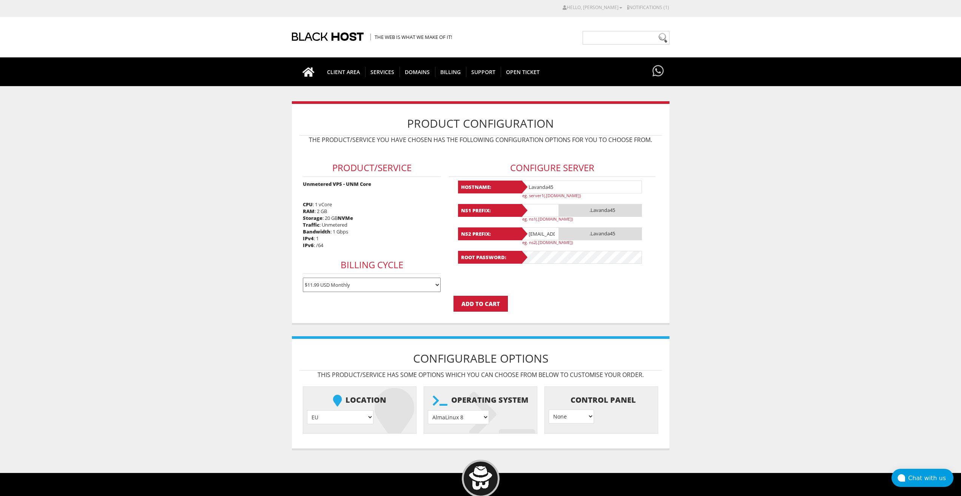
paste input "Lavanda45"
type input "Lavanda45"
click at [541, 233] on input "lavandaaa88f@gmail.com" at bounding box center [540, 233] width 38 height 13
click at [541, 233] on input "[EMAIL_ADDRESS][DOMAIN_NAME]" at bounding box center [540, 233] width 38 height 13
click at [540, 232] on input "[EMAIL_ADDRESS][DOMAIN_NAME]" at bounding box center [540, 233] width 38 height 13
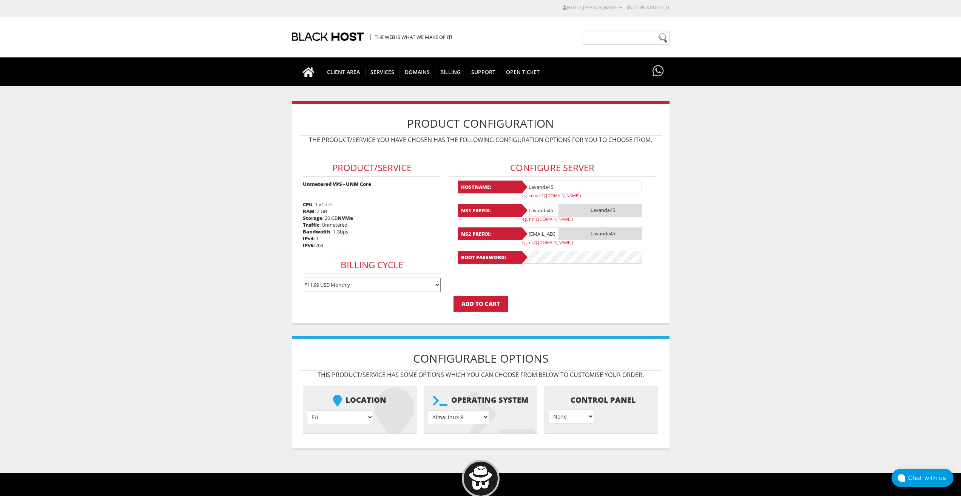
paste input "Lavanda45"
type input "Lavanda45"
click at [463, 419] on select "AlmaLinux 8 } AlmaLinux 9 } AlmaLinux 10 } Rocky Linux 8 } Rocky Linux 9 } Cent…" at bounding box center [458, 417] width 61 height 14
select select "1208"
click at [428, 410] on select "AlmaLinux 8 } AlmaLinux 9 } AlmaLinux 10 } Rocky Linux 8 } Rocky Linux 9 } Cent…" at bounding box center [458, 417] width 61 height 14
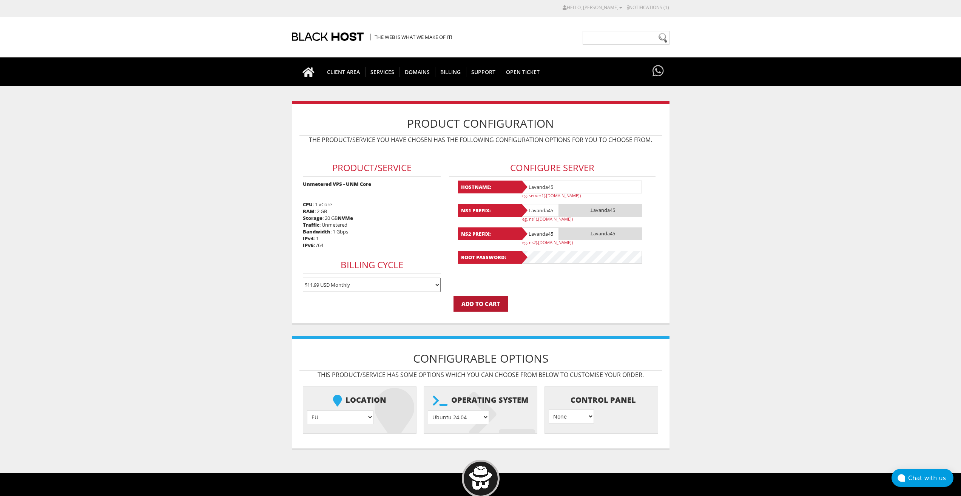
click at [492, 303] on input "Add to Cart" at bounding box center [480, 304] width 54 height 16
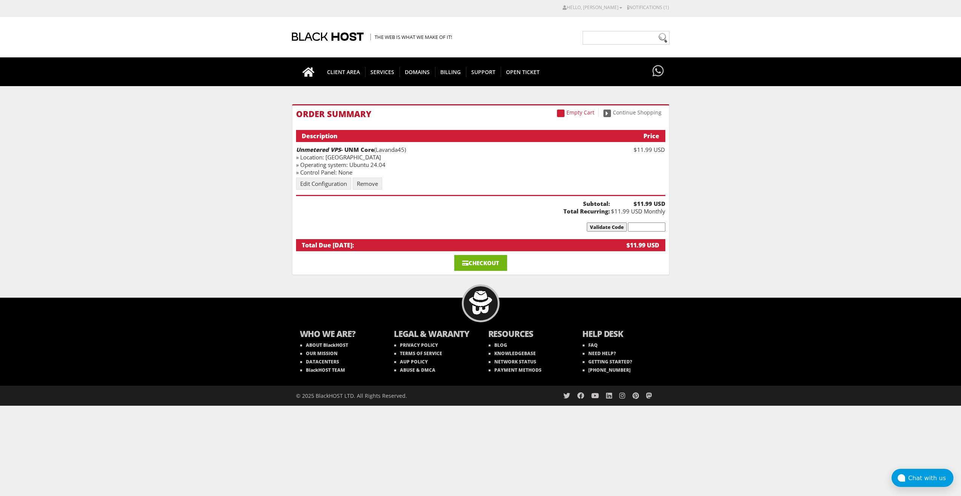
click at [483, 268] on link "Checkout" at bounding box center [480, 263] width 53 height 16
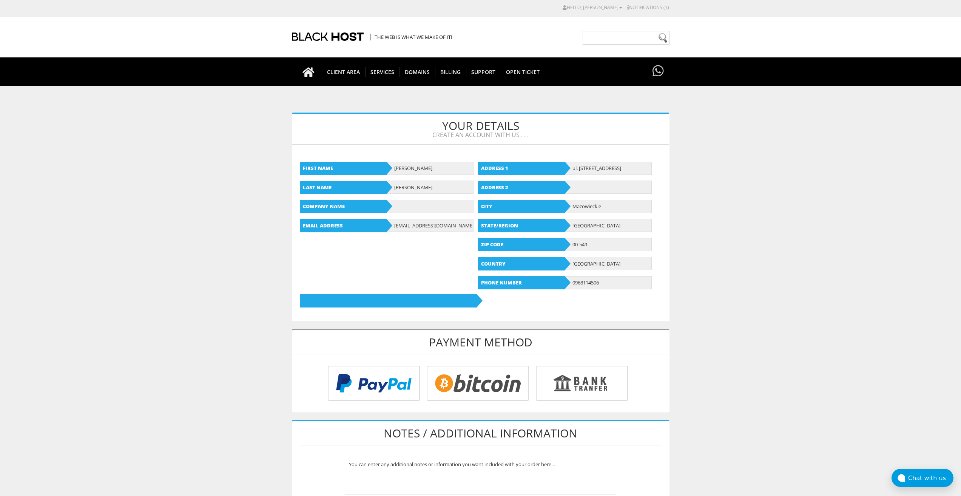
type input "[EMAIL_ADDRESS][DOMAIN_NAME]"
click at [475, 372] on input "radio" at bounding box center [476, 384] width 102 height 35
radio input "true"
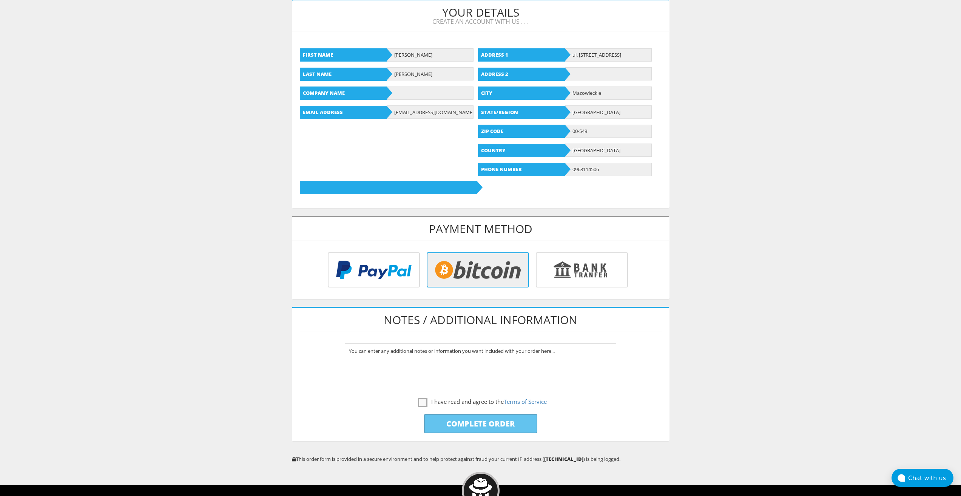
scroll to position [189, 0]
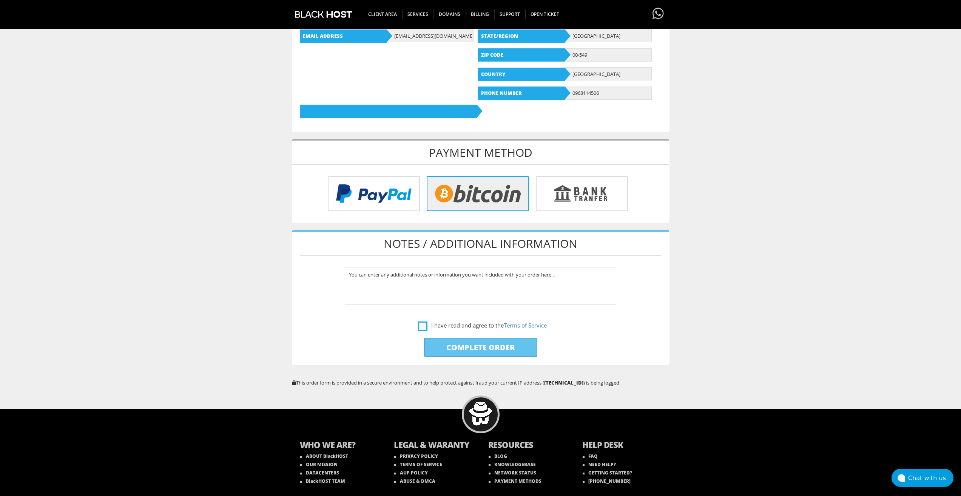
click at [419, 327] on label "I have read and agree to the Terms of Service" at bounding box center [482, 325] width 129 height 9
checkbox input "true"
click at [442, 345] on input "Complete Order" at bounding box center [480, 347] width 113 height 19
type input "Please Wait..."
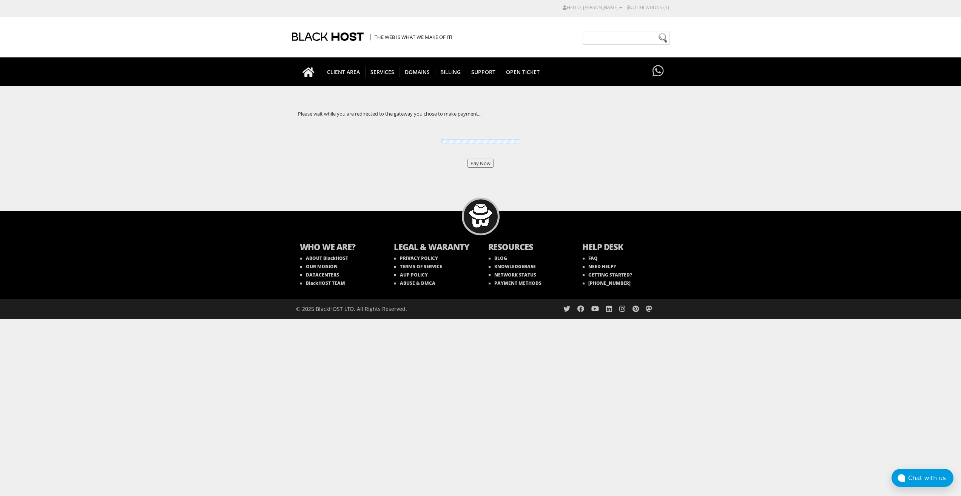
click at [472, 165] on input "Pay Now" at bounding box center [480, 163] width 26 height 9
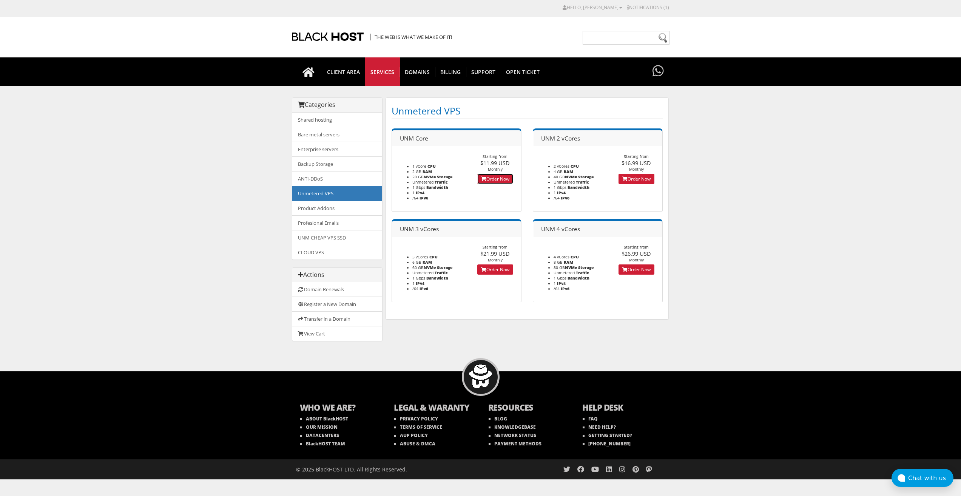
click at [486, 180] on link "Order Now" at bounding box center [495, 179] width 36 height 10
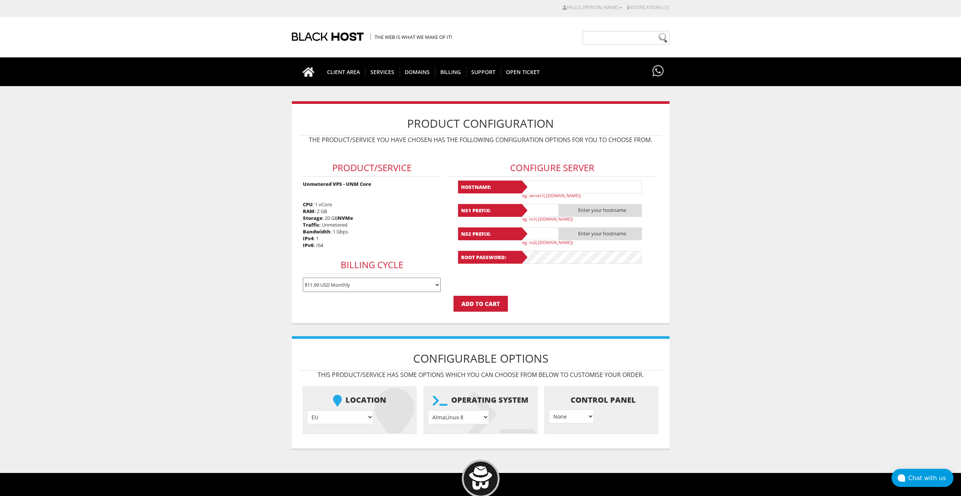
type input "[EMAIL_ADDRESS][DOMAIN_NAME]"
click at [554, 189] on input "text" at bounding box center [581, 186] width 121 height 13
paste input "BYg76gu5gh"
type input "BYg76gu5gh"
click at [538, 210] on input "text" at bounding box center [540, 210] width 38 height 13
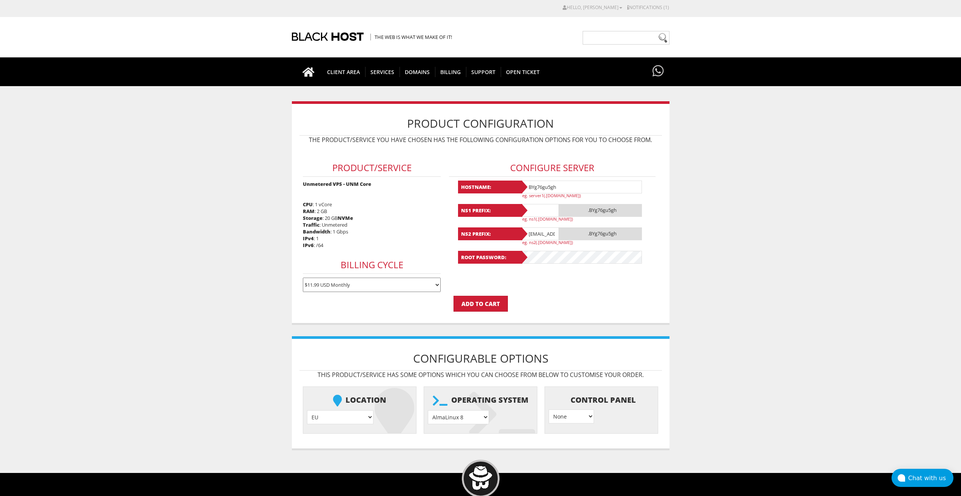
paste input "BYg76gu5gh"
type input "BYg76gu5gh"
click at [544, 231] on input "[EMAIL_ADDRESS][DOMAIN_NAME]" at bounding box center [540, 233] width 38 height 13
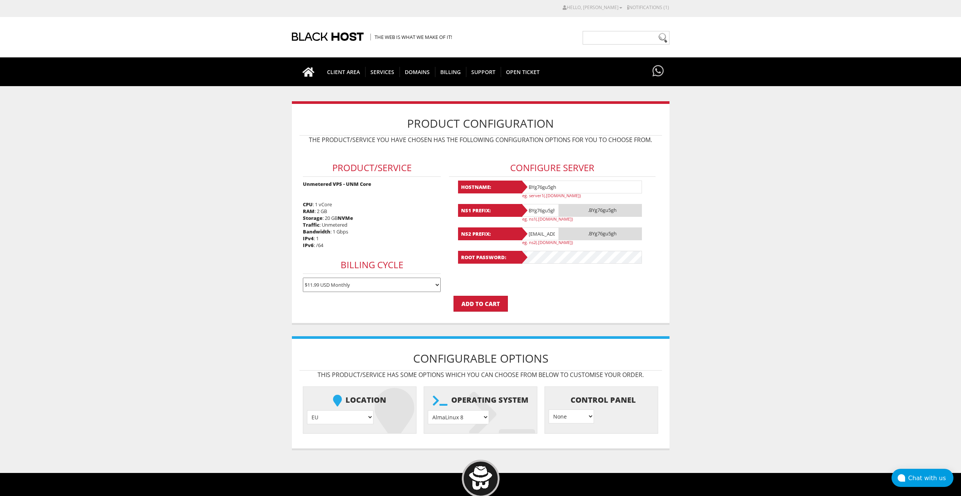
click at [544, 231] on input "[EMAIL_ADDRESS][DOMAIN_NAME]" at bounding box center [540, 233] width 38 height 13
click at [522, 254] on b "Root Password:" at bounding box center [490, 257] width 64 height 13
click at [547, 183] on input "BYg76gu5gh" at bounding box center [581, 186] width 121 height 13
paste input "Lavanda46"
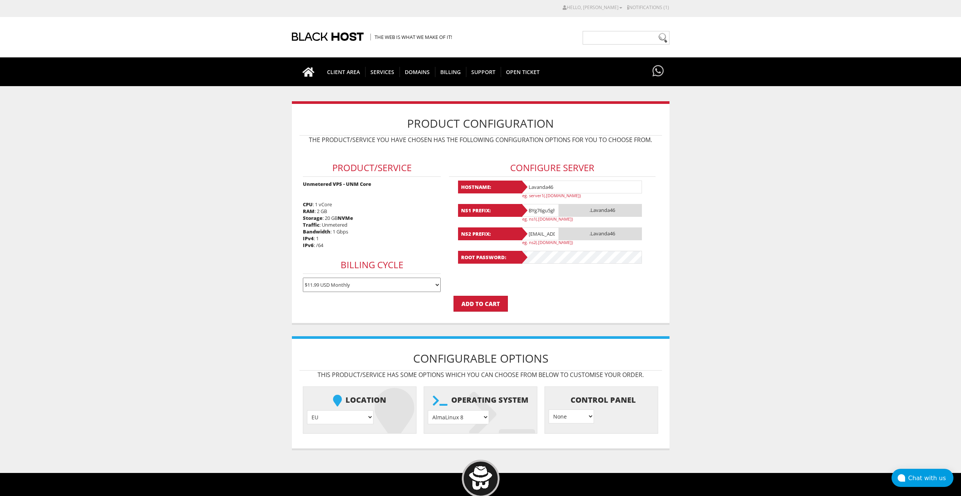
type input "Lavanda46"
click at [541, 209] on input "BYg76gu5gh" at bounding box center [540, 210] width 38 height 13
paste input "Lavanda46"
type input "Lavanda46"
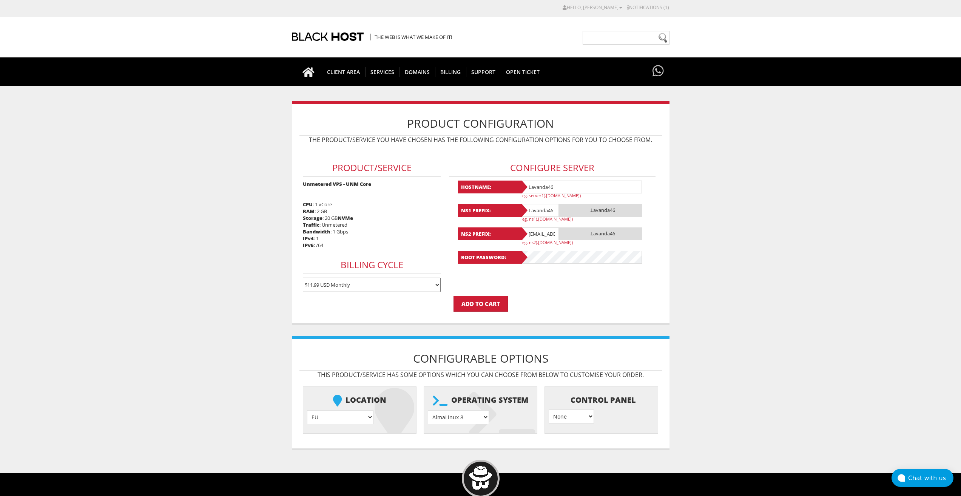
click at [541, 232] on input "[EMAIL_ADDRESS][DOMAIN_NAME]" at bounding box center [540, 233] width 38 height 13
paste input "Lavanda46"
type input "Lavanda46"
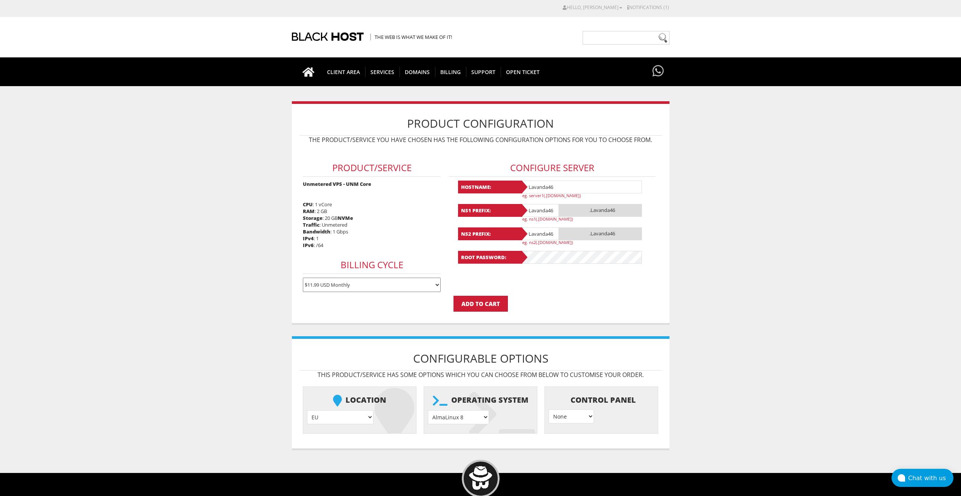
click at [461, 413] on select "AlmaLinux 8 } AlmaLinux 9 } AlmaLinux 10 } Rocky Linux 8 } Rocky Linux 9 } Cent…" at bounding box center [458, 417] width 61 height 14
select select "1208"
click at [428, 410] on select "AlmaLinux 8 } AlmaLinux 9 } AlmaLinux 10 } Rocky Linux 8 } Rocky Linux 9 } Cent…" at bounding box center [458, 417] width 61 height 14
click at [492, 307] on input "Add to Cart" at bounding box center [480, 304] width 54 height 16
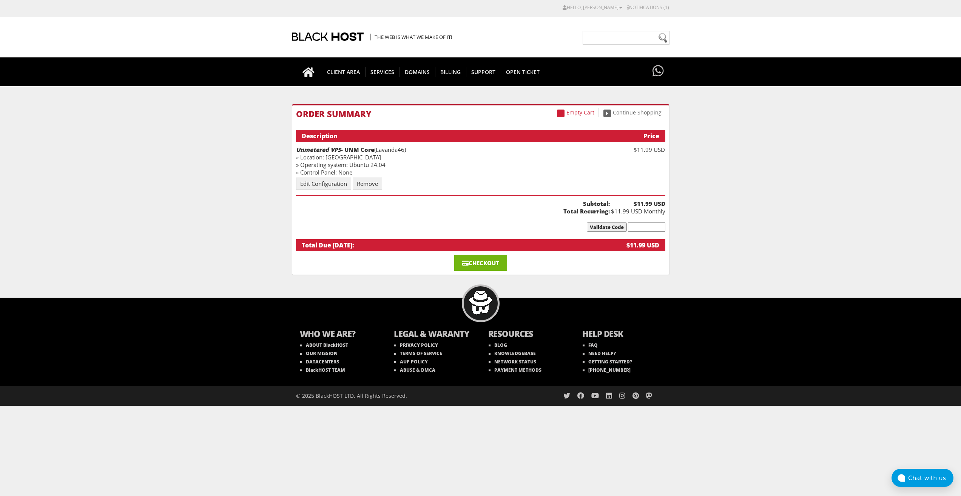
click at [484, 265] on link "Checkout" at bounding box center [480, 263] width 53 height 16
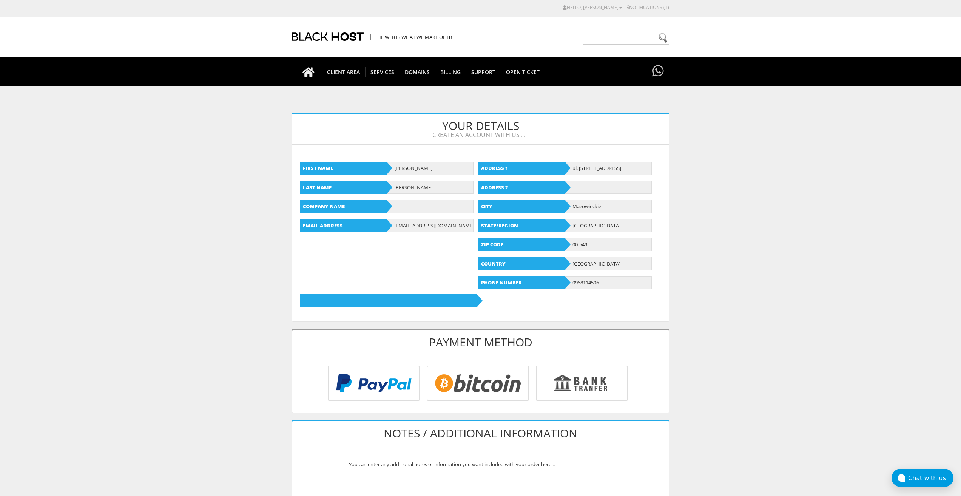
type input "[EMAIL_ADDRESS][DOMAIN_NAME]"
click at [476, 375] on input "radio" at bounding box center [476, 384] width 102 height 35
radio input "true"
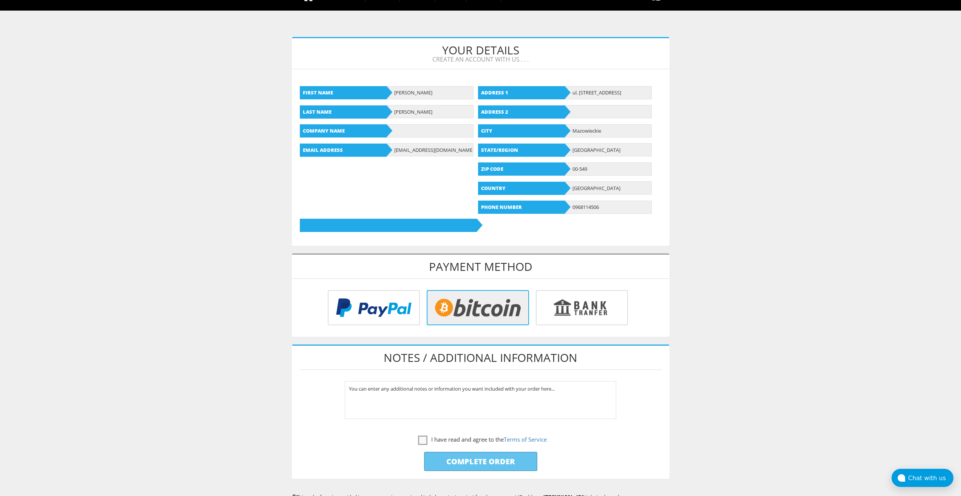
scroll to position [210, 0]
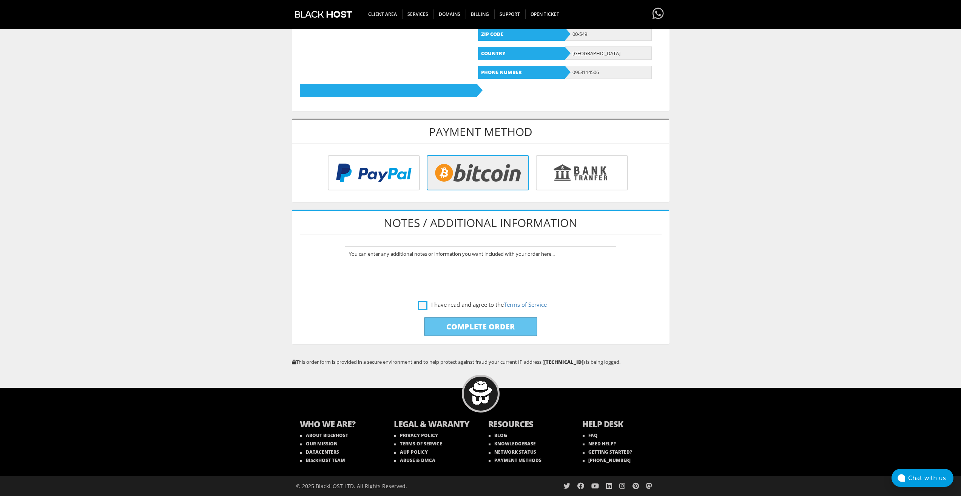
click at [422, 304] on label "I have read and agree to the Terms of Service" at bounding box center [482, 304] width 129 height 9
checkbox input "true"
click at [455, 338] on p "Complete Order" at bounding box center [480, 326] width 377 height 27
click at [456, 330] on input "Complete Order" at bounding box center [480, 326] width 113 height 19
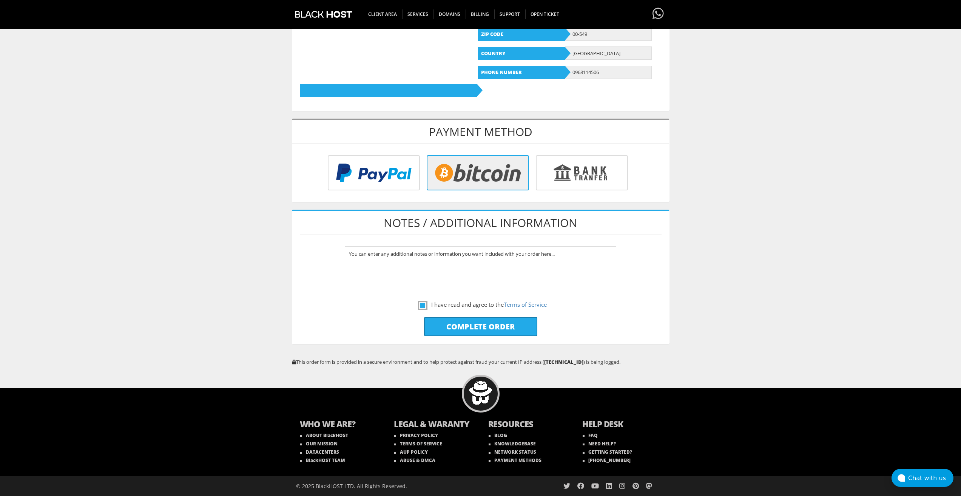
type input "Please Wait..."
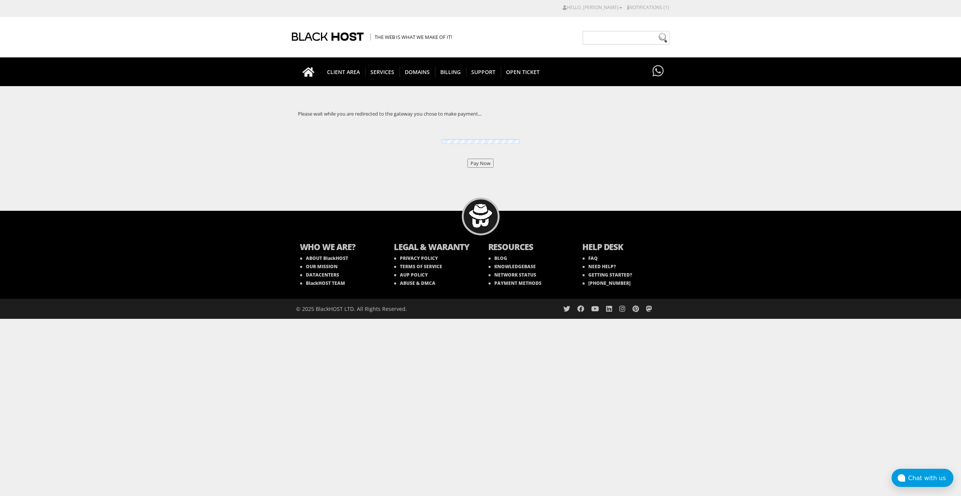
click at [481, 165] on input "Pay Now" at bounding box center [480, 163] width 26 height 9
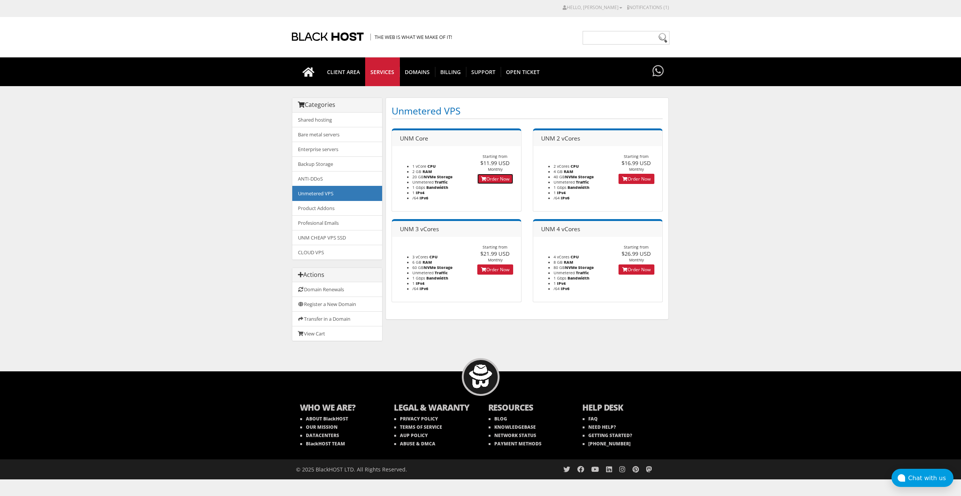
click at [493, 176] on link "Order Now" at bounding box center [495, 179] width 36 height 10
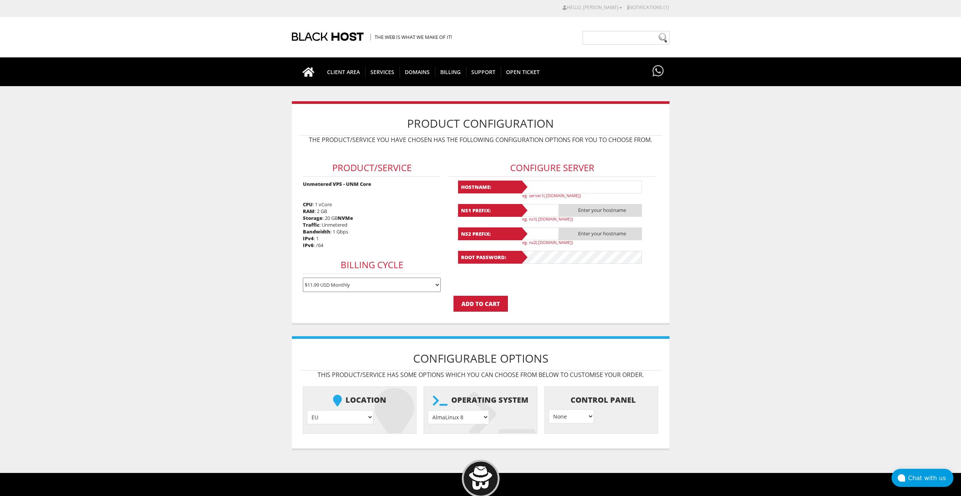
type input "[EMAIL_ADDRESS][DOMAIN_NAME]"
click at [550, 191] on input "text" at bounding box center [581, 186] width 121 height 13
paste input "Lavanda47"
type input "Lavanda47"
click at [545, 208] on input "text" at bounding box center [540, 210] width 38 height 13
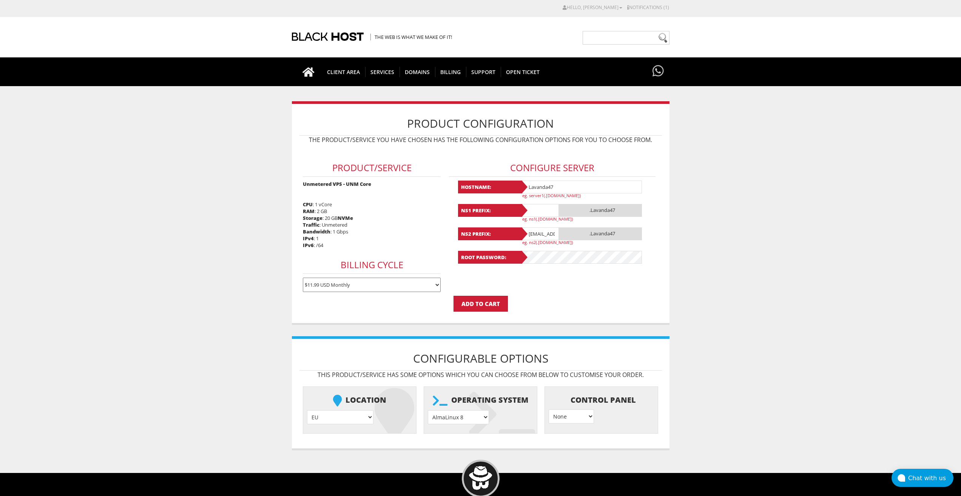
paste input "Lavanda47"
type input "Lavanda47"
click at [542, 235] on input "[EMAIL_ADDRESS][DOMAIN_NAME]" at bounding box center [540, 233] width 38 height 13
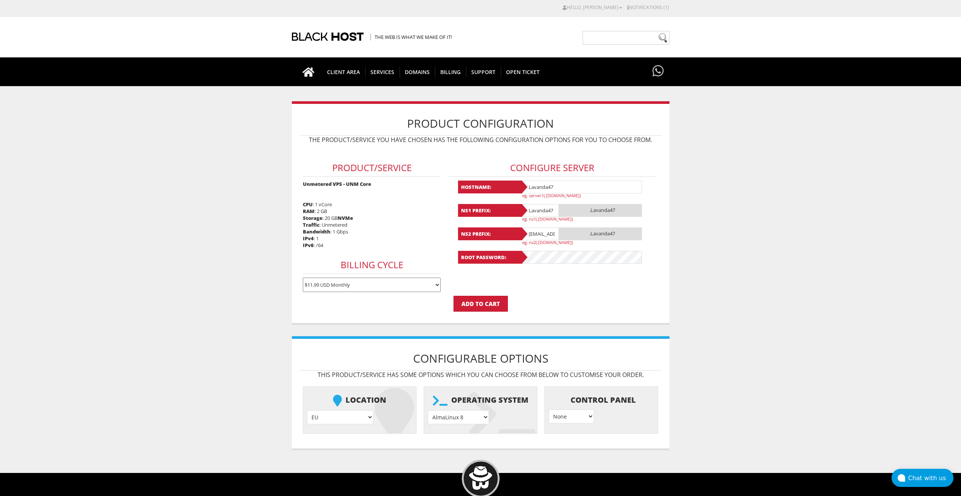
paste input "Lavanda47"
type input "Lavanda47"
click at [461, 415] on select "AlmaLinux 8 } AlmaLinux 9 } AlmaLinux 10 } Rocky Linux 8 } Rocky Linux 9 } Cent…" at bounding box center [458, 417] width 61 height 14
select select "1208"
click at [428, 410] on select "AlmaLinux 8 } AlmaLinux 9 } AlmaLinux 10 } Rocky Linux 8 } Rocky Linux 9 } Cent…" at bounding box center [458, 417] width 61 height 14
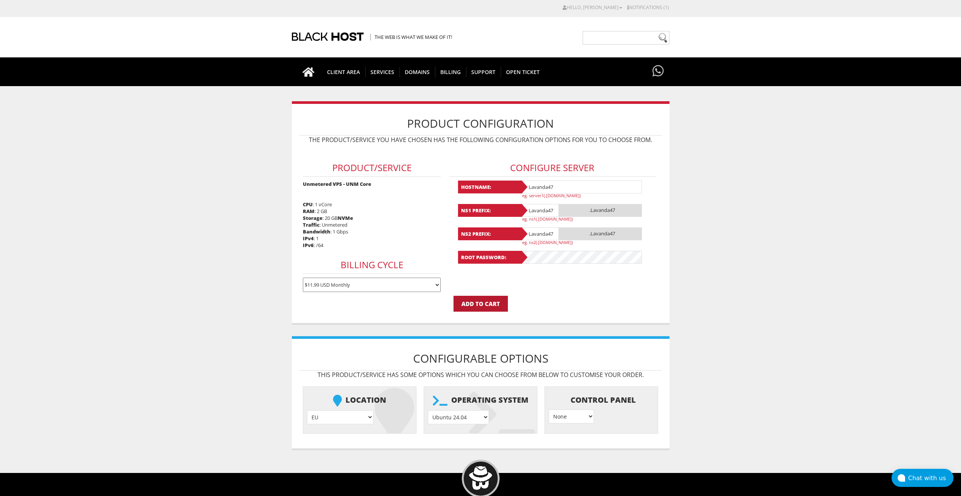
click at [483, 296] on input "Add to Cart" at bounding box center [480, 304] width 54 height 16
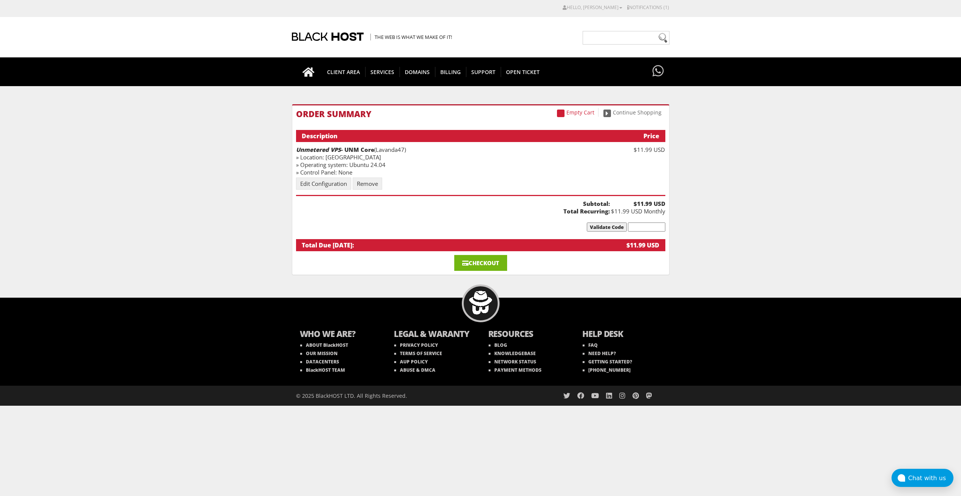
click at [474, 263] on link "Checkout" at bounding box center [480, 263] width 53 height 16
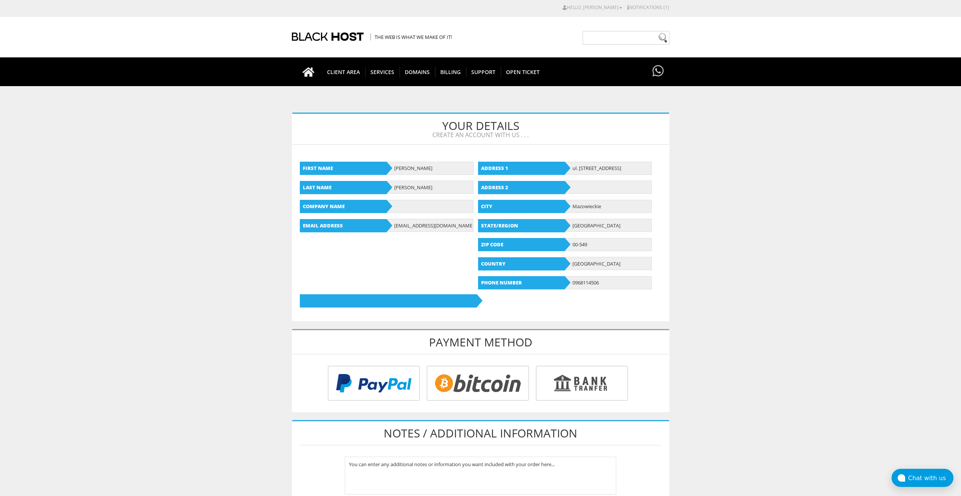
type input "[EMAIL_ADDRESS][DOMAIN_NAME]"
click at [467, 387] on input "radio" at bounding box center [476, 384] width 102 height 35
radio input "true"
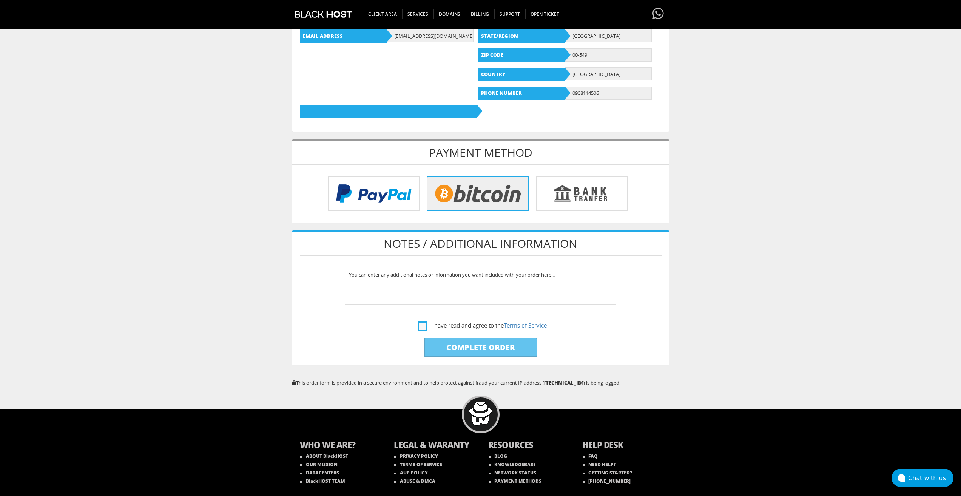
click at [418, 322] on label "I have read and agree to the Terms of Service" at bounding box center [482, 325] width 129 height 9
checkbox input "true"
click at [451, 352] on input "Complete Order" at bounding box center [480, 347] width 113 height 19
type input "Please Wait..."
